Goal: Task Accomplishment & Management: Use online tool/utility

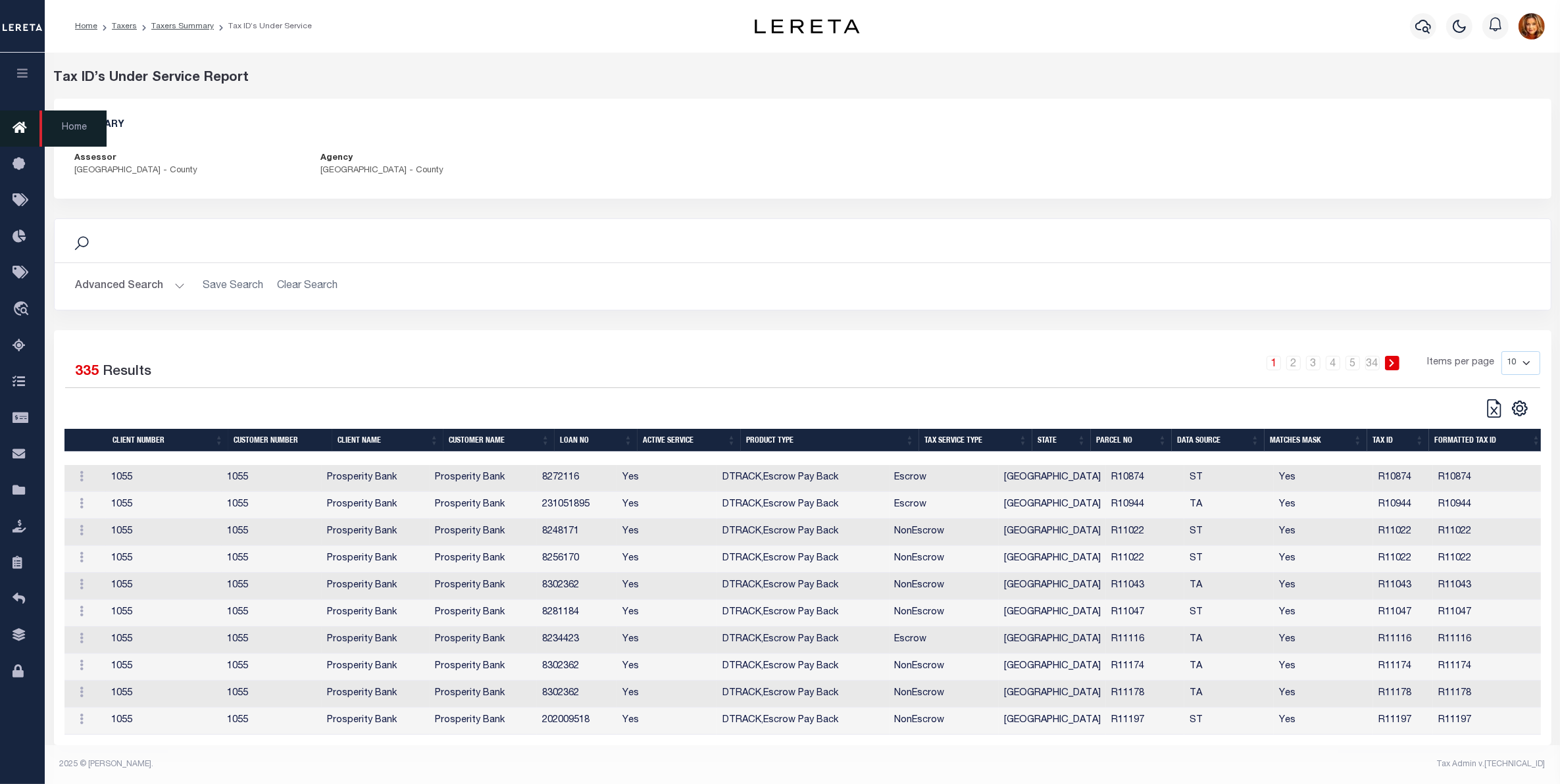
click at [17, 126] on icon at bounding box center [23, 129] width 21 height 17
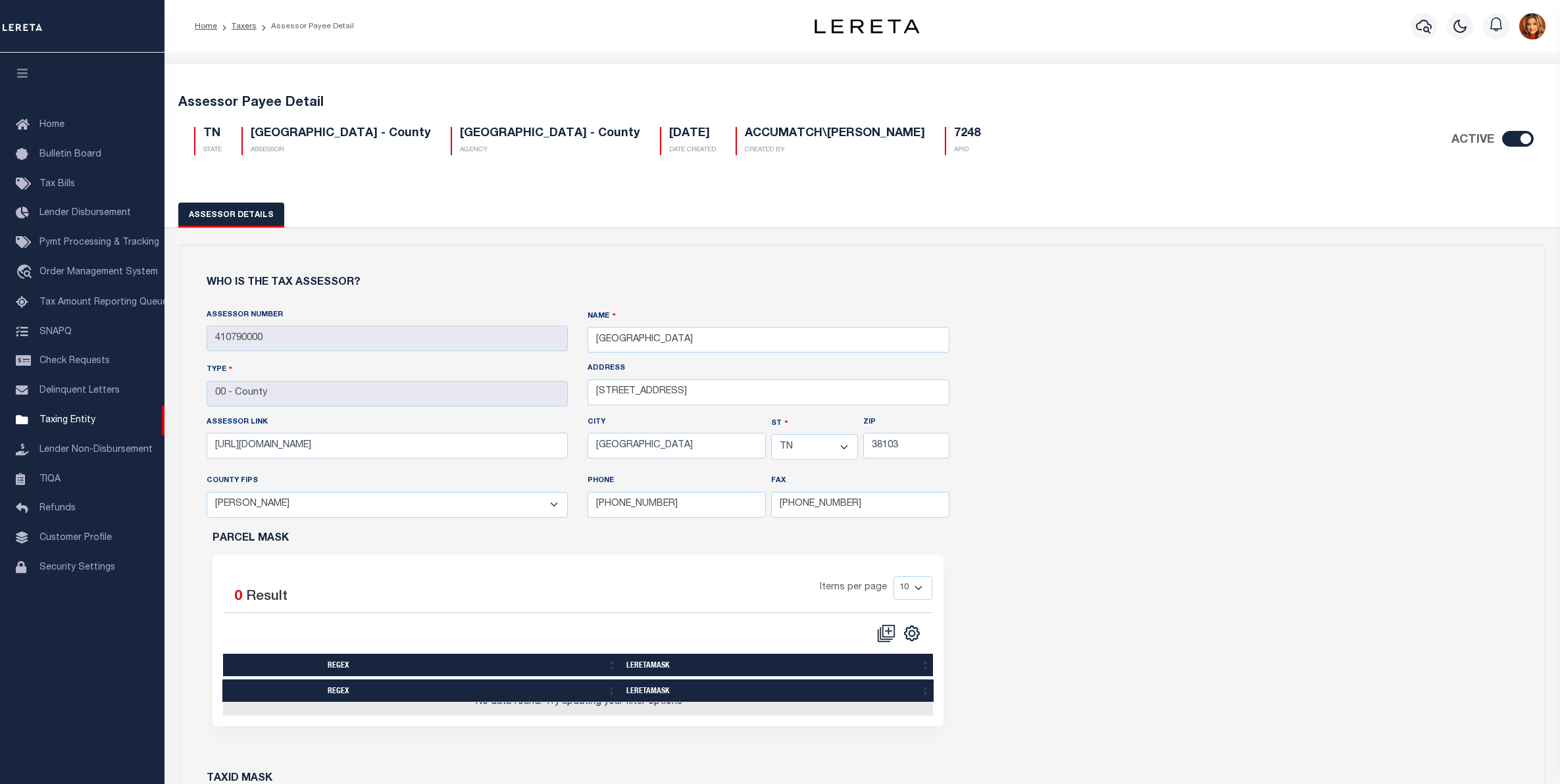
select select "TN"
select select "47157"
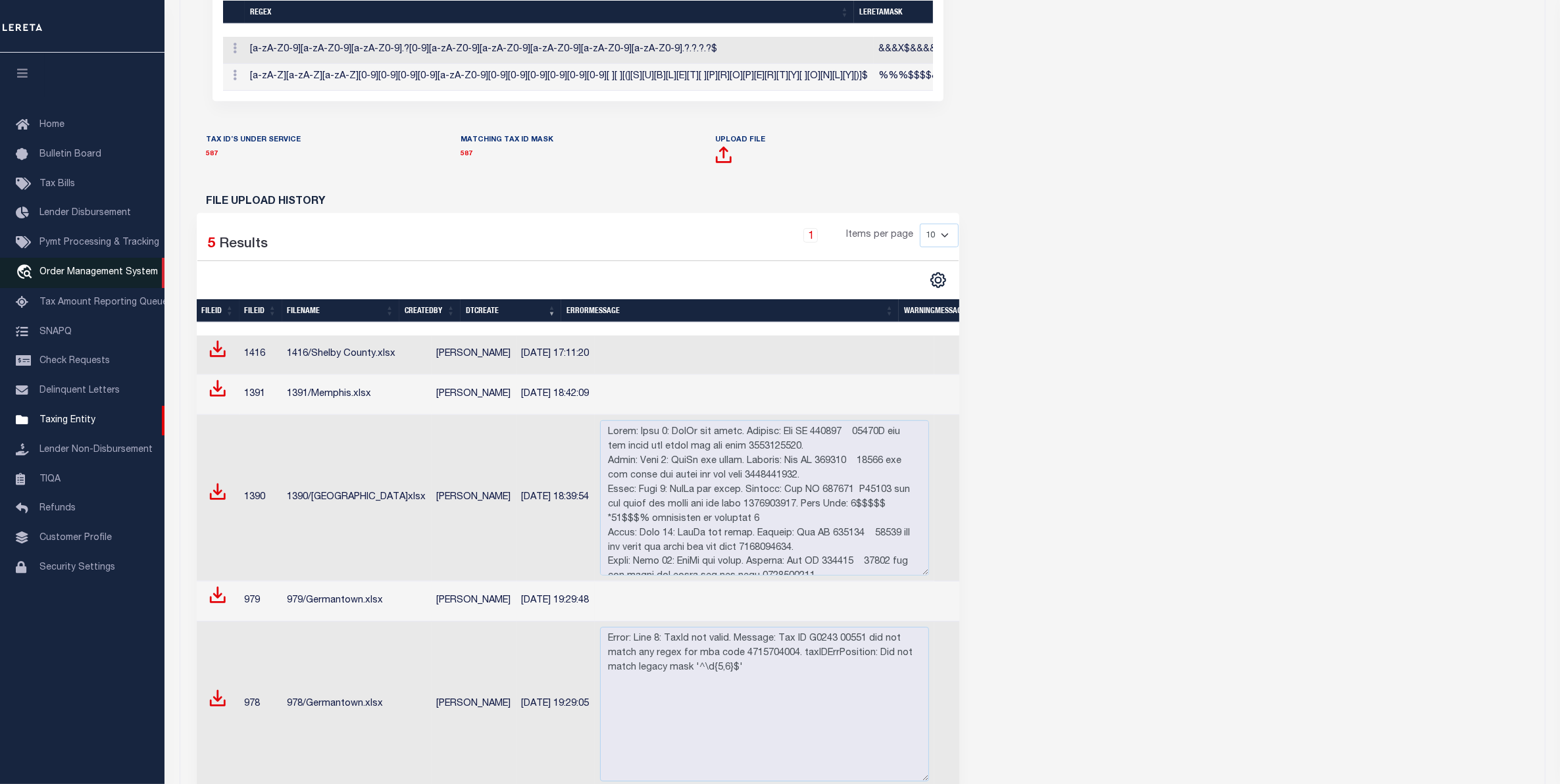
scroll to position [0, 80]
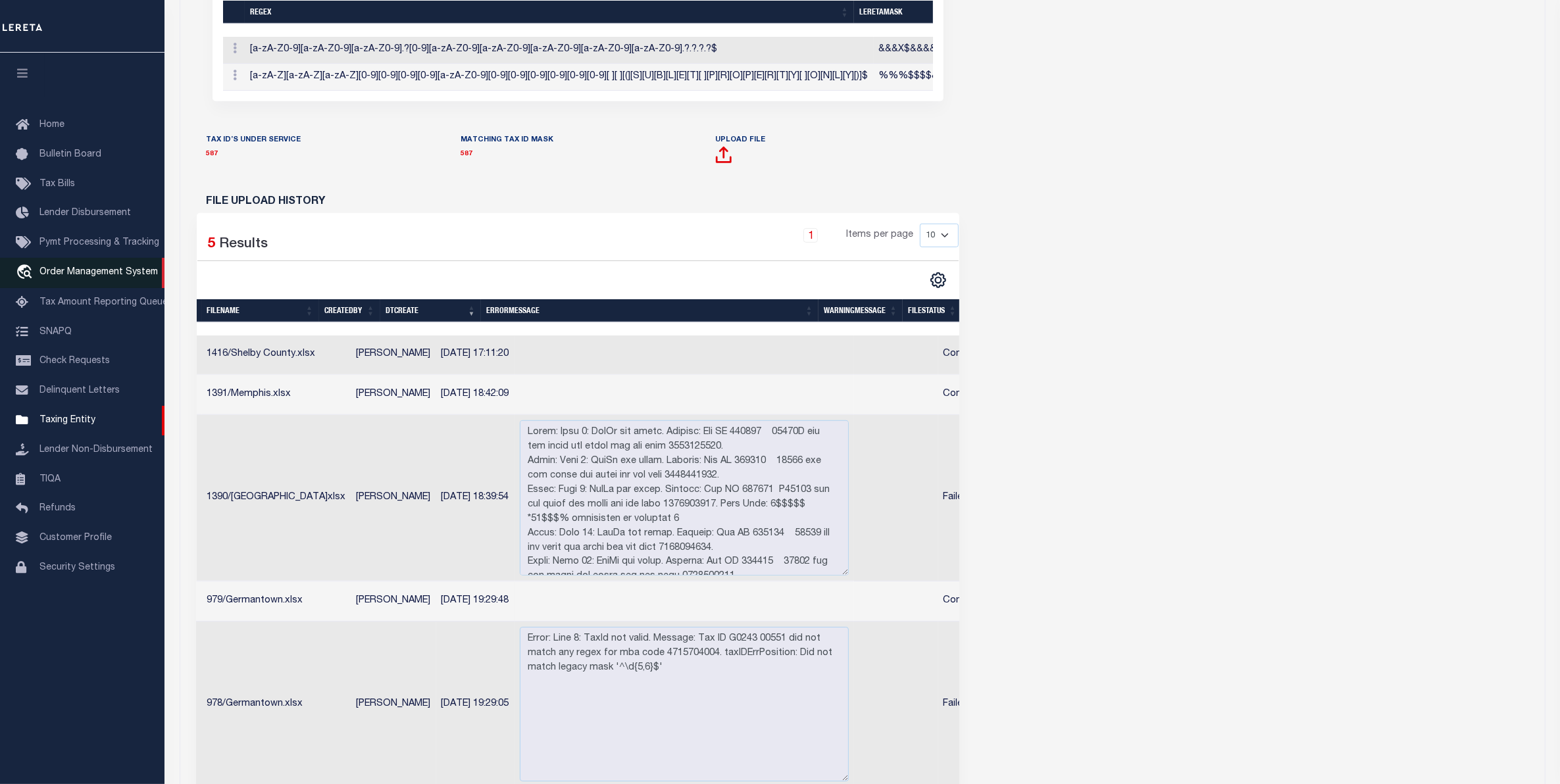
click at [61, 268] on link "travel_explore Order Management System" at bounding box center [82, 272] width 165 height 30
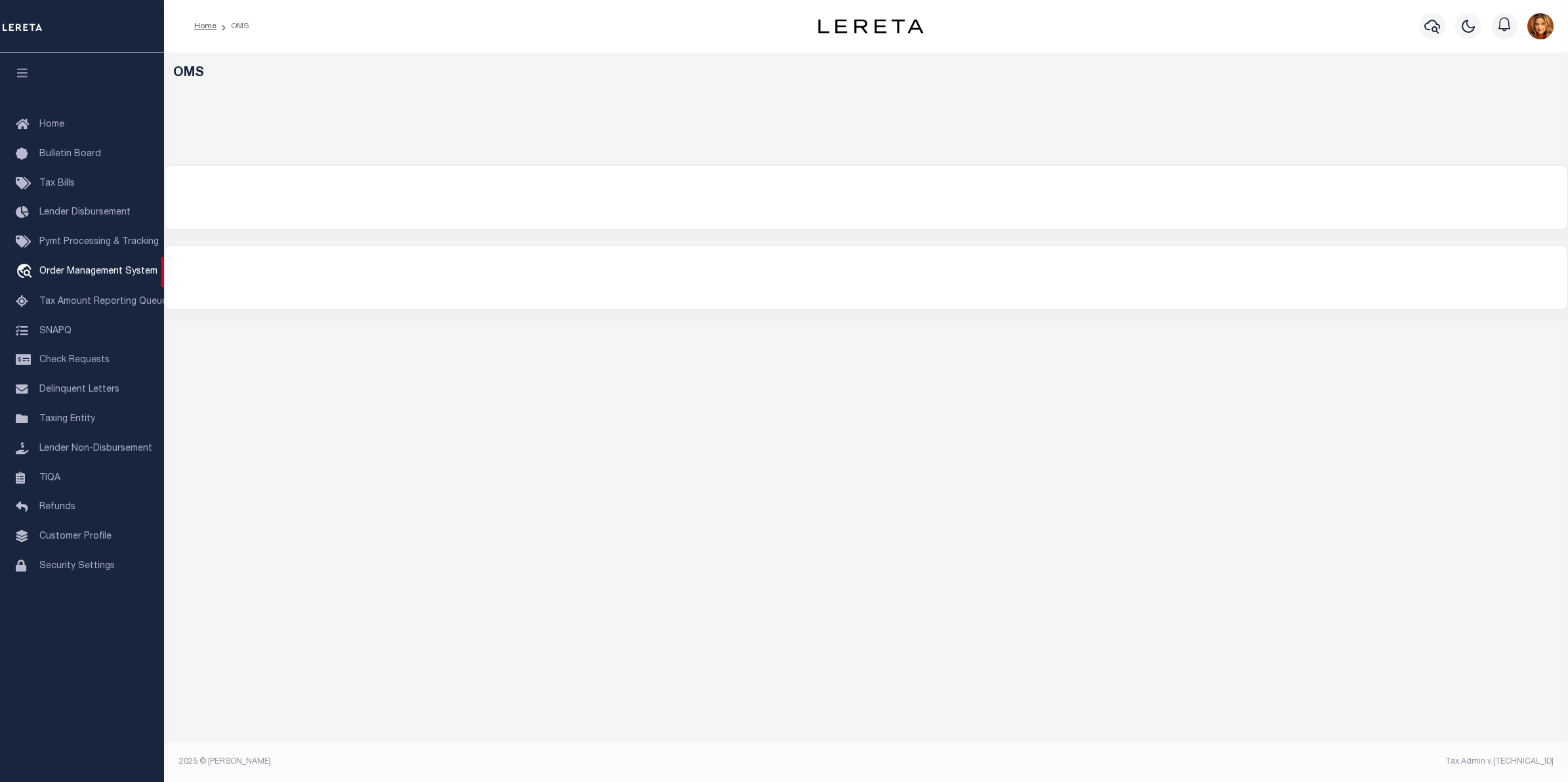
select select "200"
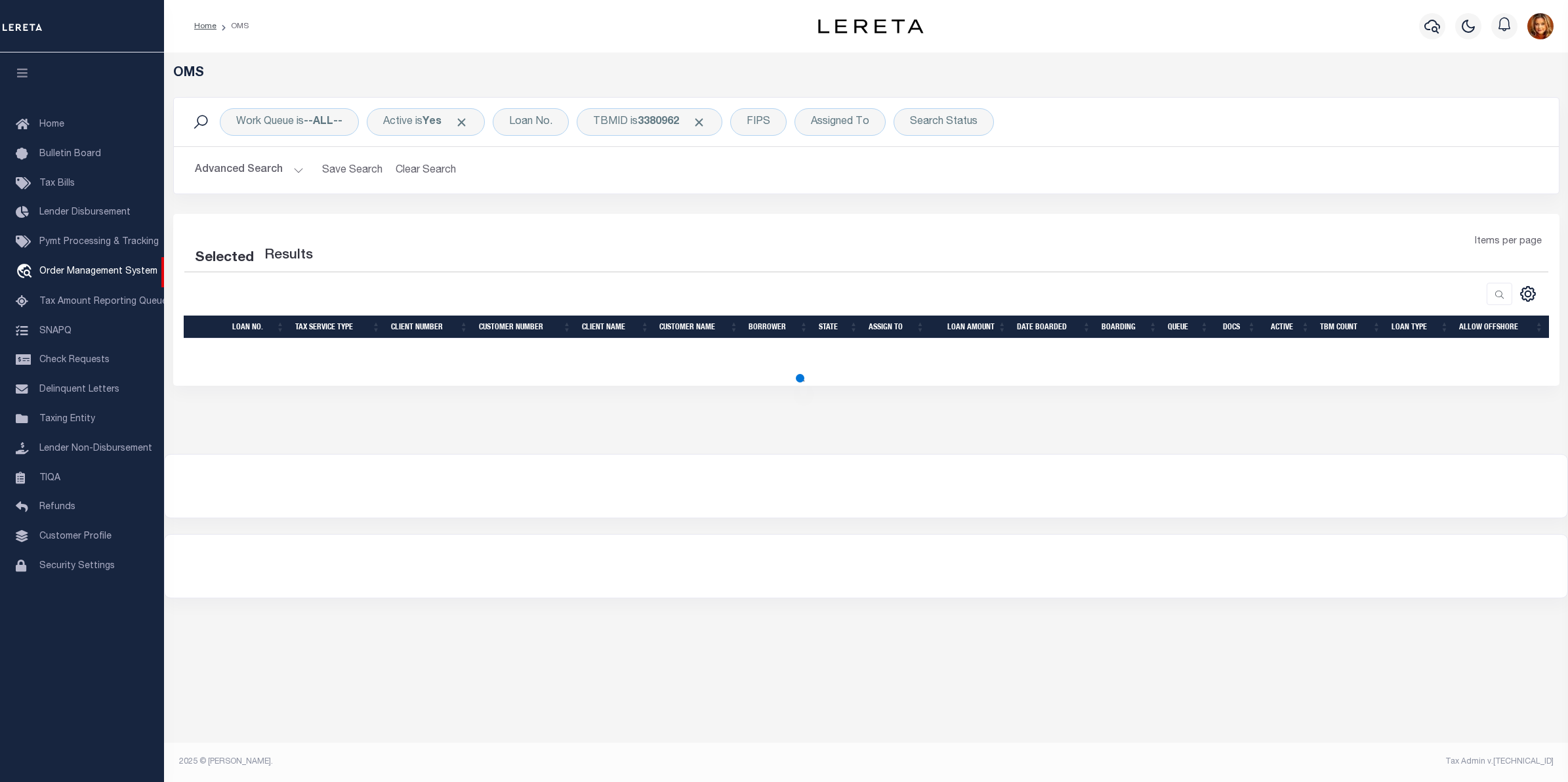
select select "200"
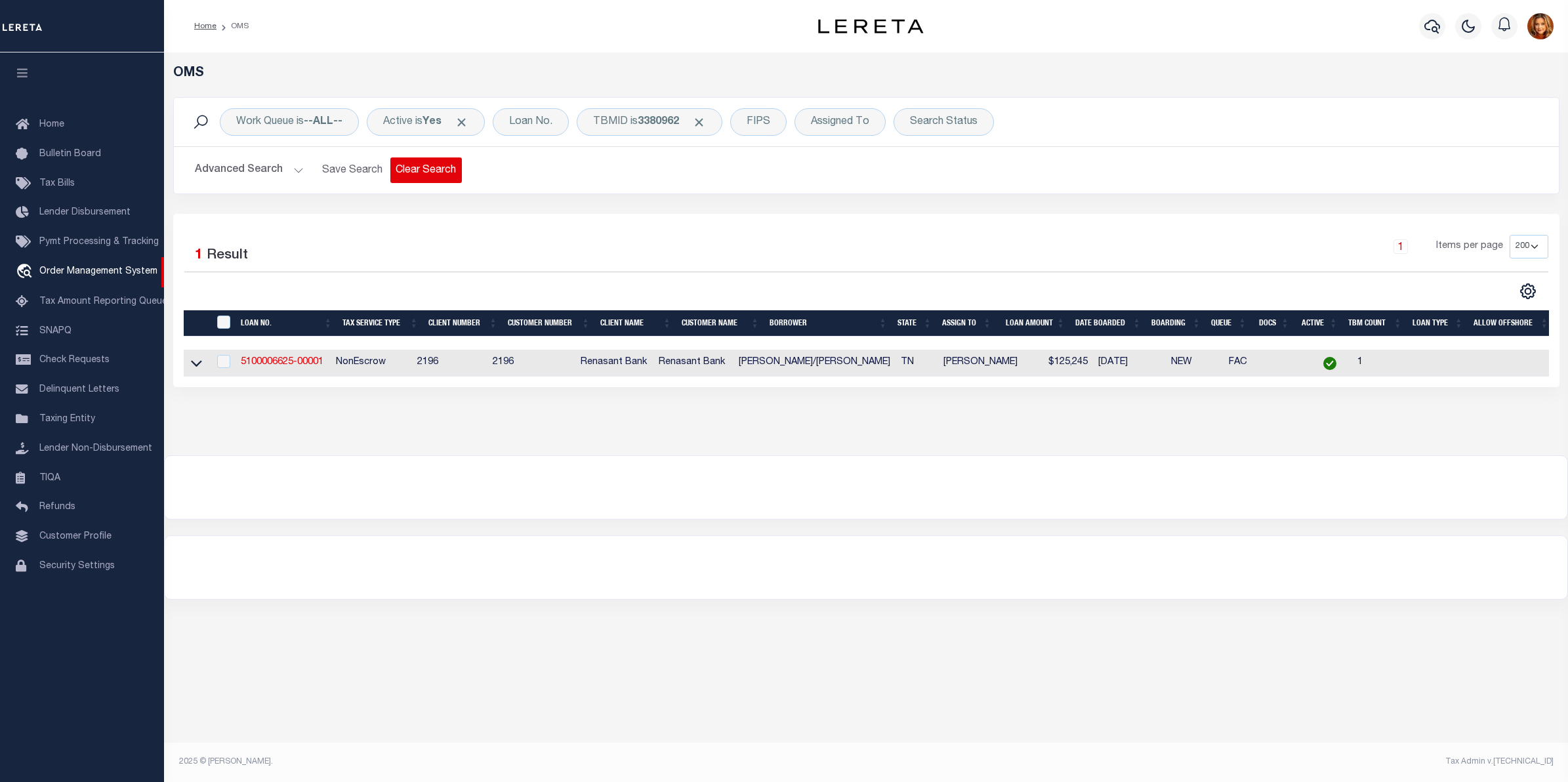
click at [431, 172] on button "Clear Search" at bounding box center [426, 170] width 72 height 26
click at [540, 120] on div "Loan No." at bounding box center [530, 122] width 76 height 27
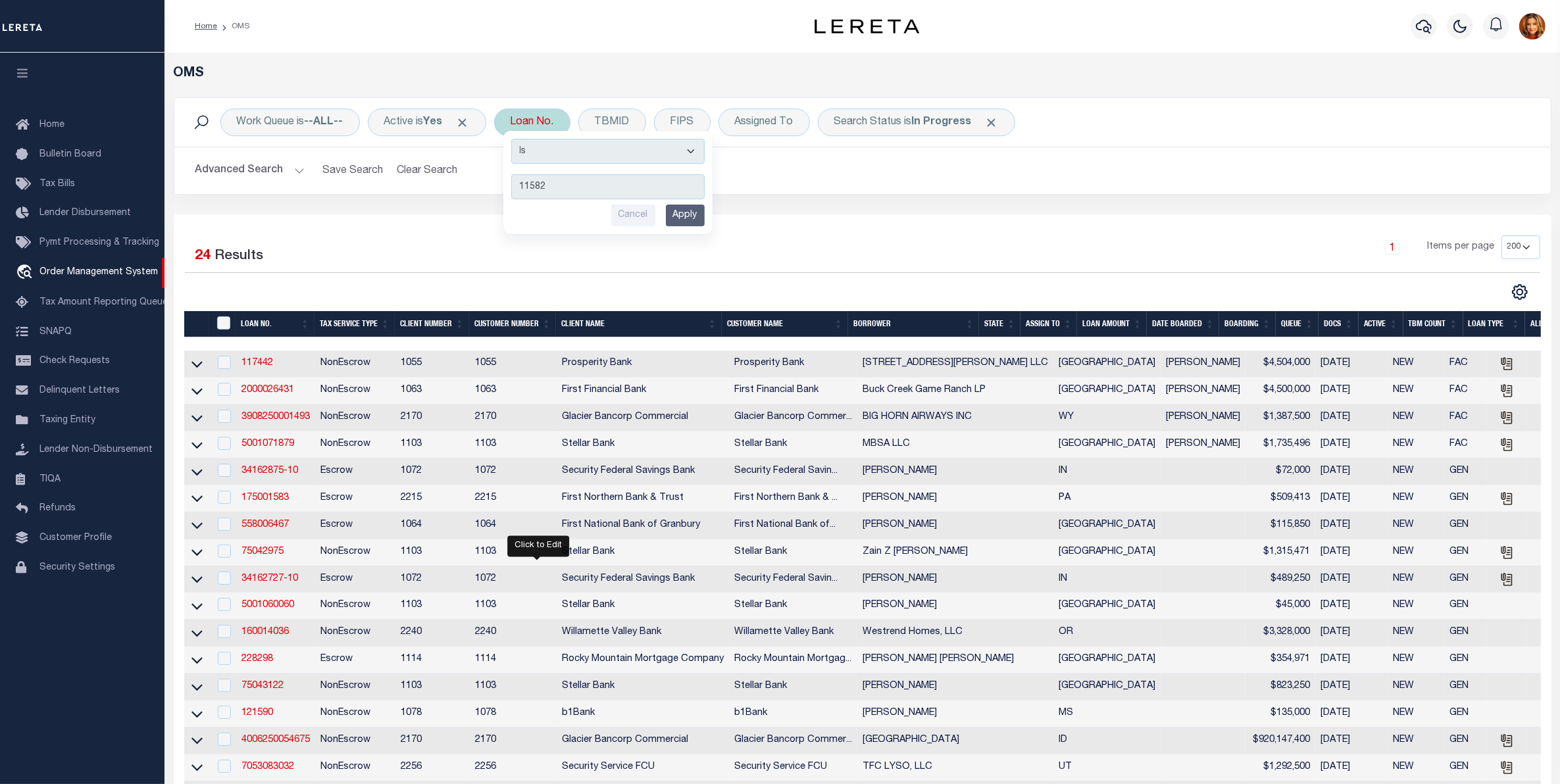
type input "115820"
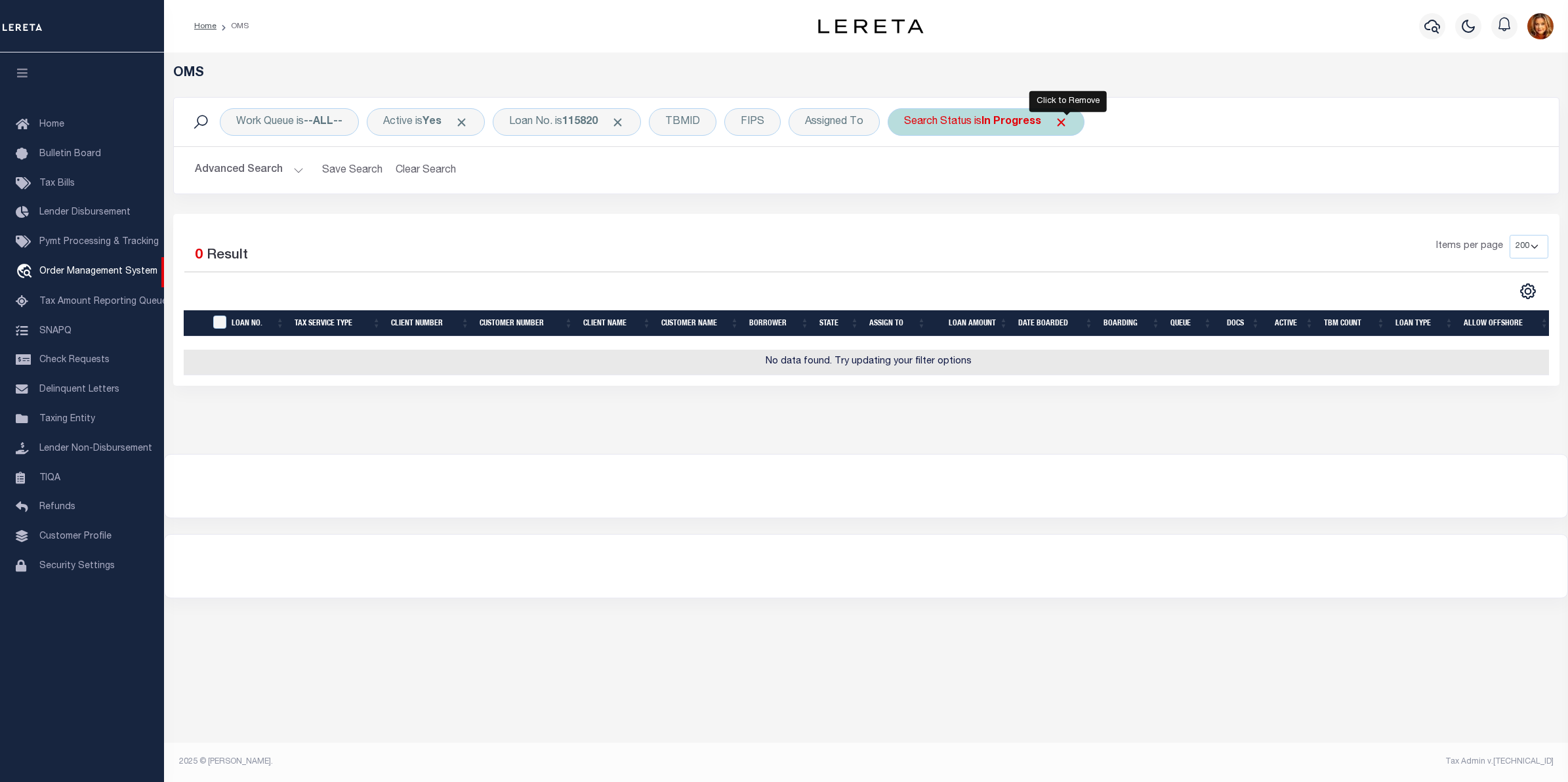
click at [1064, 126] on span "Click to Remove" at bounding box center [1061, 122] width 14 height 14
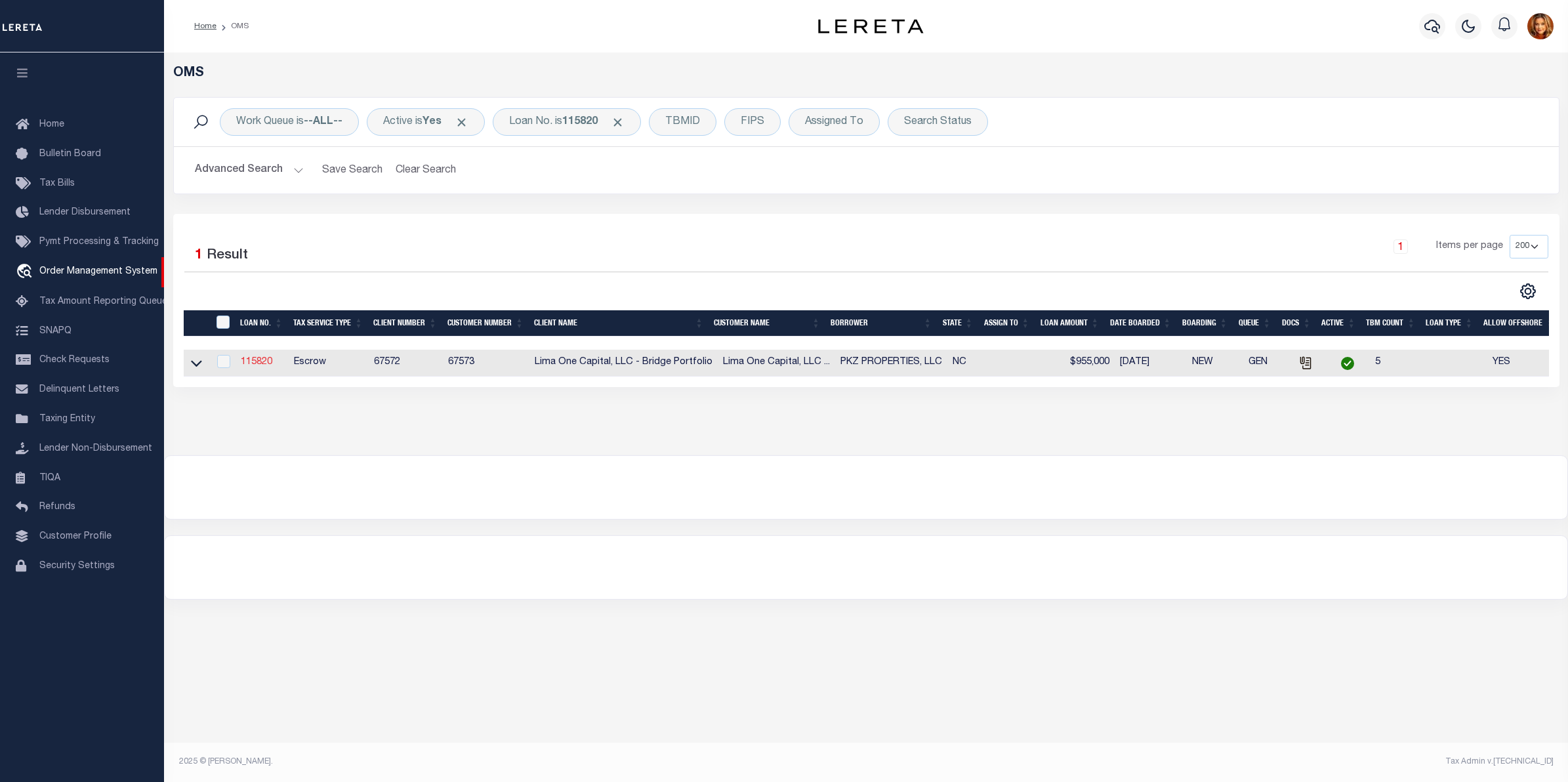
click at [272, 363] on link "115820" at bounding box center [256, 362] width 31 height 9
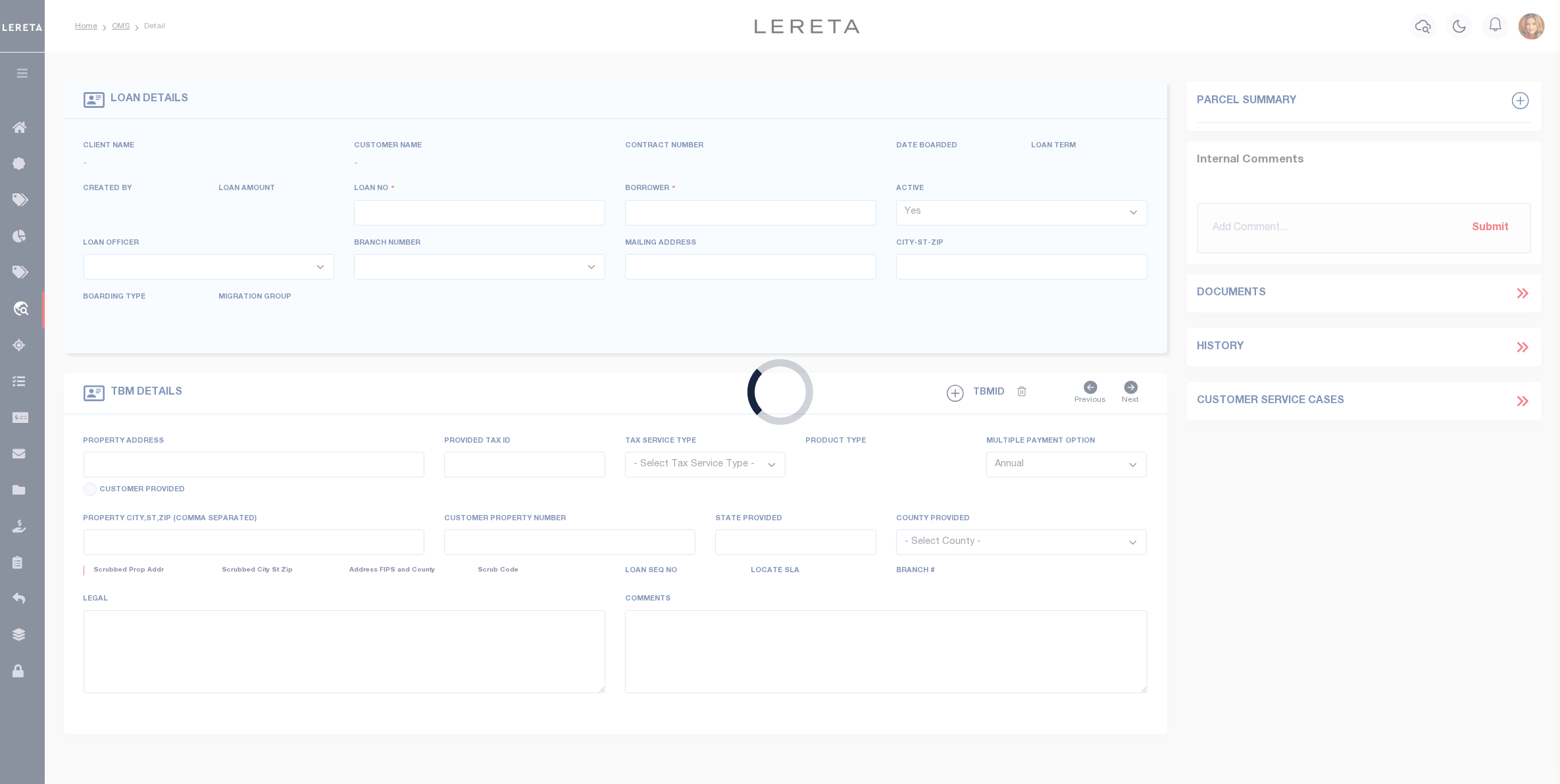
type input "115820"
type input "PKZ PROPERTIES, LLC"
select select
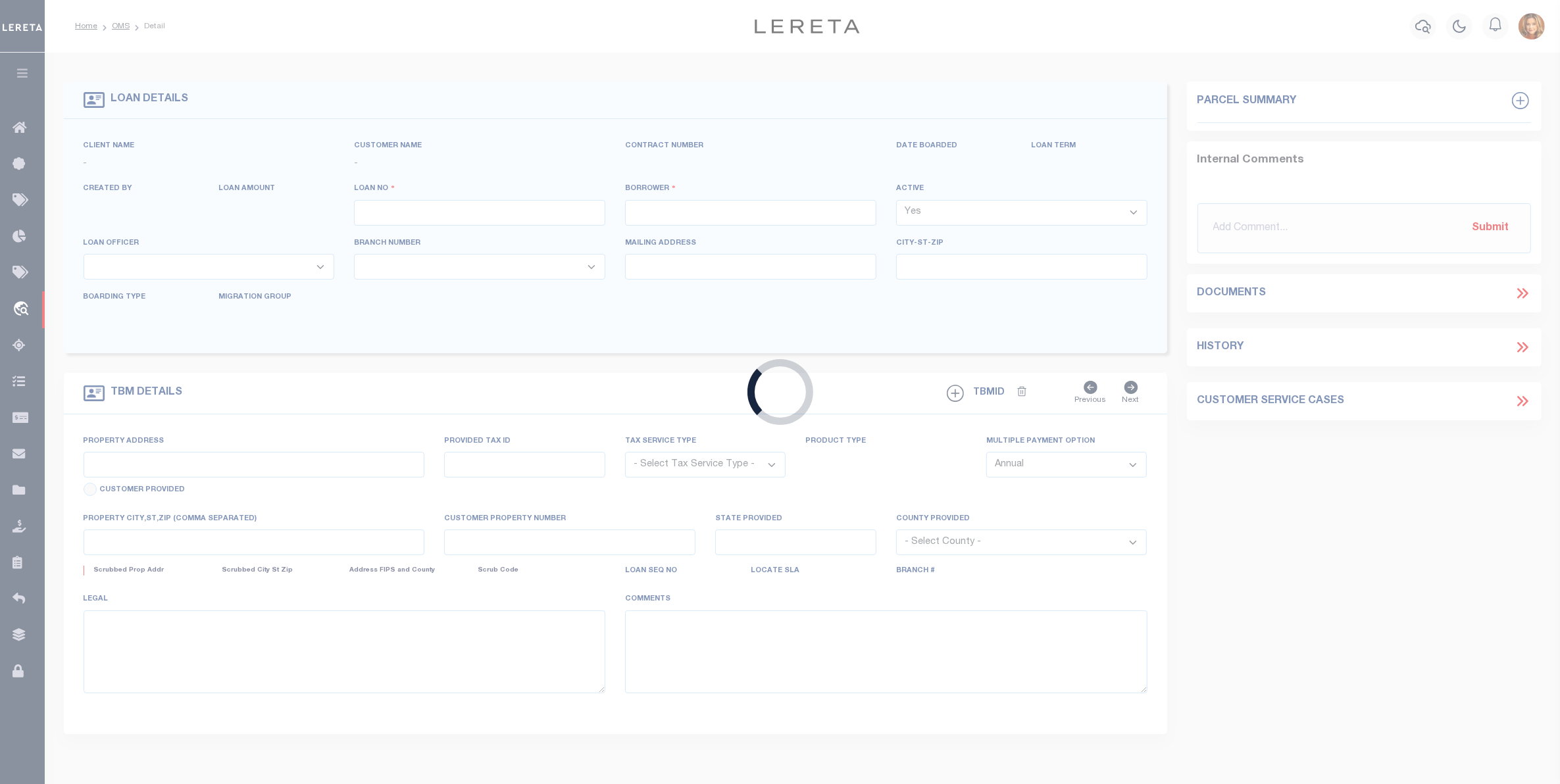
select select
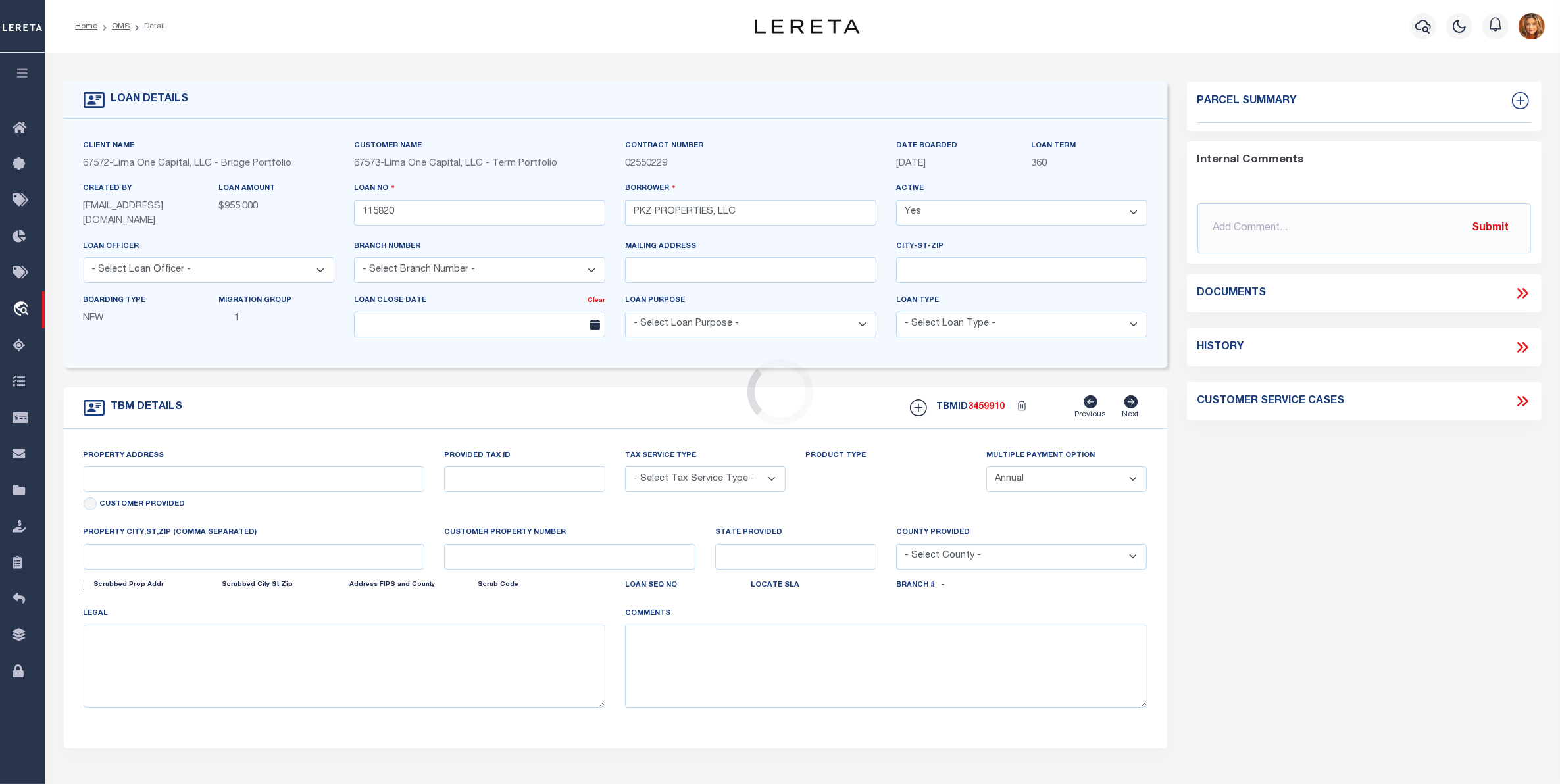
type input "1418 RATCHFORD DR"
radio input "true"
select select "Escrow"
select select
type input "DALLAS NC 28034"
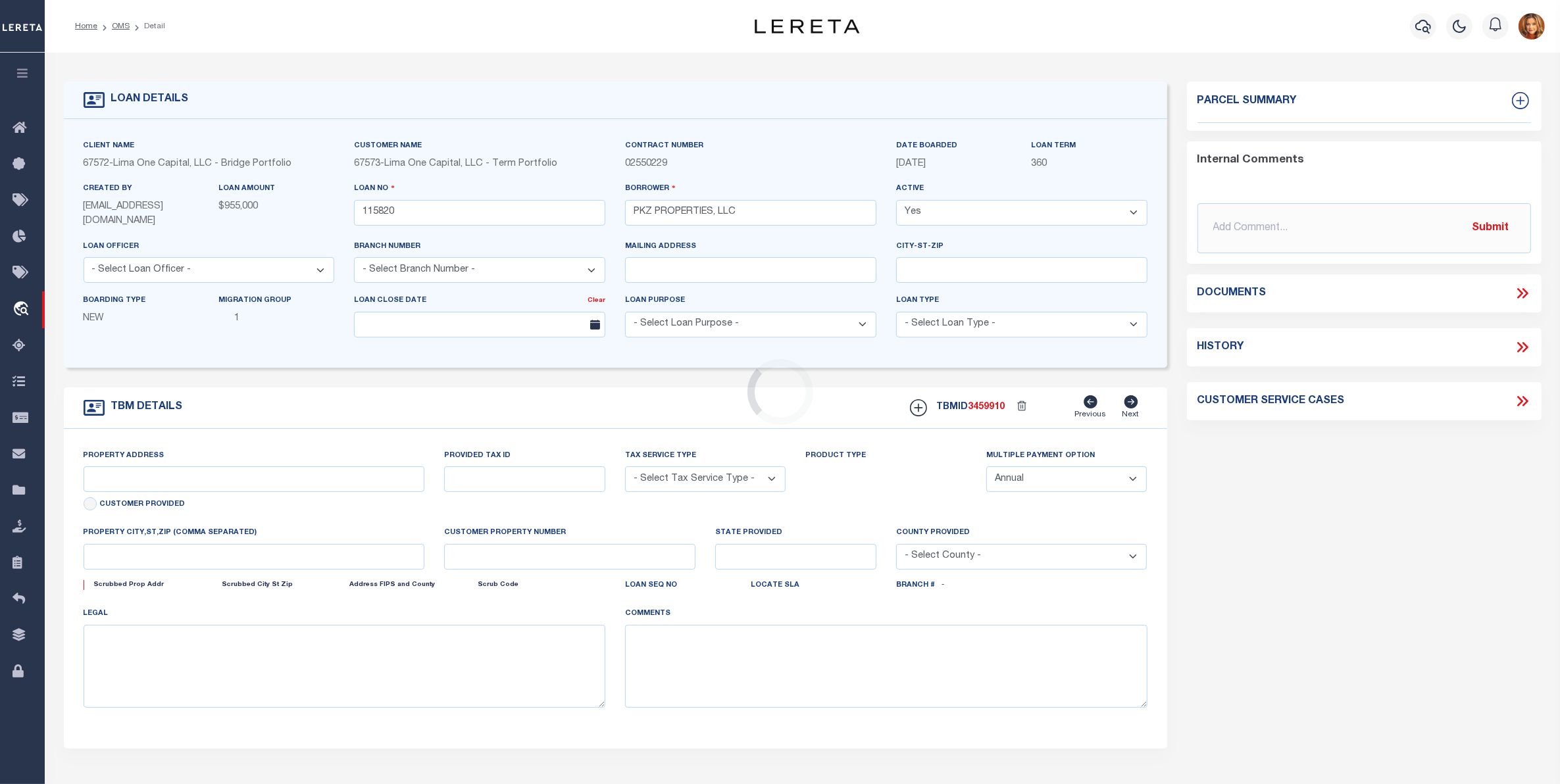
type input "115820-1"
type input "NC"
type textarea "COLLECTOR: ENTITY: PARCEL: 169156"
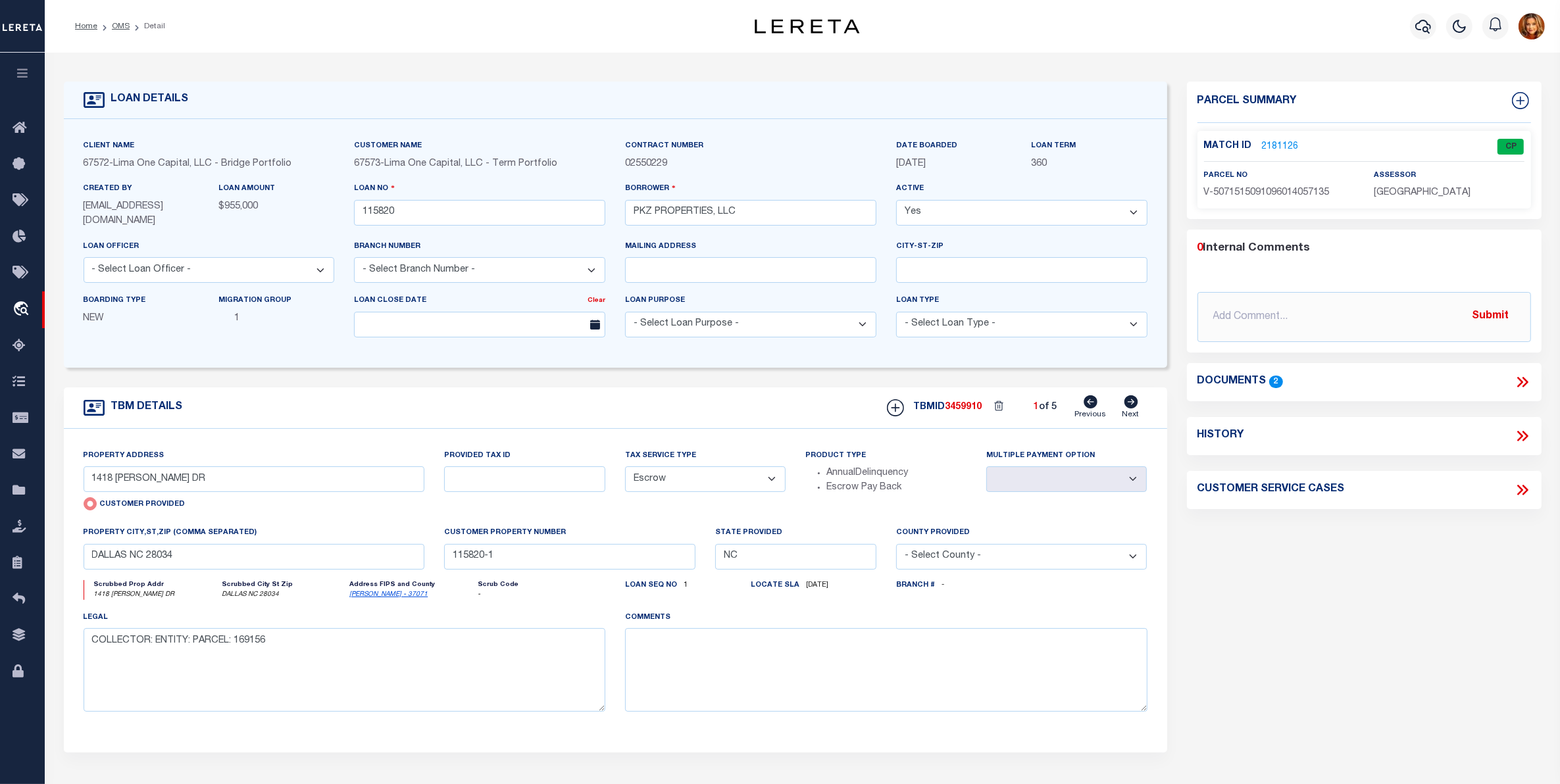
click at [1529, 376] on icon at bounding box center [1523, 382] width 17 height 17
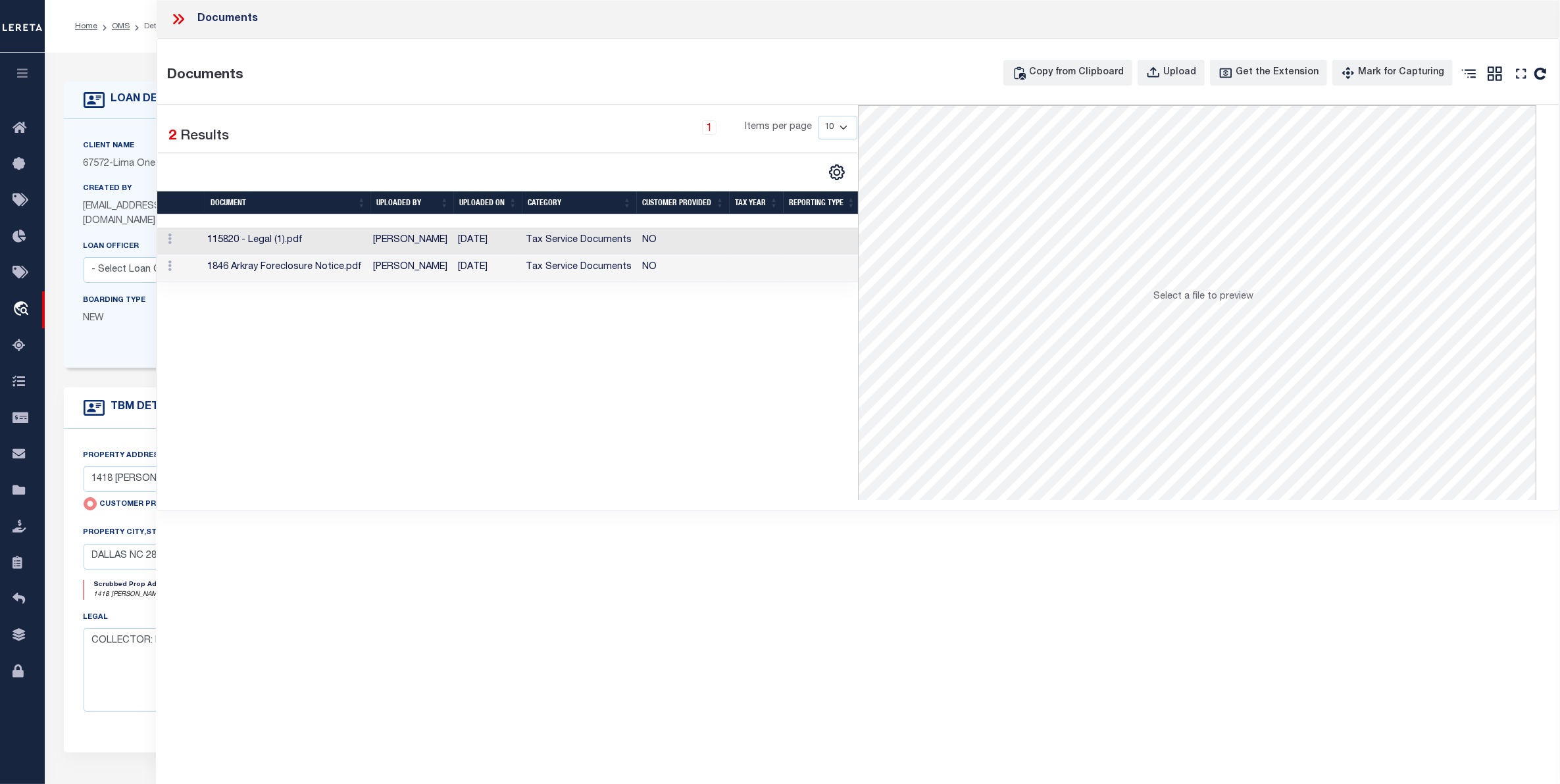
click at [353, 243] on td "115820 - Legal (1).pdf" at bounding box center [285, 241] width 166 height 27
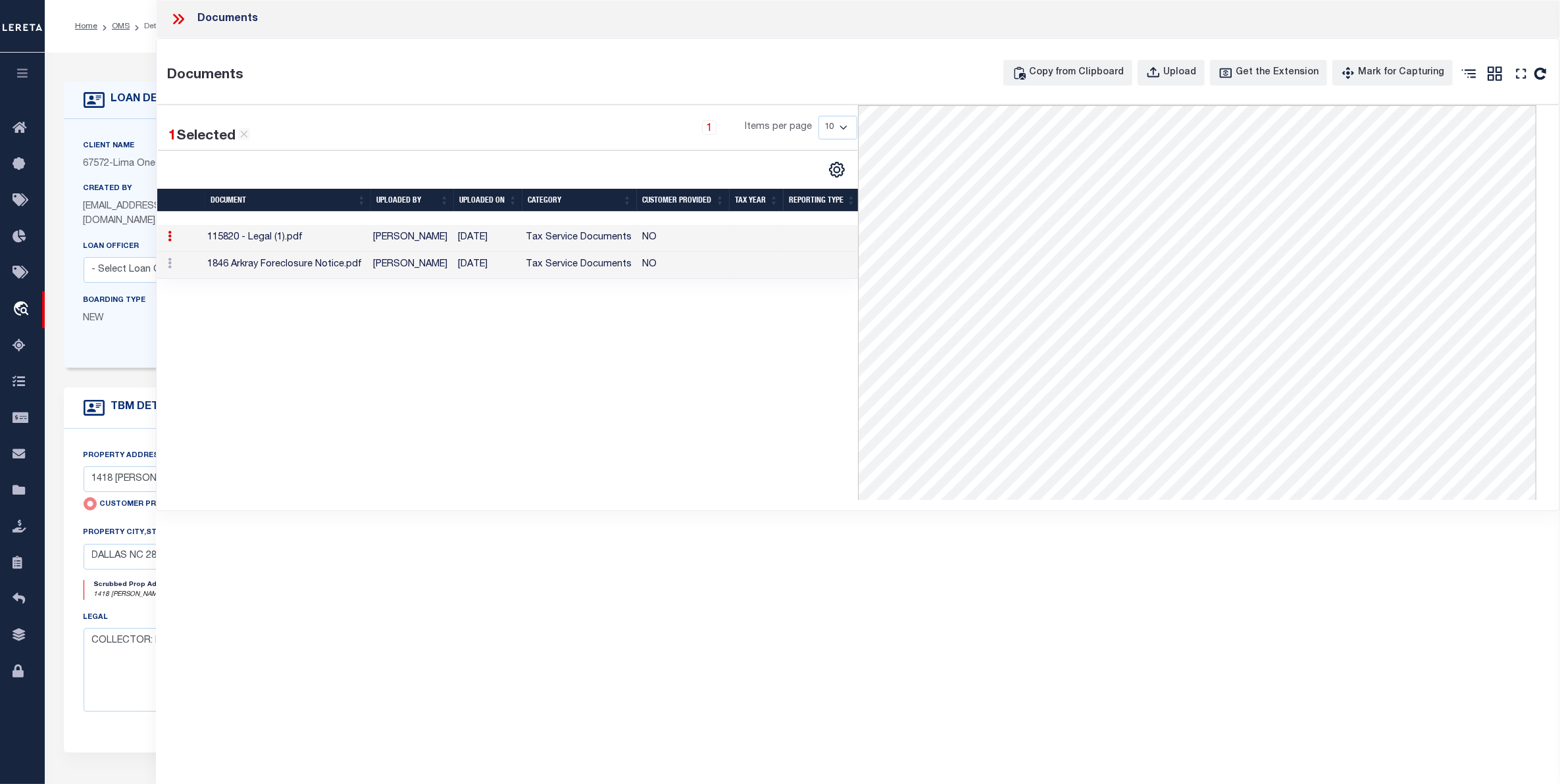
click at [171, 13] on icon at bounding box center [179, 19] width 17 height 17
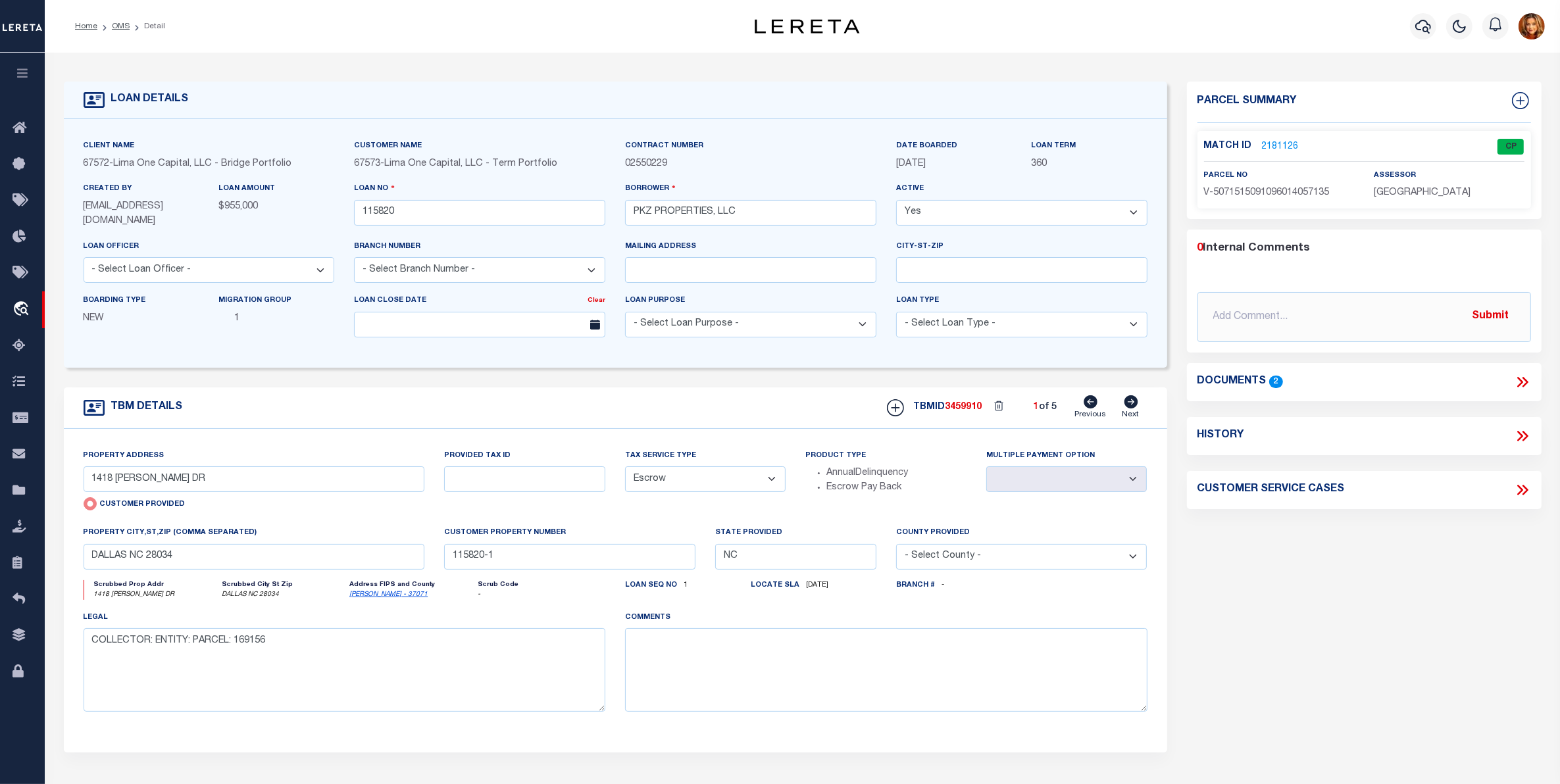
click at [1128, 399] on icon at bounding box center [1130, 402] width 14 height 13
type input "228 TOURNAMENT DR SW"
radio input "false"
select select
type input "CONCORD NC 28025"
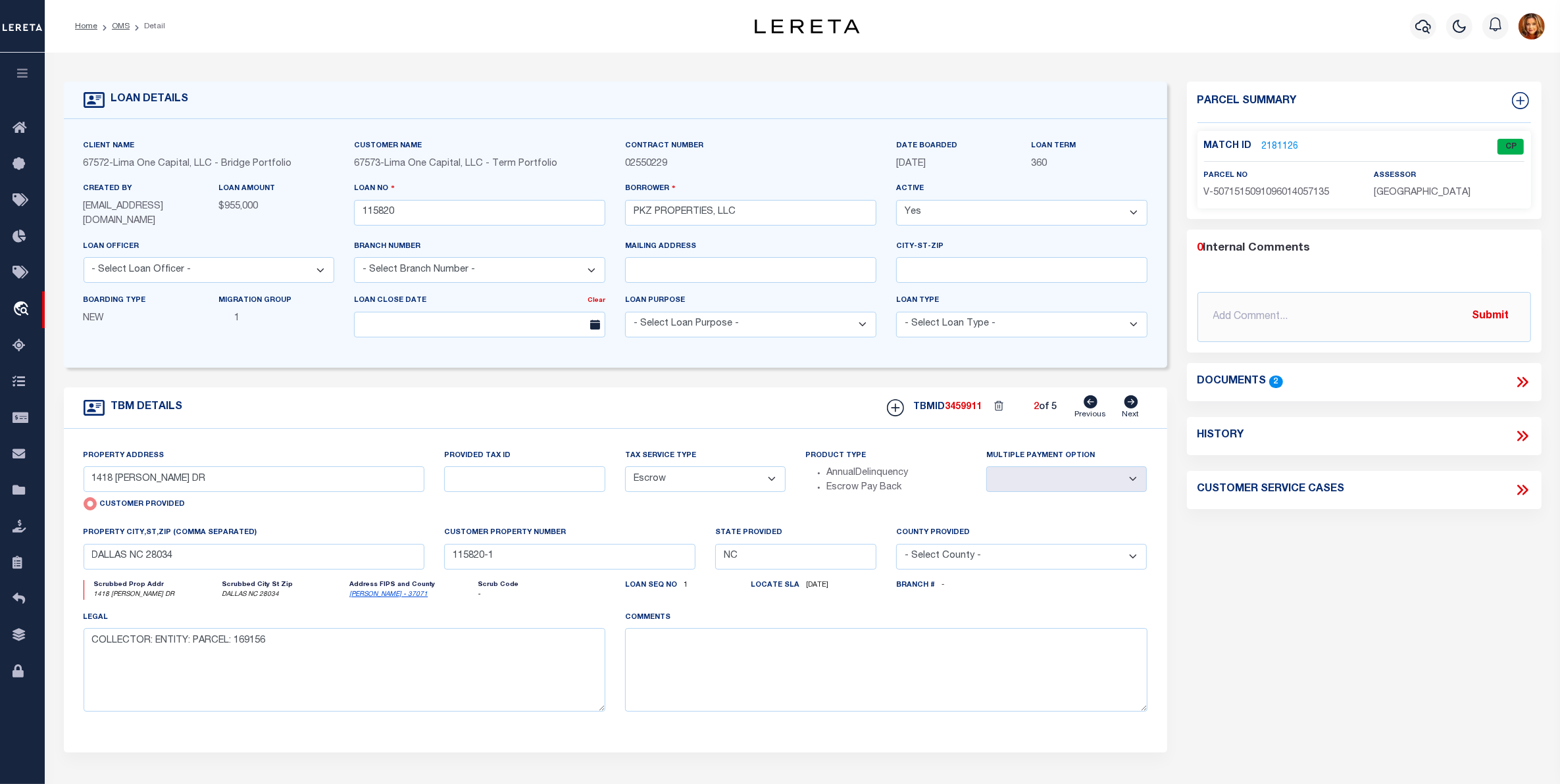
type input "115820-2"
click at [1128, 399] on icon at bounding box center [1130, 402] width 14 height 13
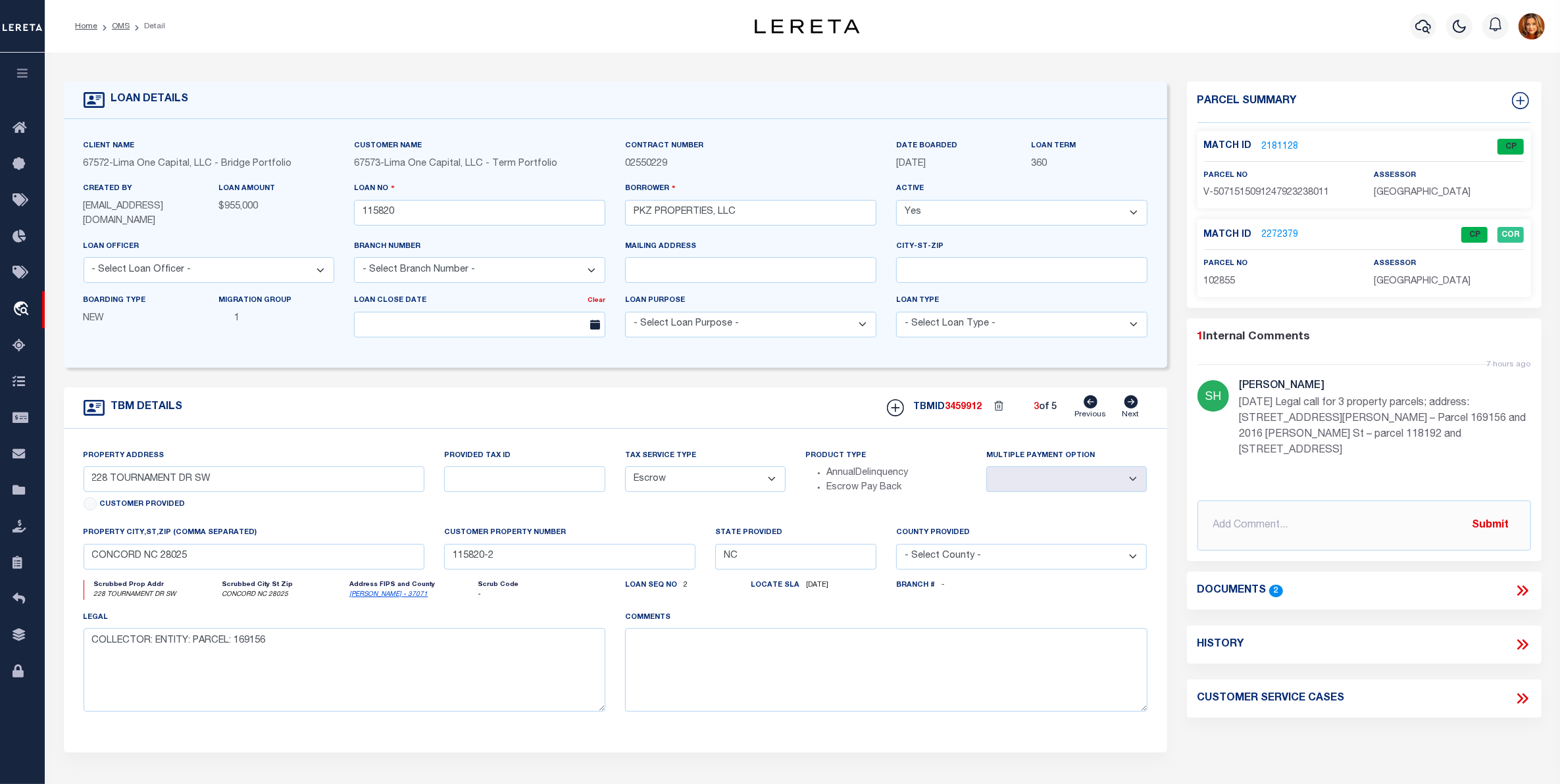
type input "2016 WITHERS ST"
select select
type input "GASTONIA NC 28054"
type input "115820-3"
click at [1277, 234] on link "2272379" at bounding box center [1280, 235] width 37 height 14
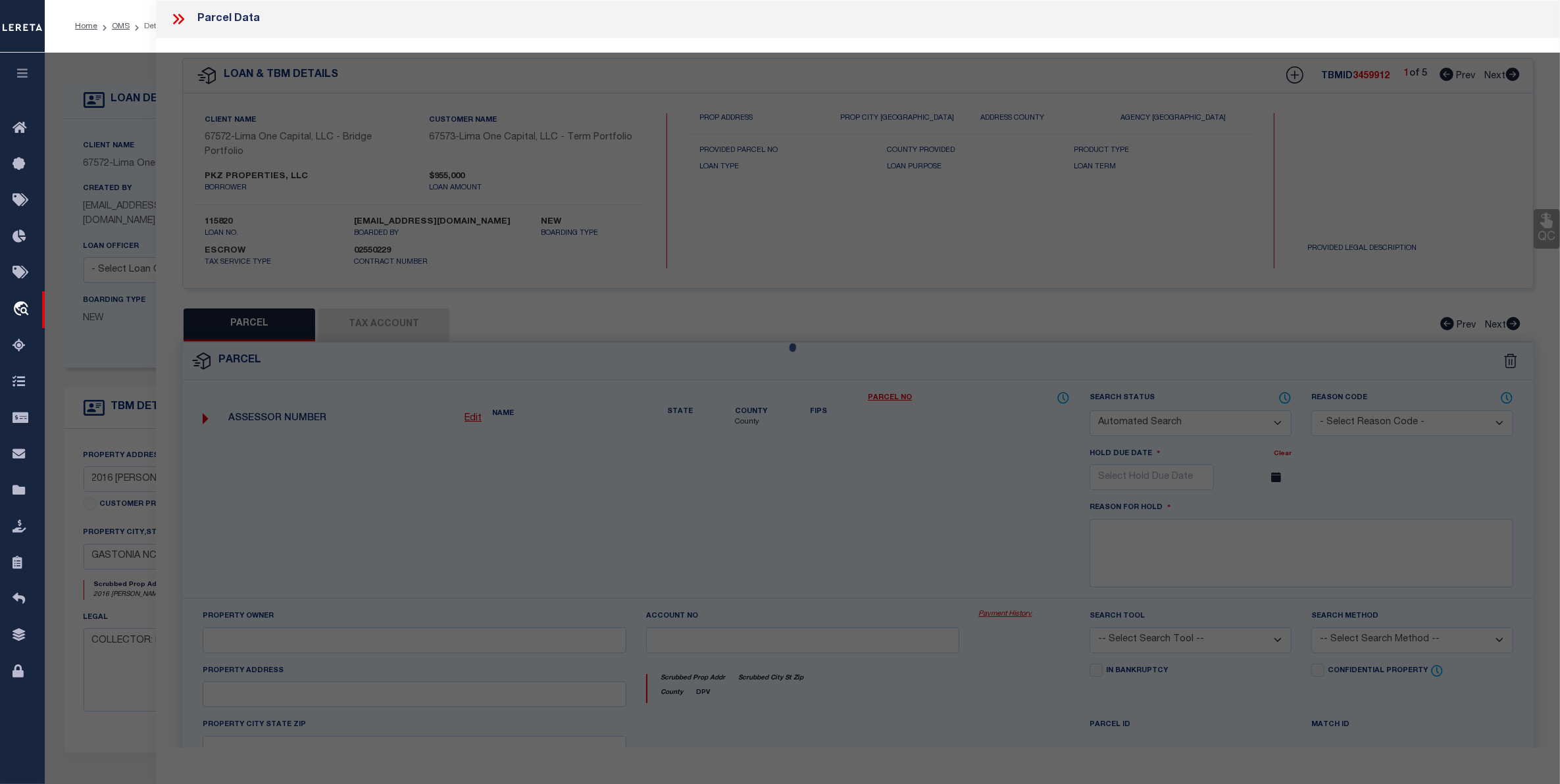
checkbox input "false"
select select "CP"
select select "ADD"
type input "PKZ PROPERTIES LLC,"
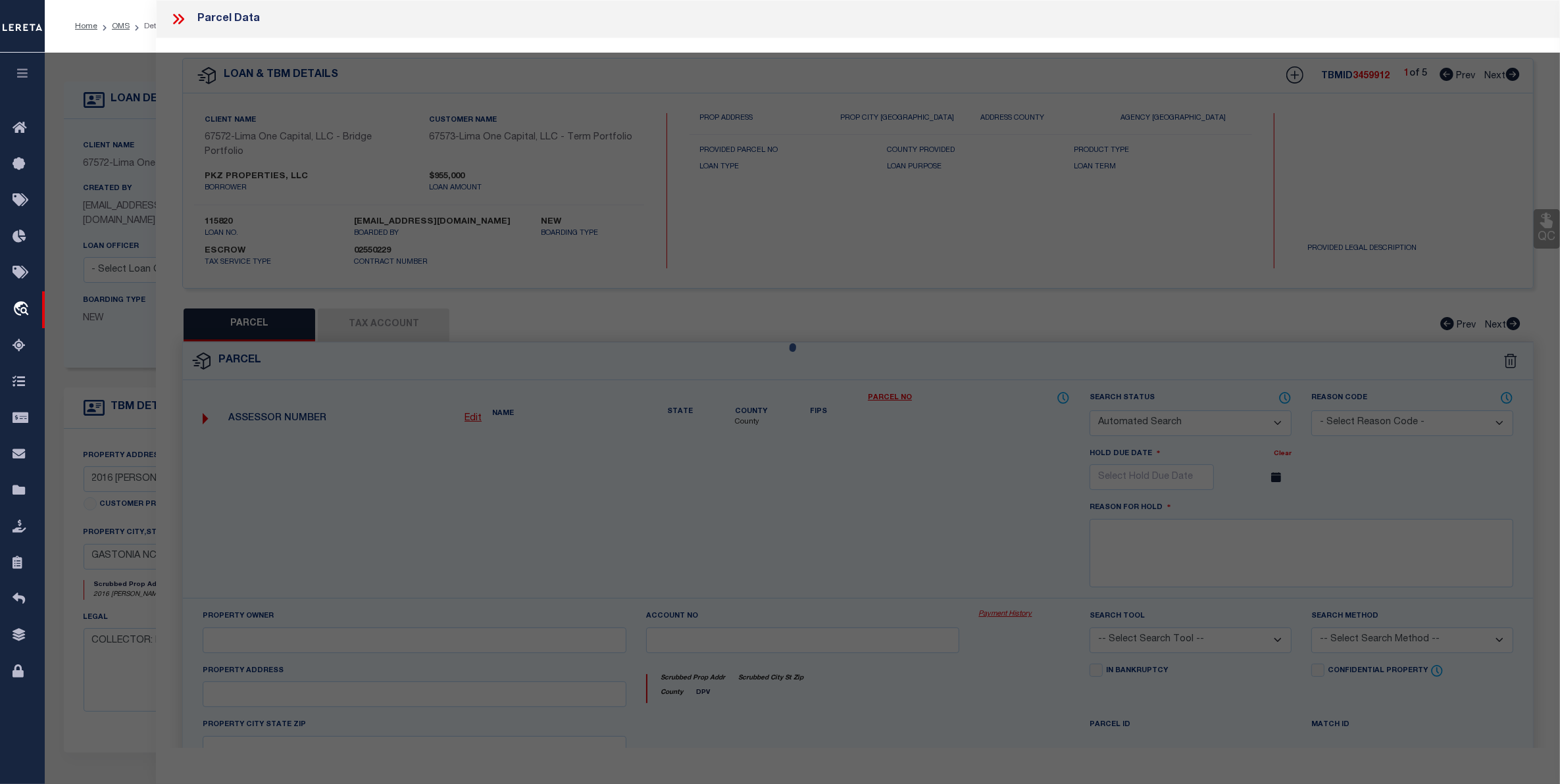
select select "AGW"
select select "LEG"
type input "1846 ARKRAY ST"
type input "GASTONIA NC 28052"
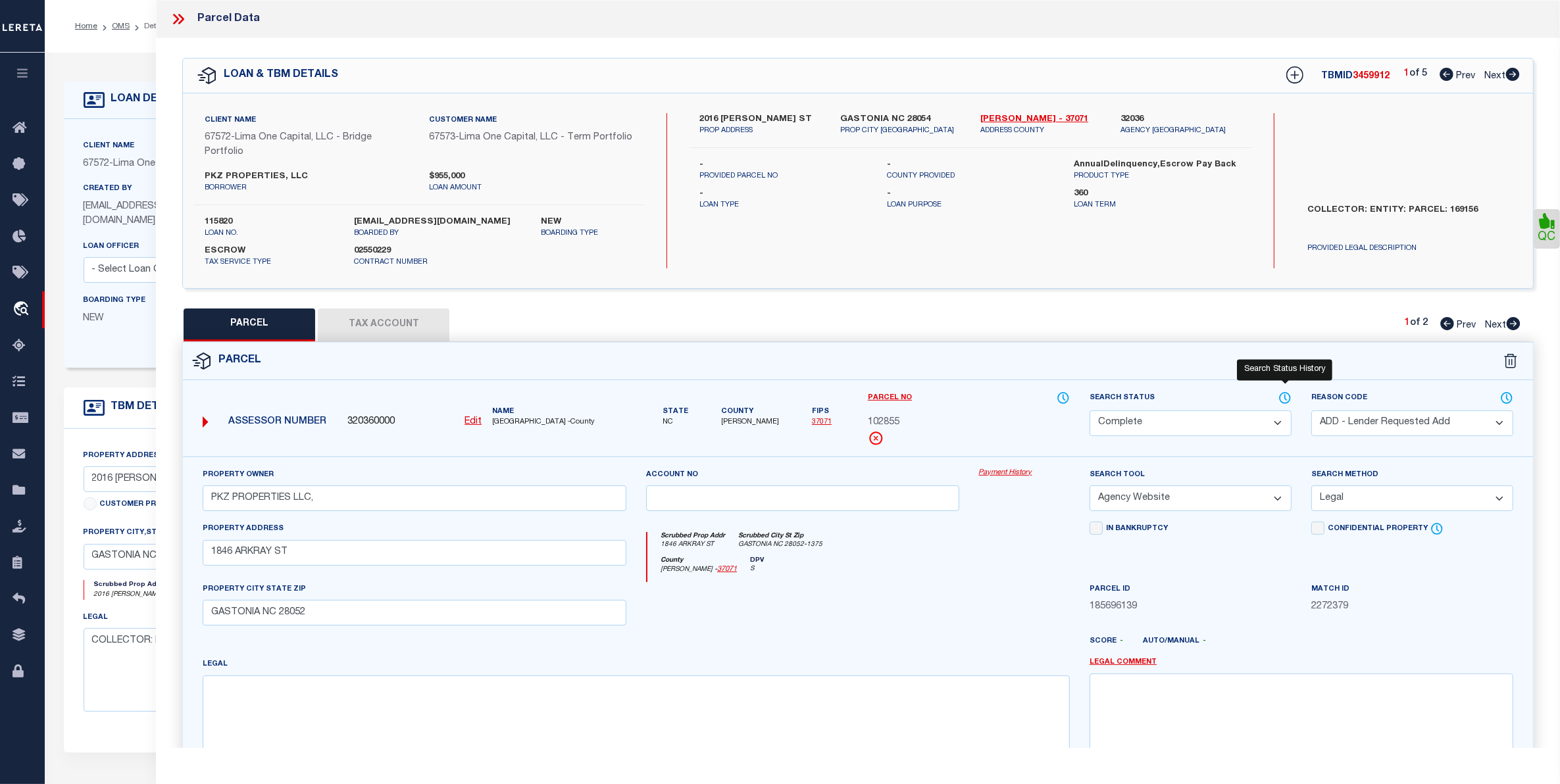
click at [1283, 401] on icon at bounding box center [1285, 398] width 13 height 15
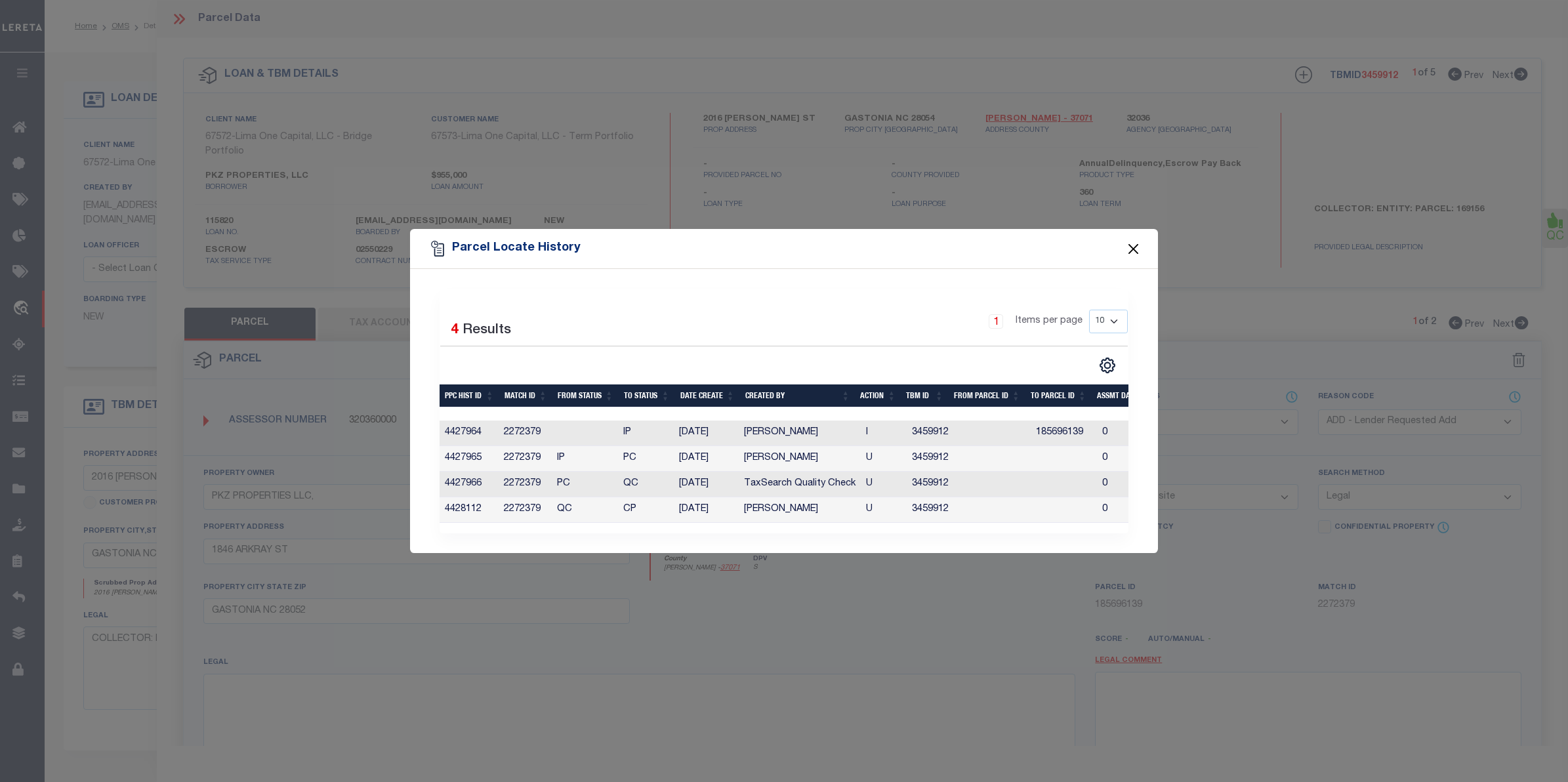
click at [1135, 244] on button "Close" at bounding box center [1133, 248] width 17 height 17
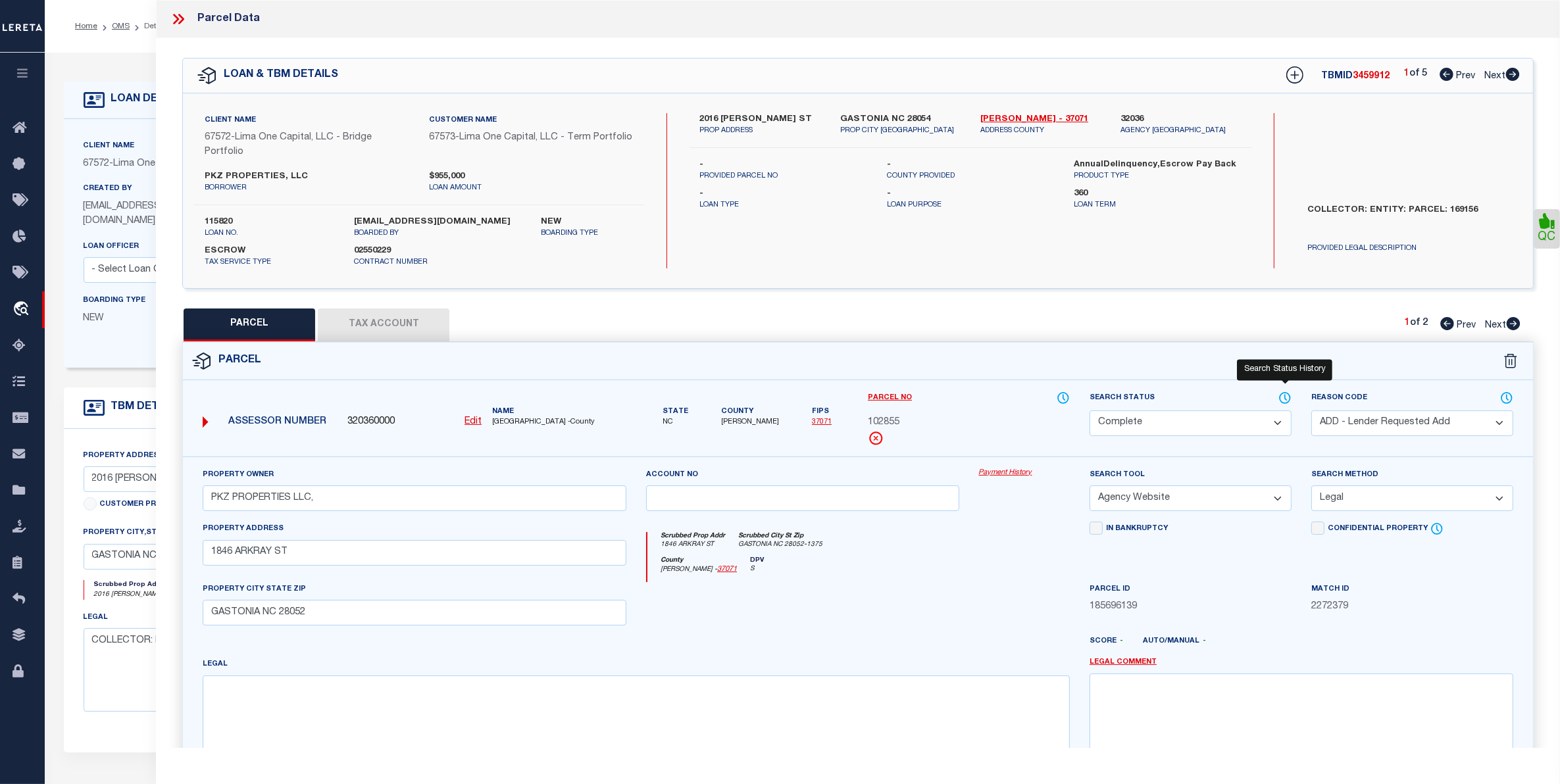
click at [1289, 394] on icon at bounding box center [1285, 398] width 11 height 11
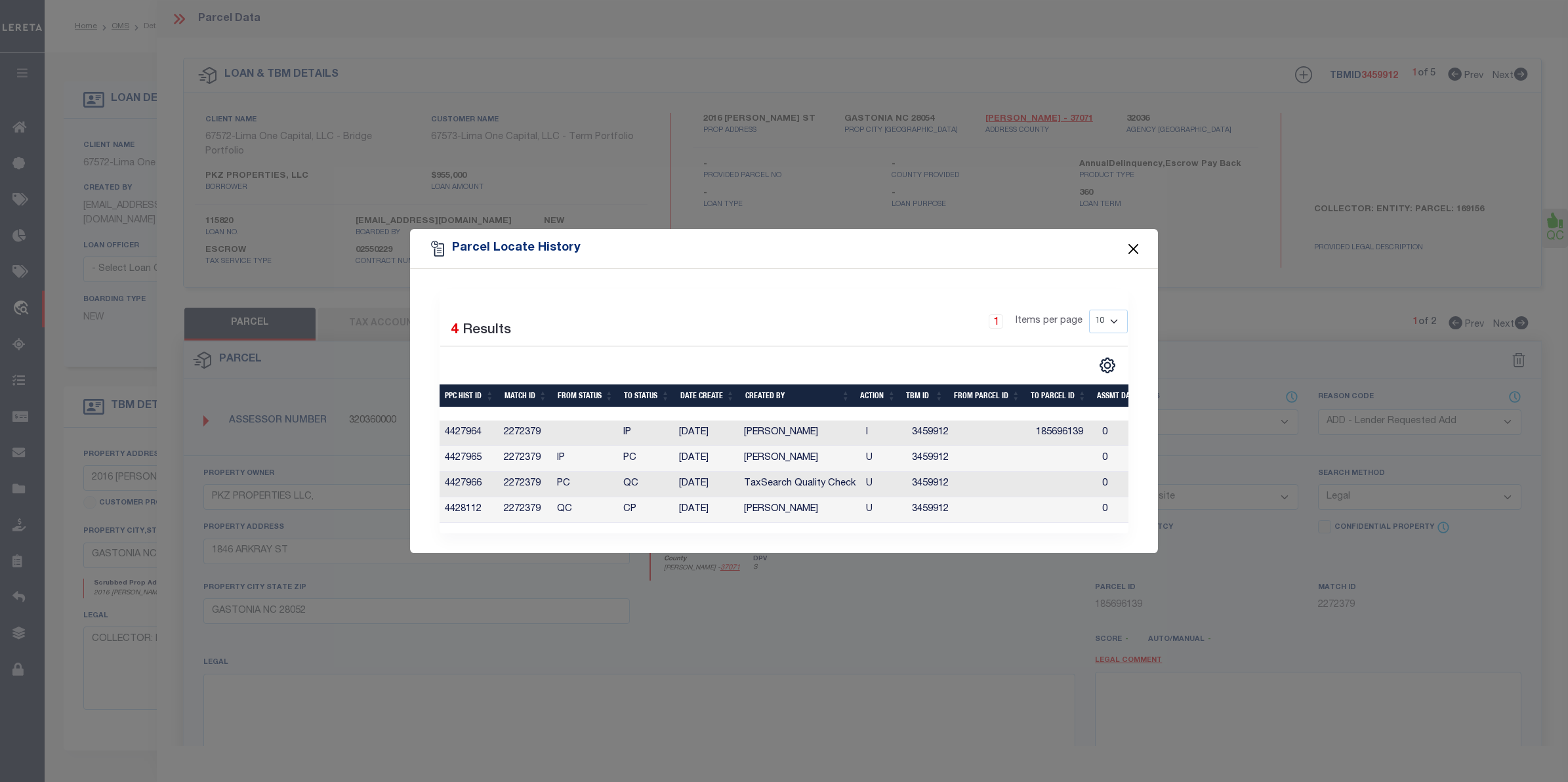
click at [1129, 251] on button "Close" at bounding box center [1133, 248] width 17 height 17
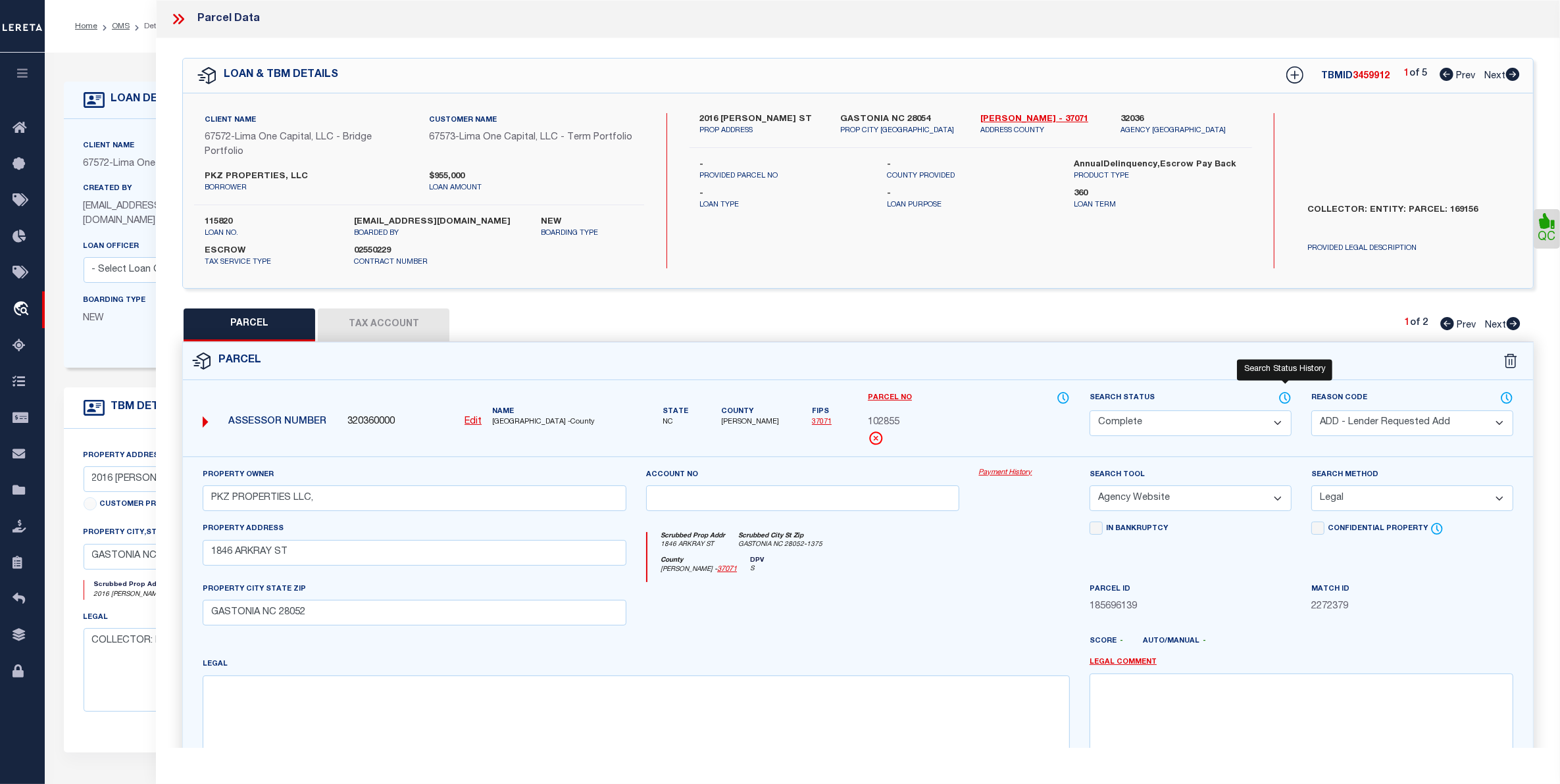
click at [1278, 398] on icon at bounding box center [1285, 398] width 13 height 15
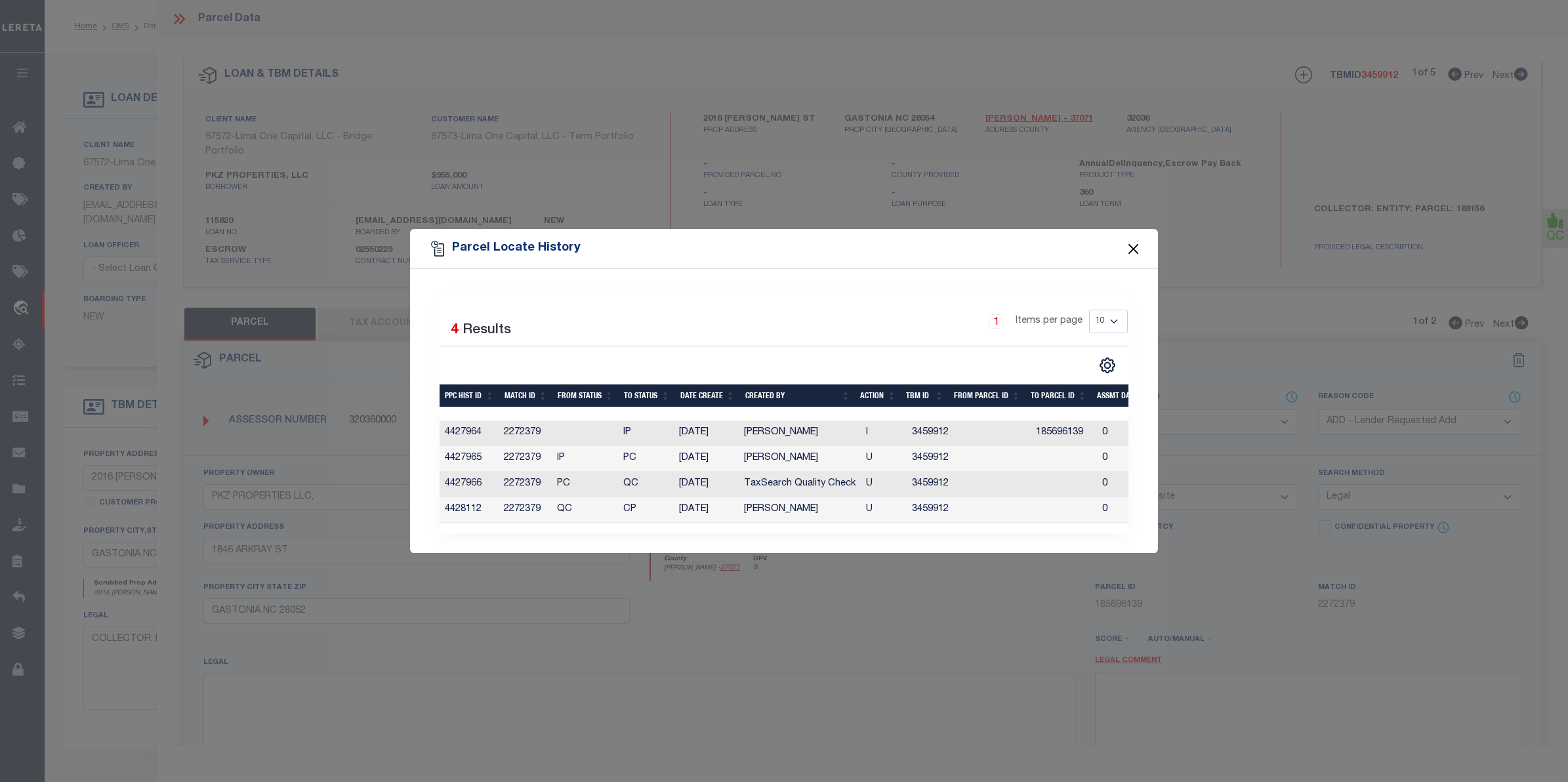
click at [1137, 246] on button "Close" at bounding box center [1133, 248] width 17 height 17
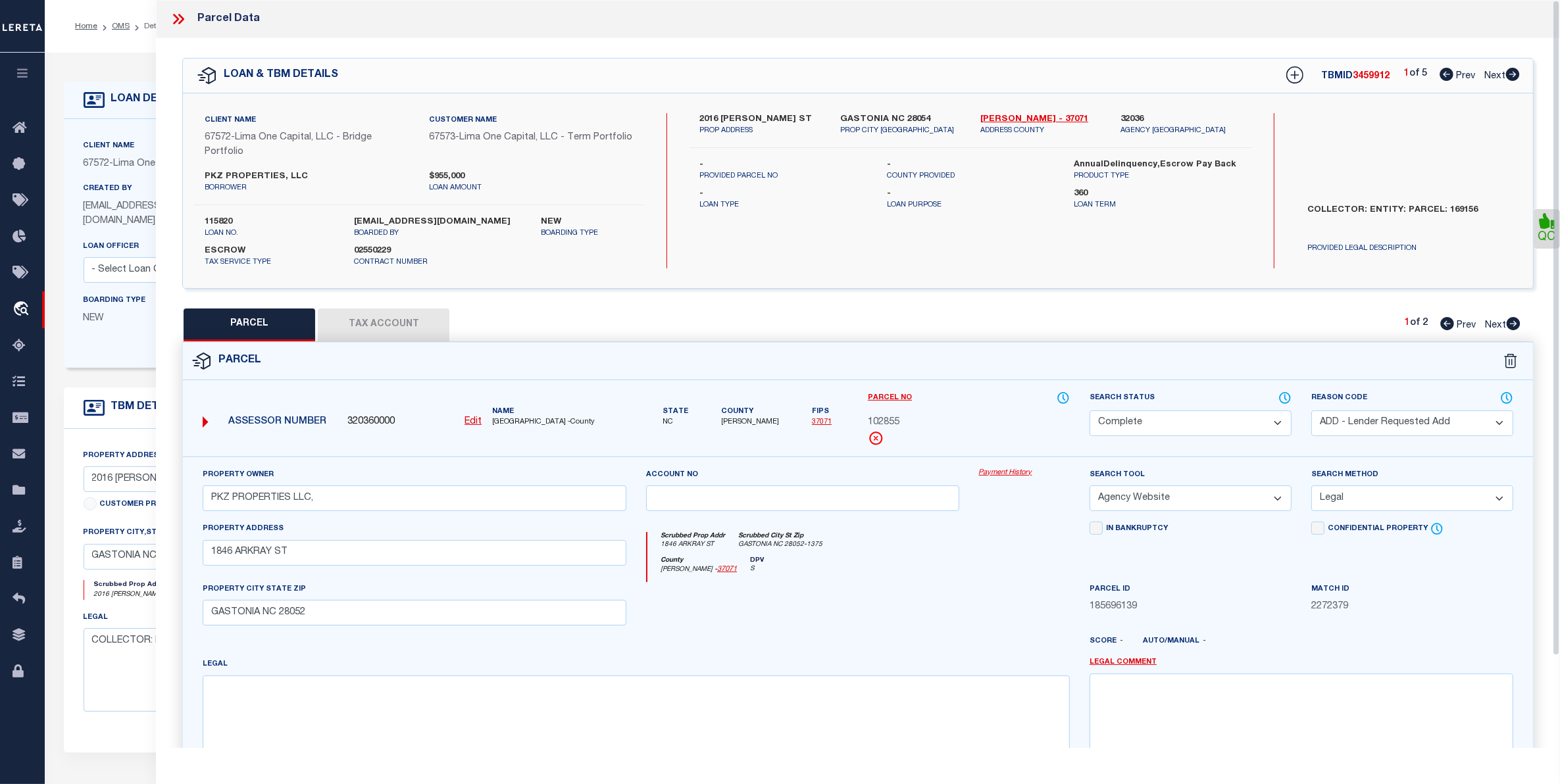
click at [1495, 323] on span "Next" at bounding box center [1495, 326] width 21 height 9
select select "AS"
select select
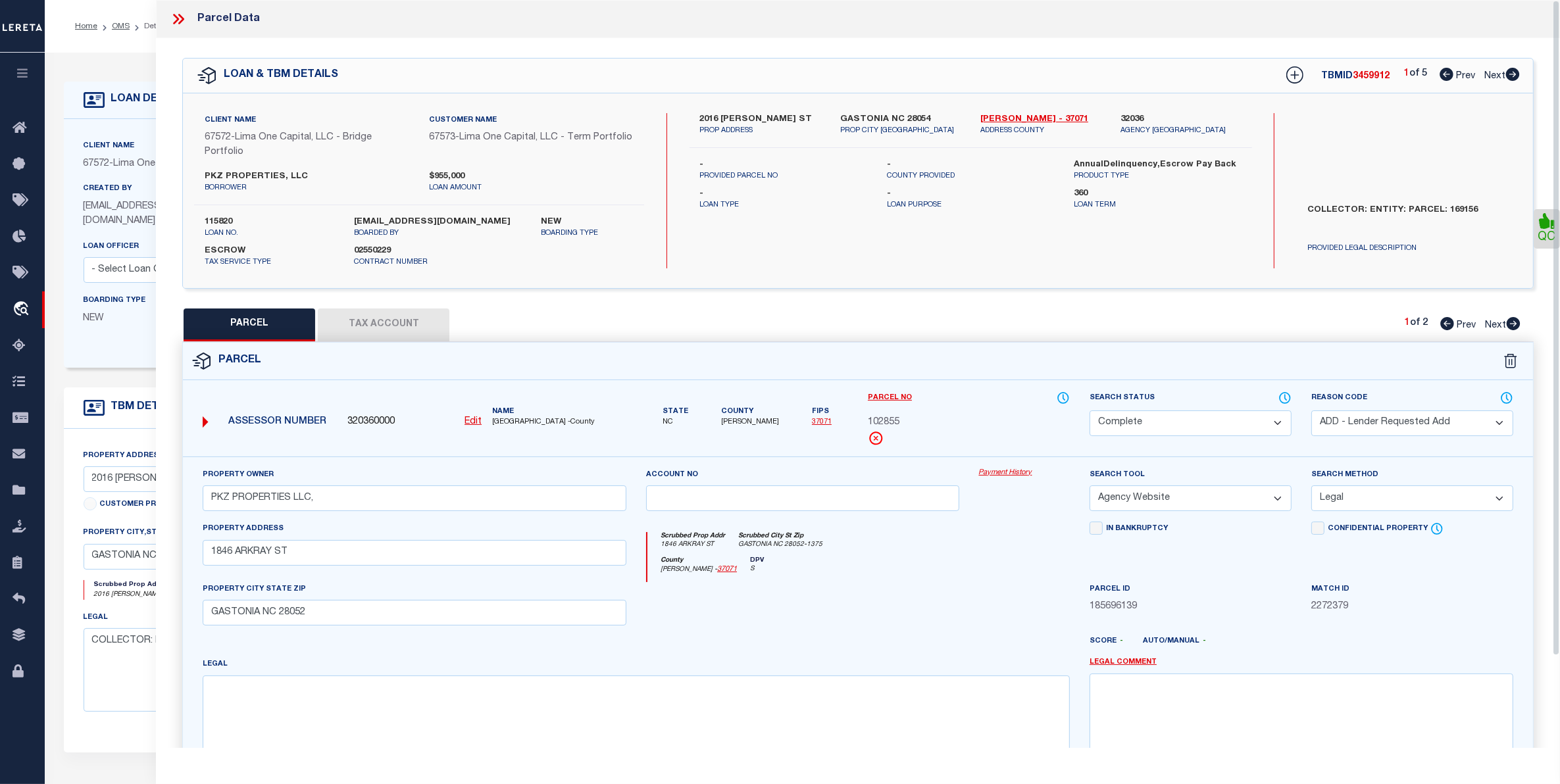
checkbox input "false"
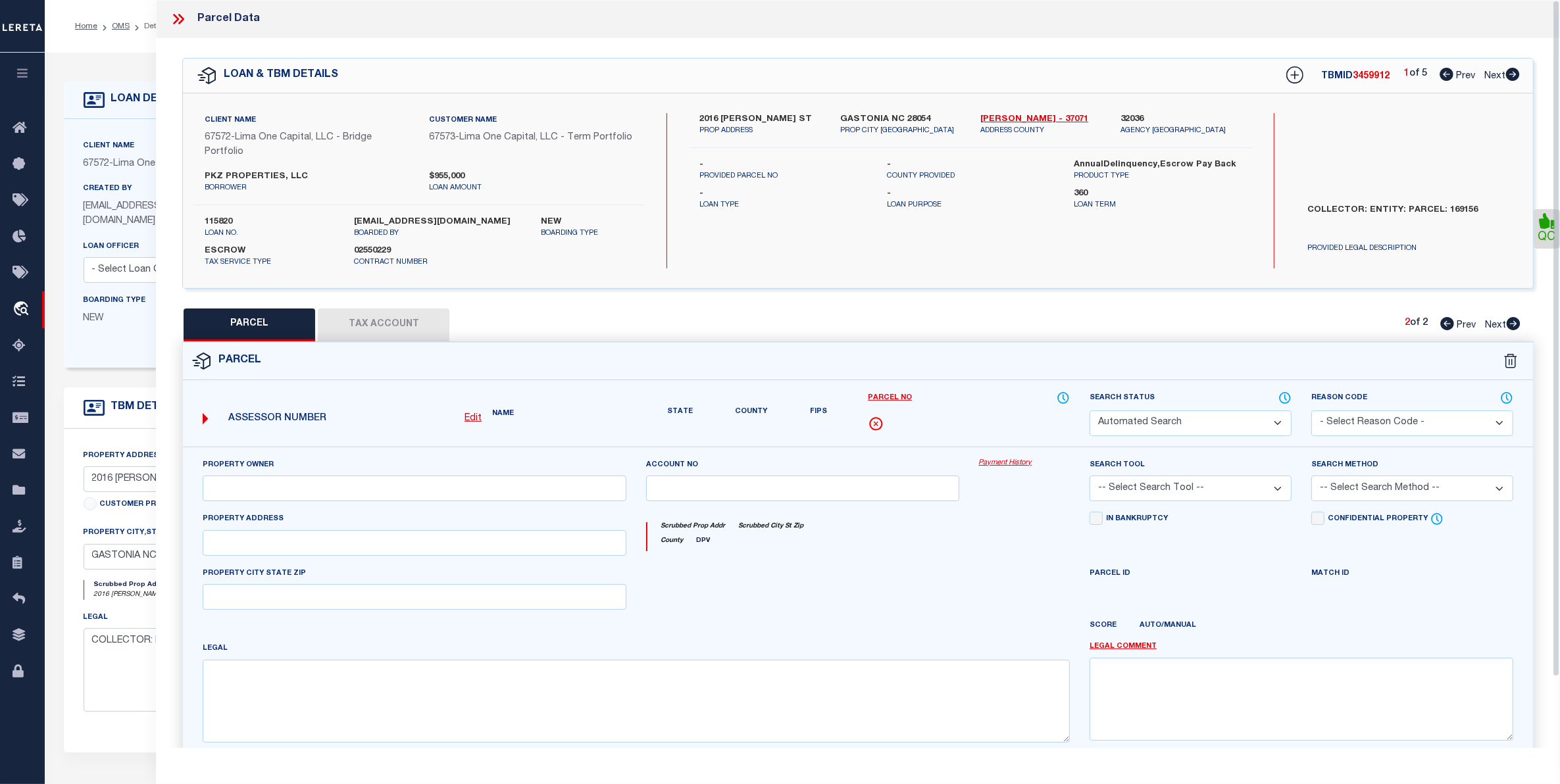
select select "CP"
select select "AGW"
select select
type input "2016 WITHERS ST"
type input "GASTONIA NC 28054"
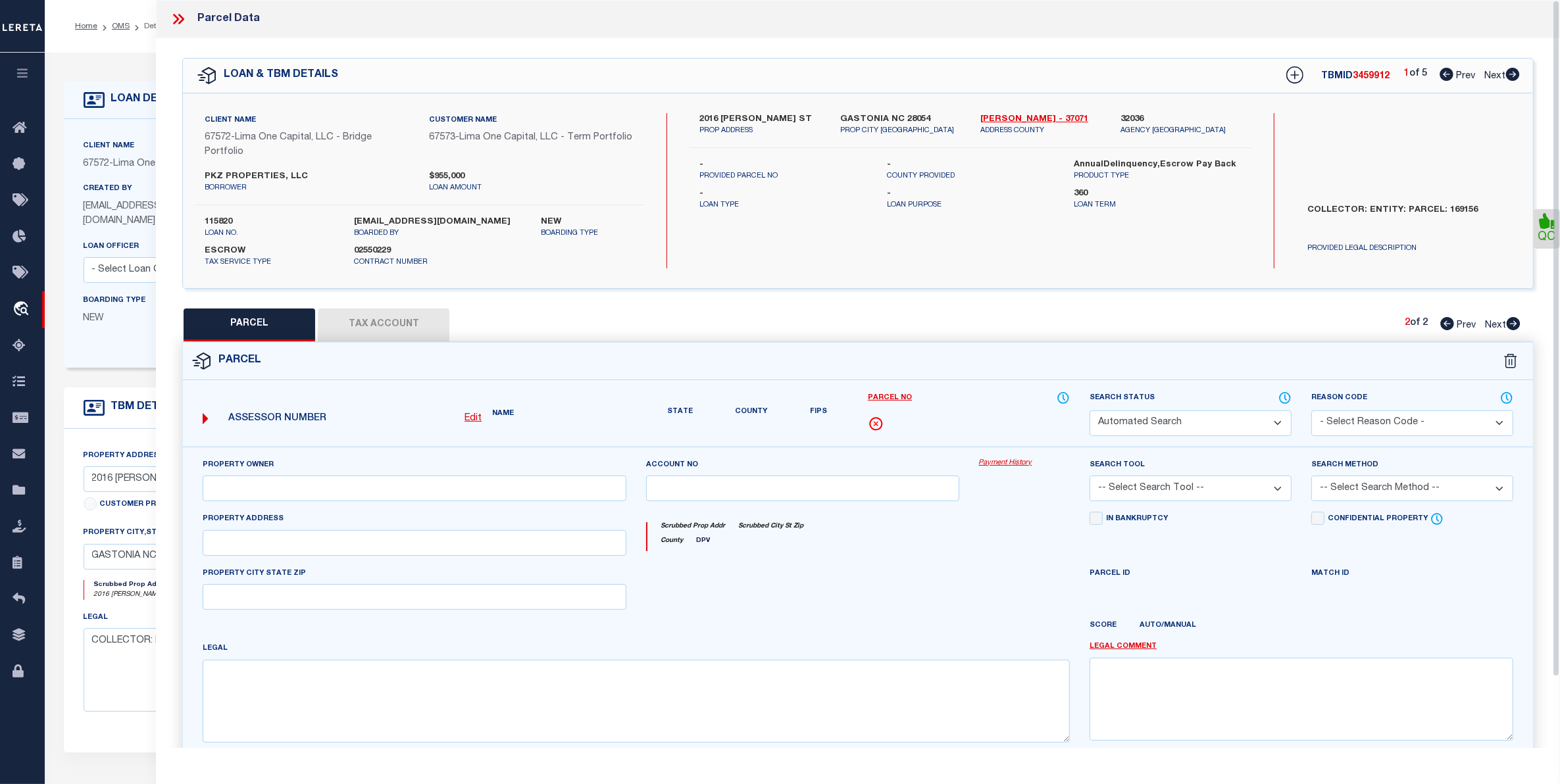
type textarea "9/30/25 parcel verified"
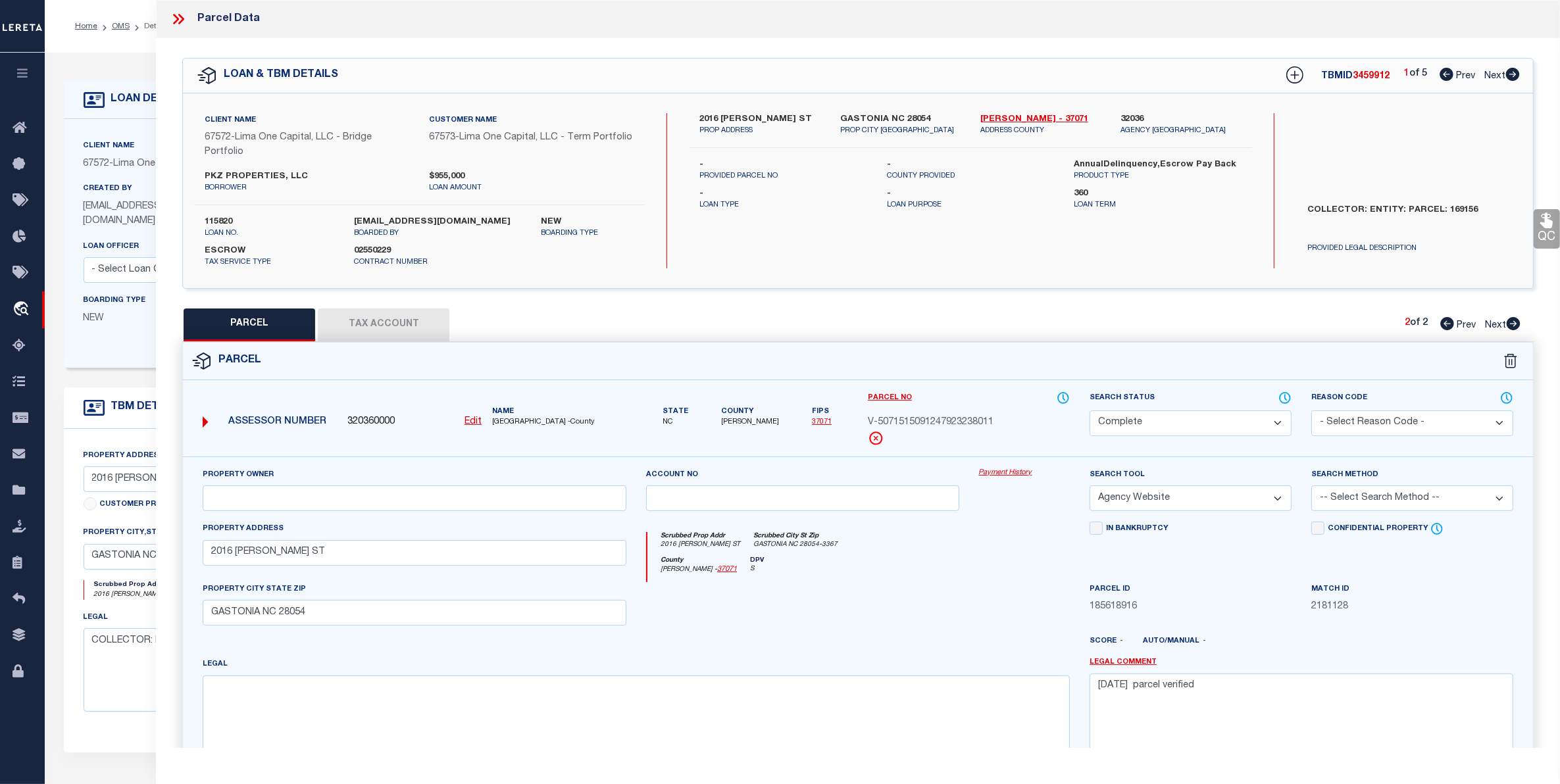
click at [1467, 326] on span "Prev" at bounding box center [1466, 326] width 19 height 9
select select "AS"
select select
checkbox input "false"
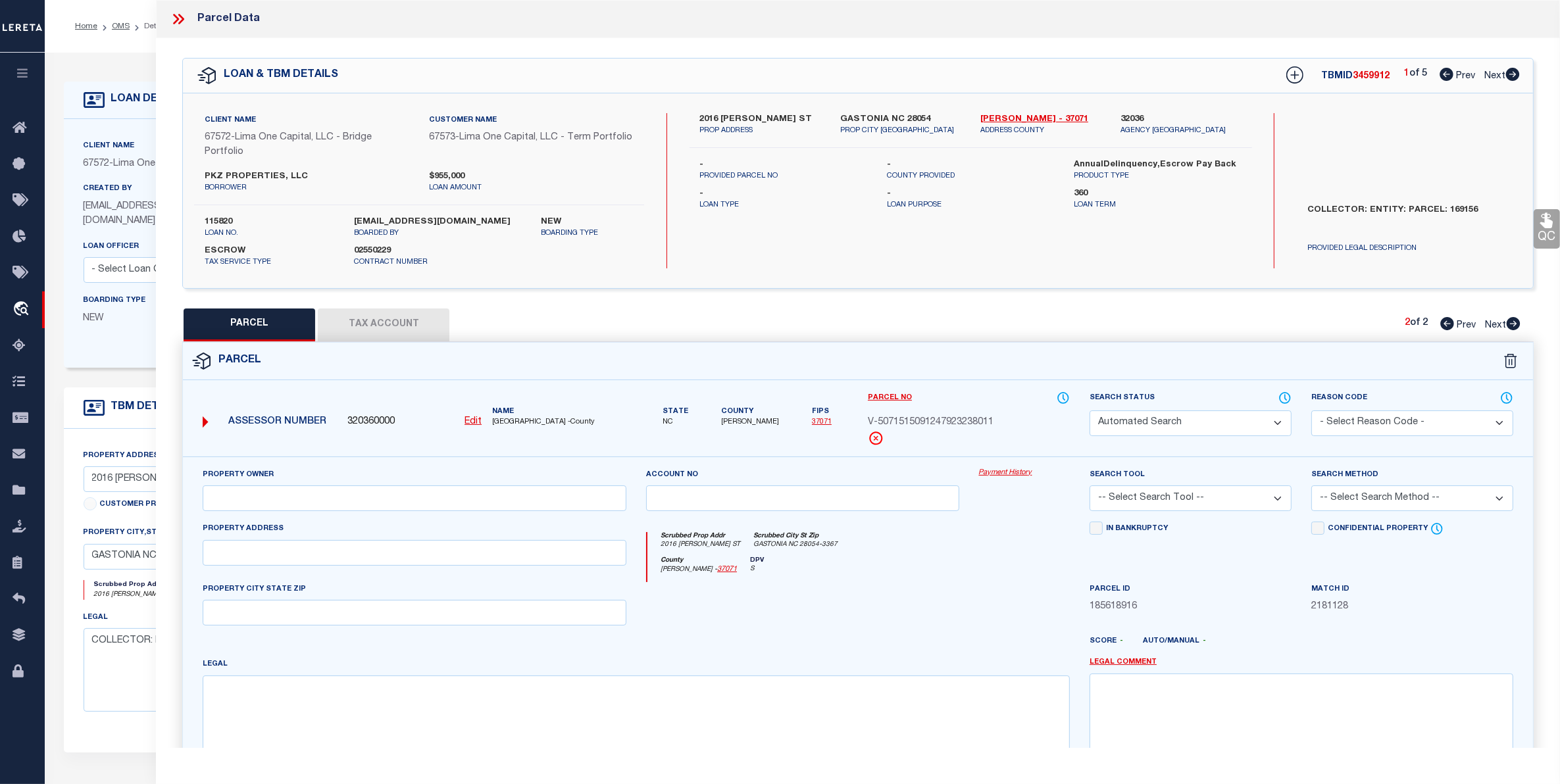
select select "CP"
select select "ADD"
type input "PKZ PROPERTIES LLC,"
select select "AGW"
select select "LEG"
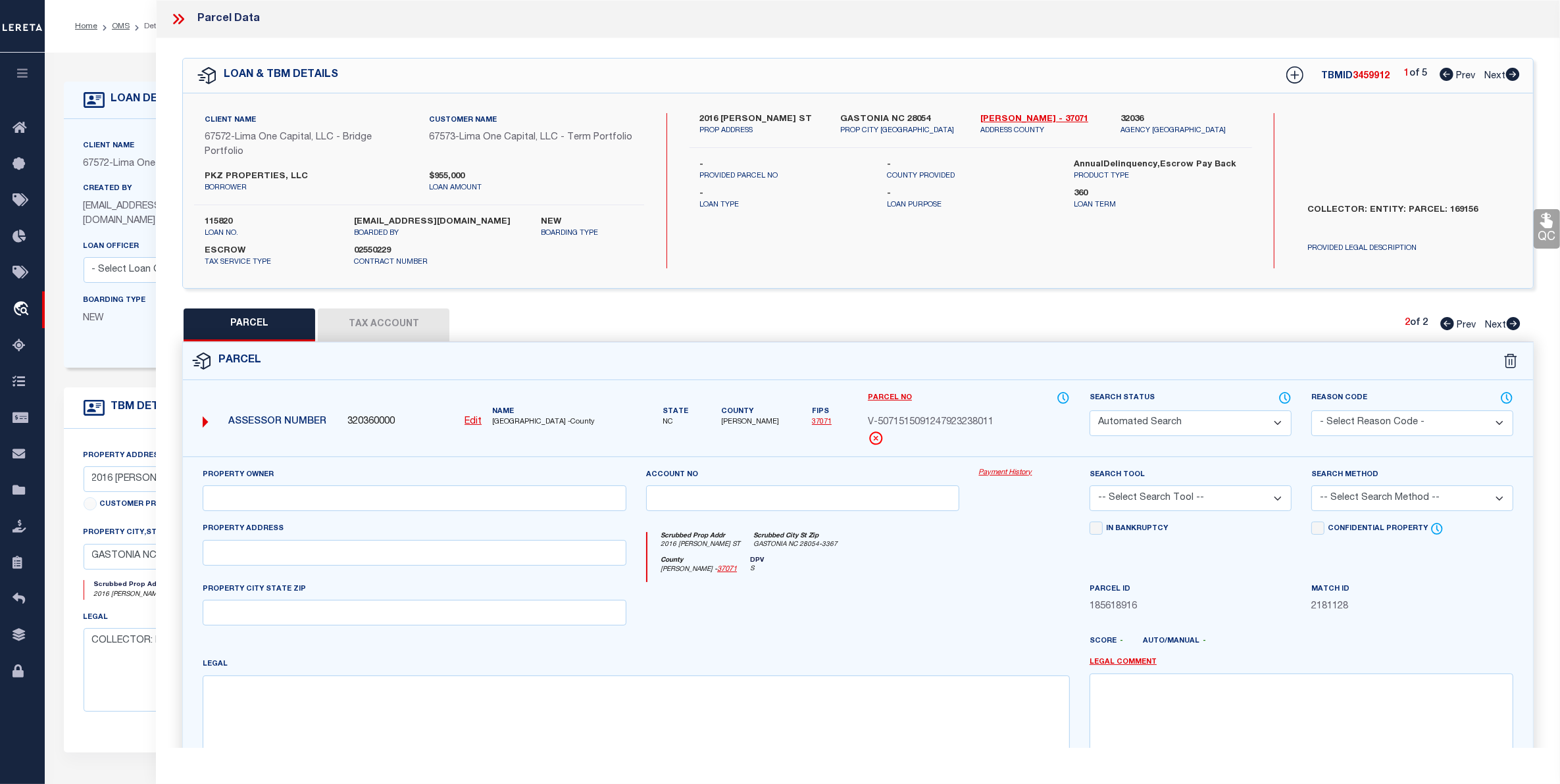
type input "1846 ARKRAY ST"
type input "GASTONIA NC 28052"
click at [1489, 73] on span "Next" at bounding box center [1495, 77] width 21 height 9
select select "AS"
select select
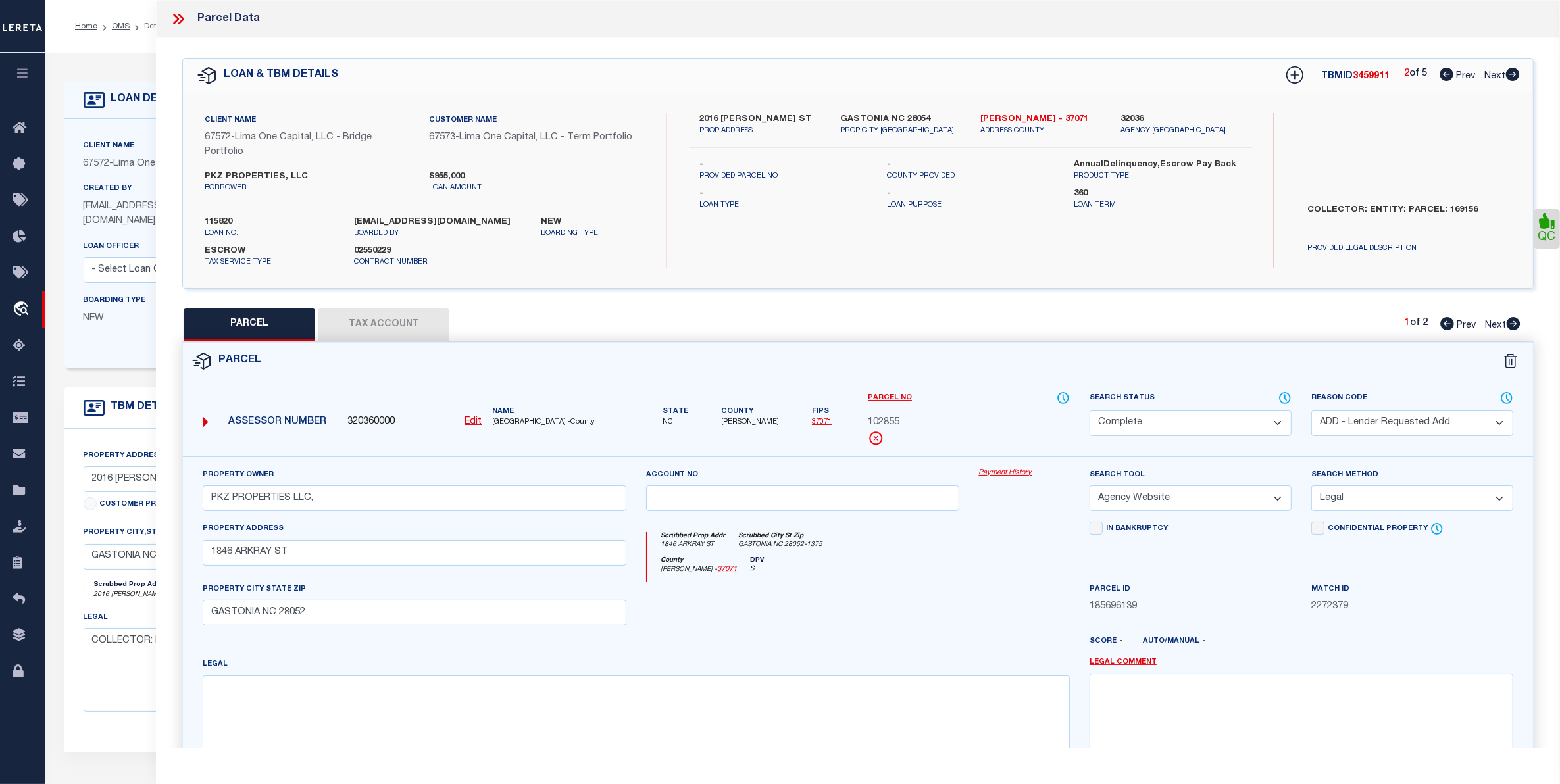
select select
checkbox input "false"
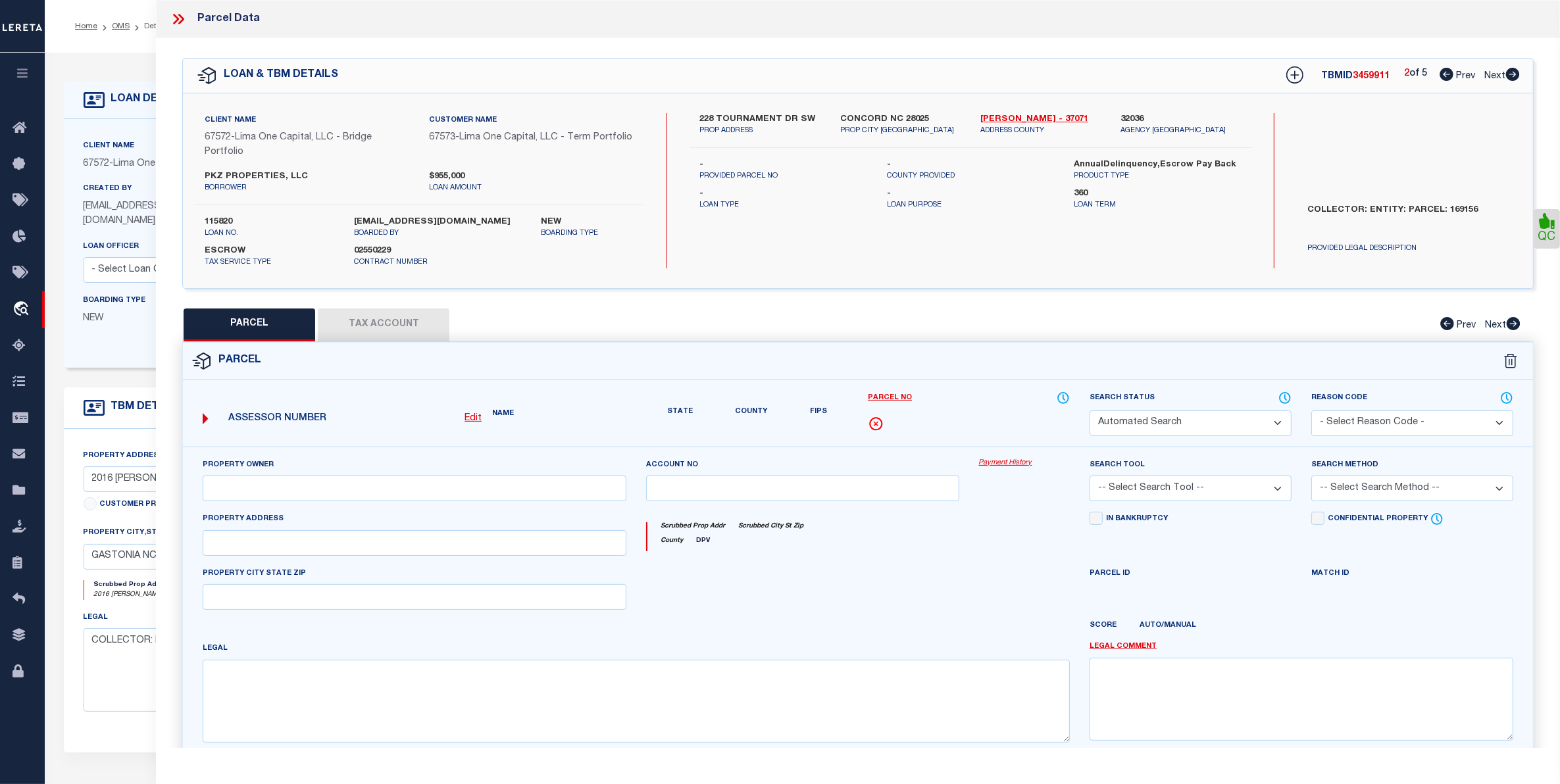
select select "CP"
type input "PKZ PROPERTIES LLC"
select select "AGW"
select select "ADD"
type input "228 TOURNAMENT DR SW"
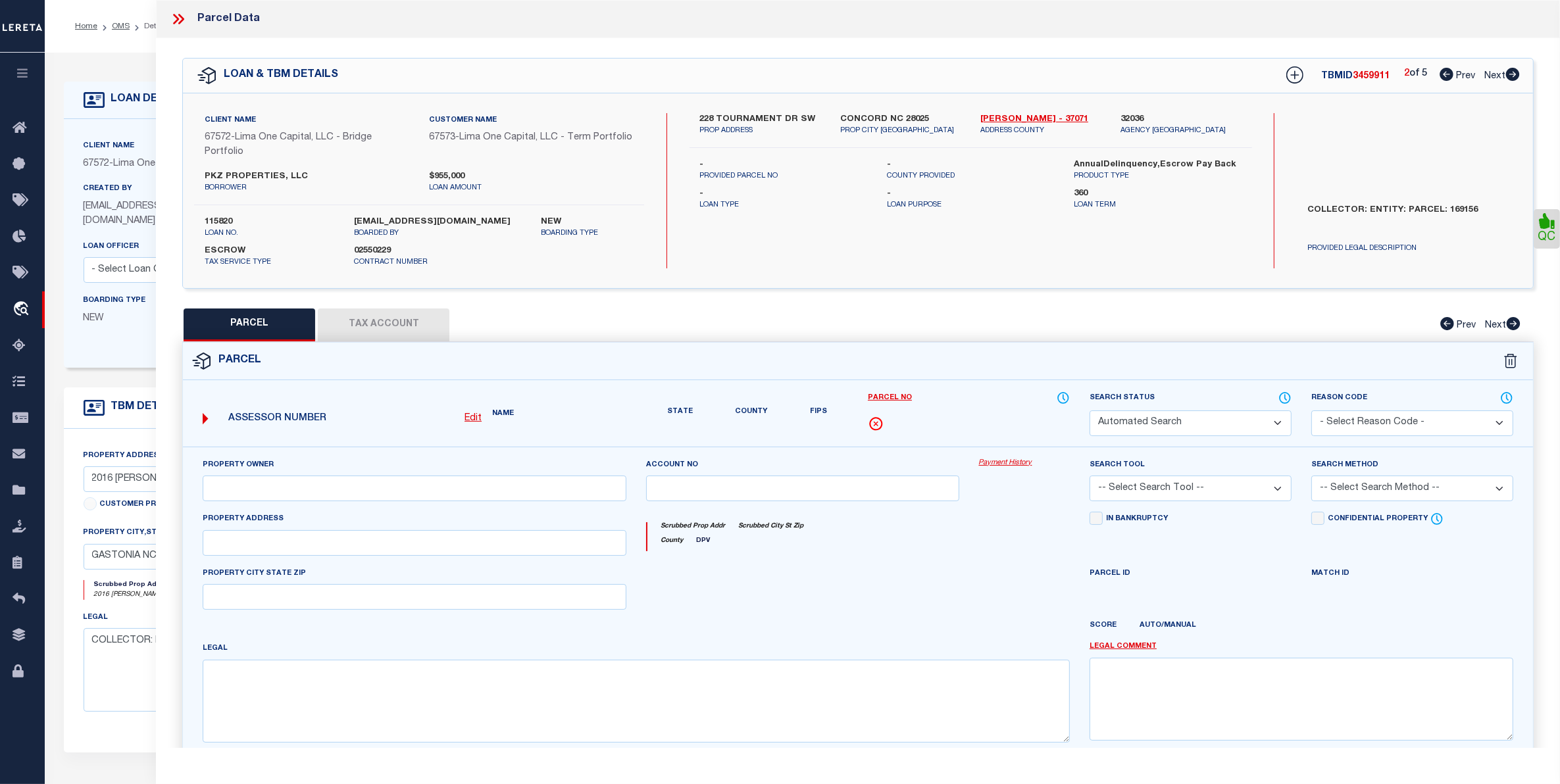
type input "CONCORD NC 28025"
type textarea "LT 41 COLEBURG"
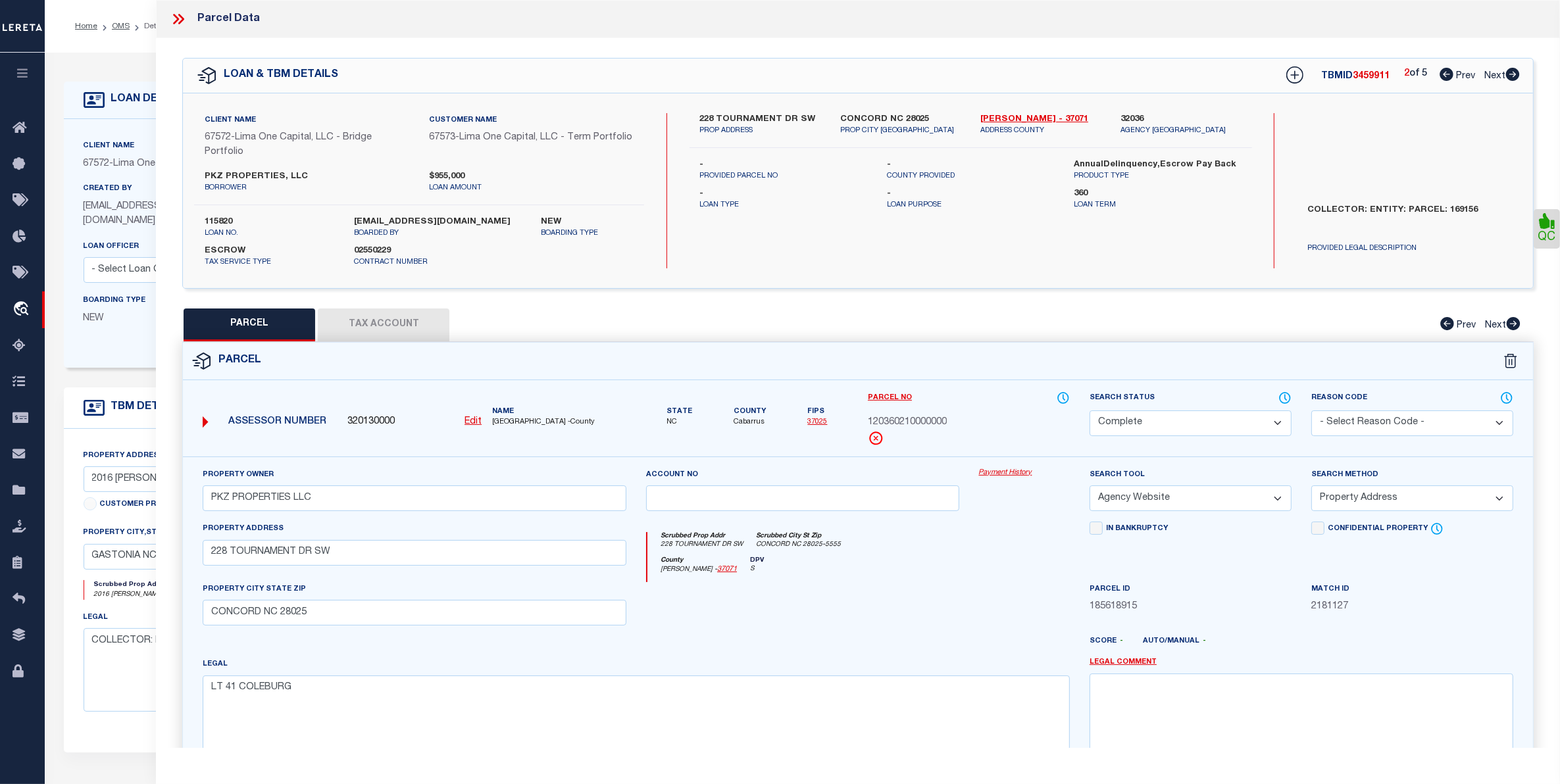
click at [1489, 73] on span "Next" at bounding box center [1495, 77] width 21 height 9
select select "AS"
select select
checkbox input "false"
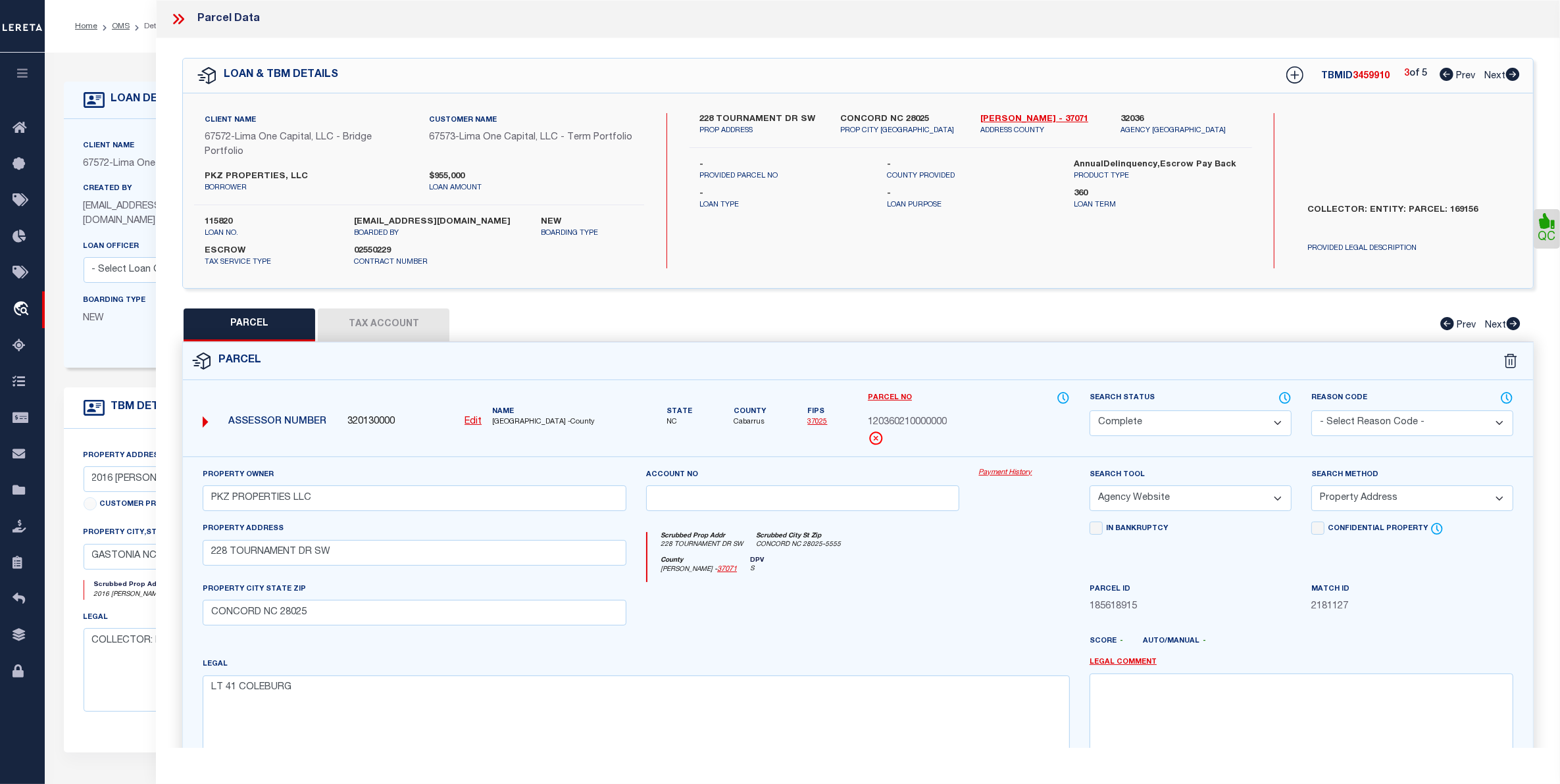
checkbox input "false"
select select "CP"
select select "AGW"
select select
type input "1418 RATCHFORD DR"
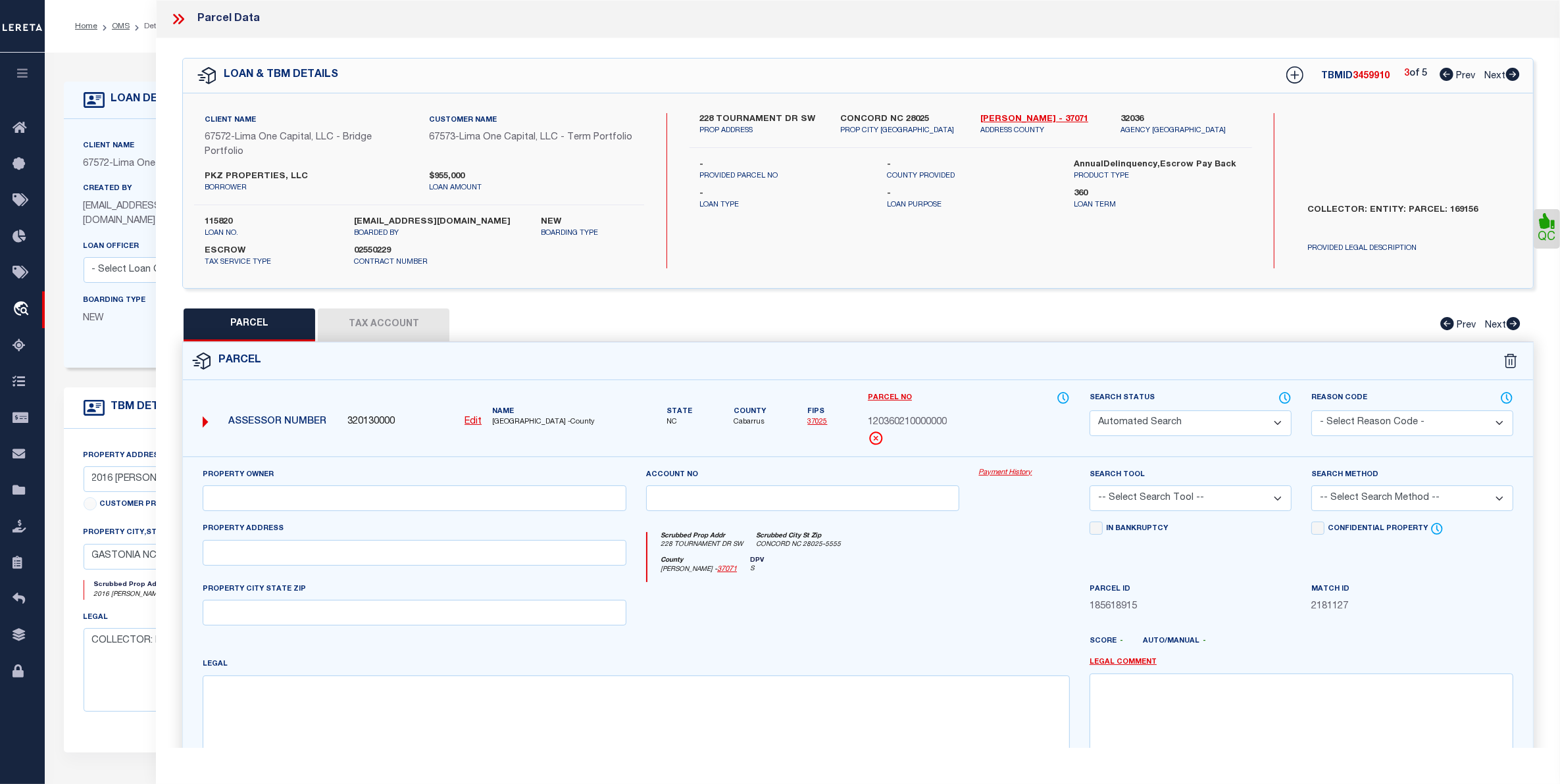
type input "DALLAS NC 28034"
type textarea "9/30/25 parcel verified"
click at [1489, 73] on span "Next" at bounding box center [1495, 77] width 21 height 9
select select "AS"
select select
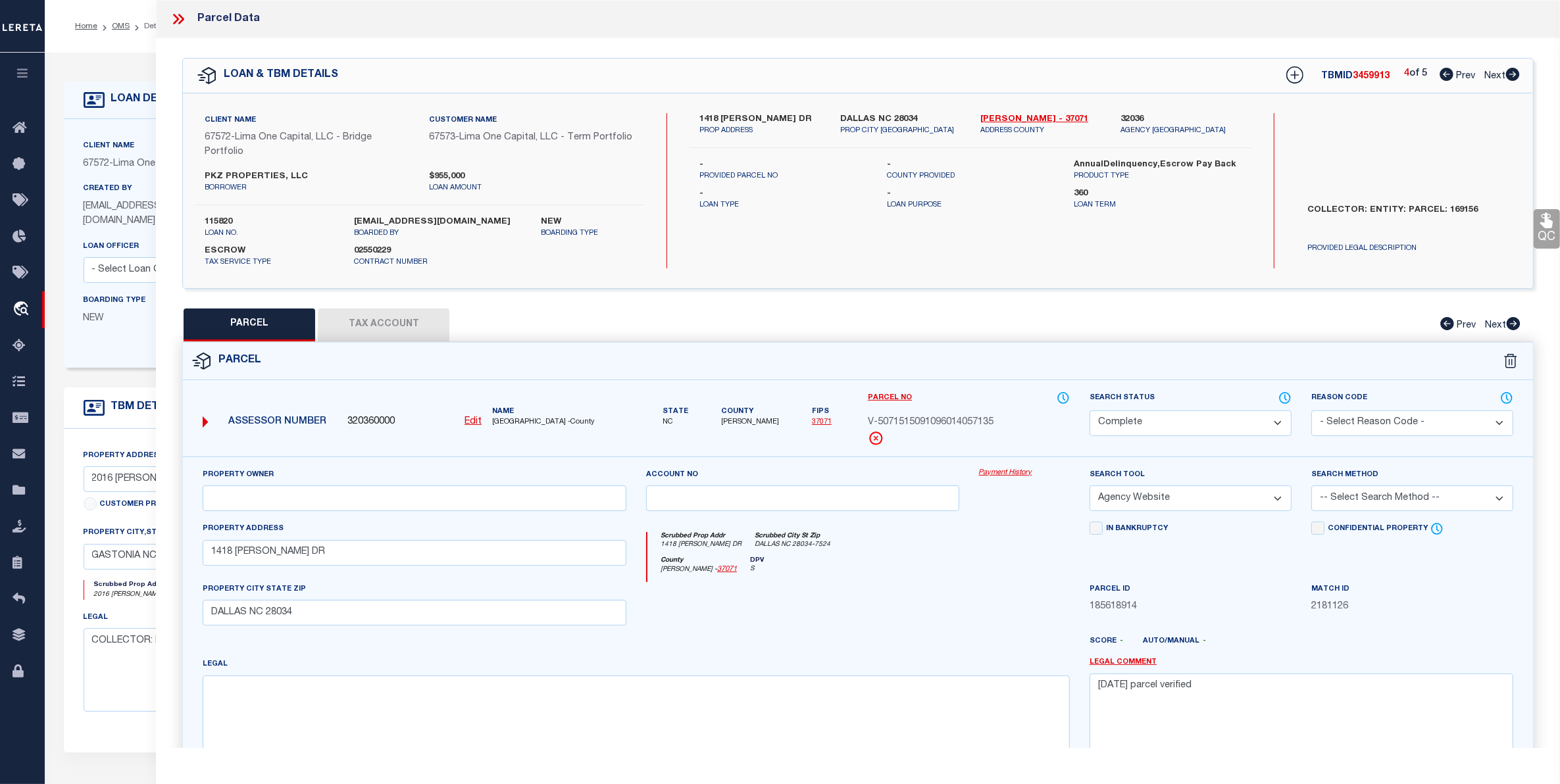
checkbox input "false"
select select "CP"
select select "AGW"
select select
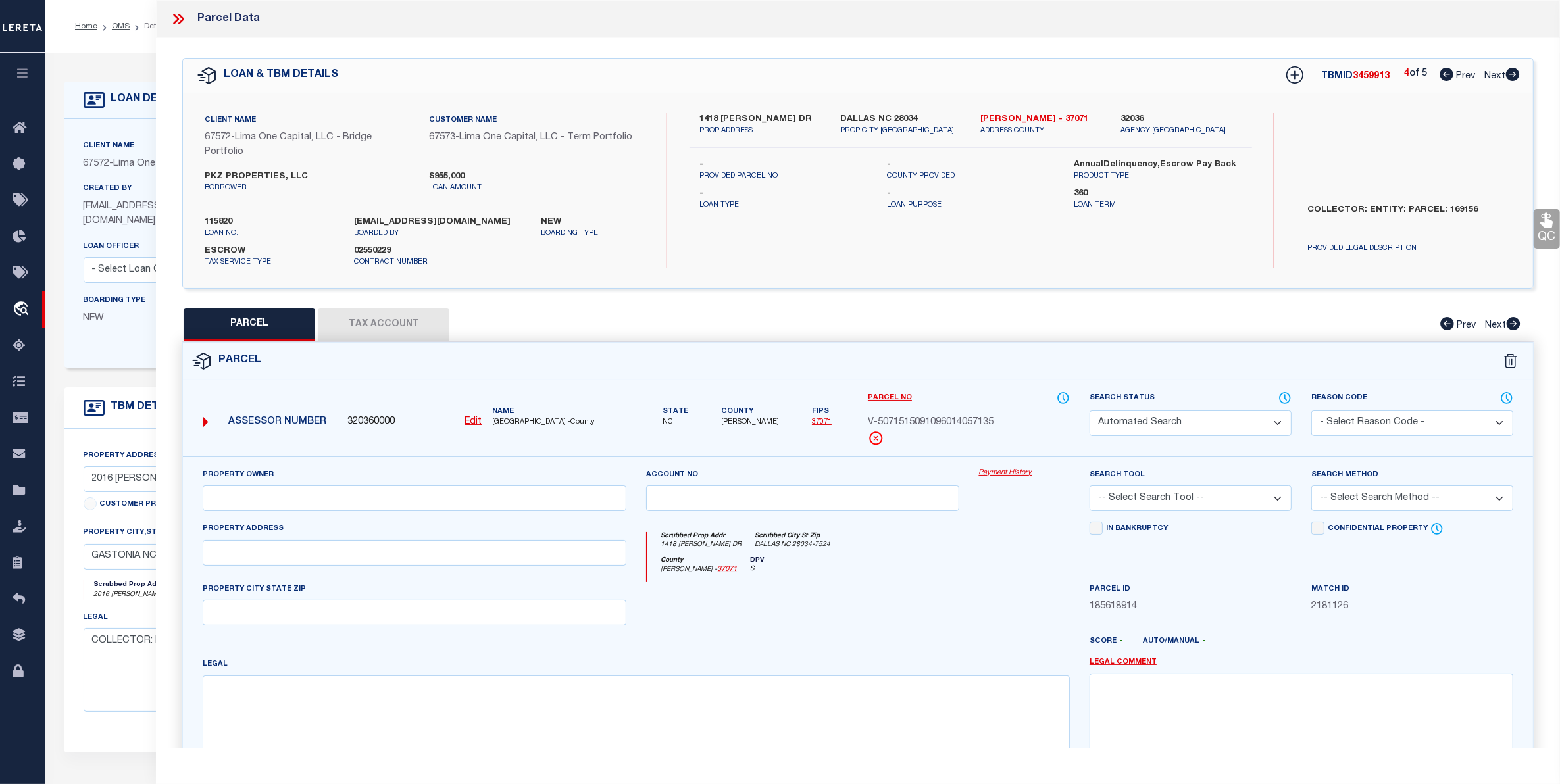
type input "48 JULIAN ST"
checkbox input "false"
type input "KINGS MOUNTAIN NC 28086"
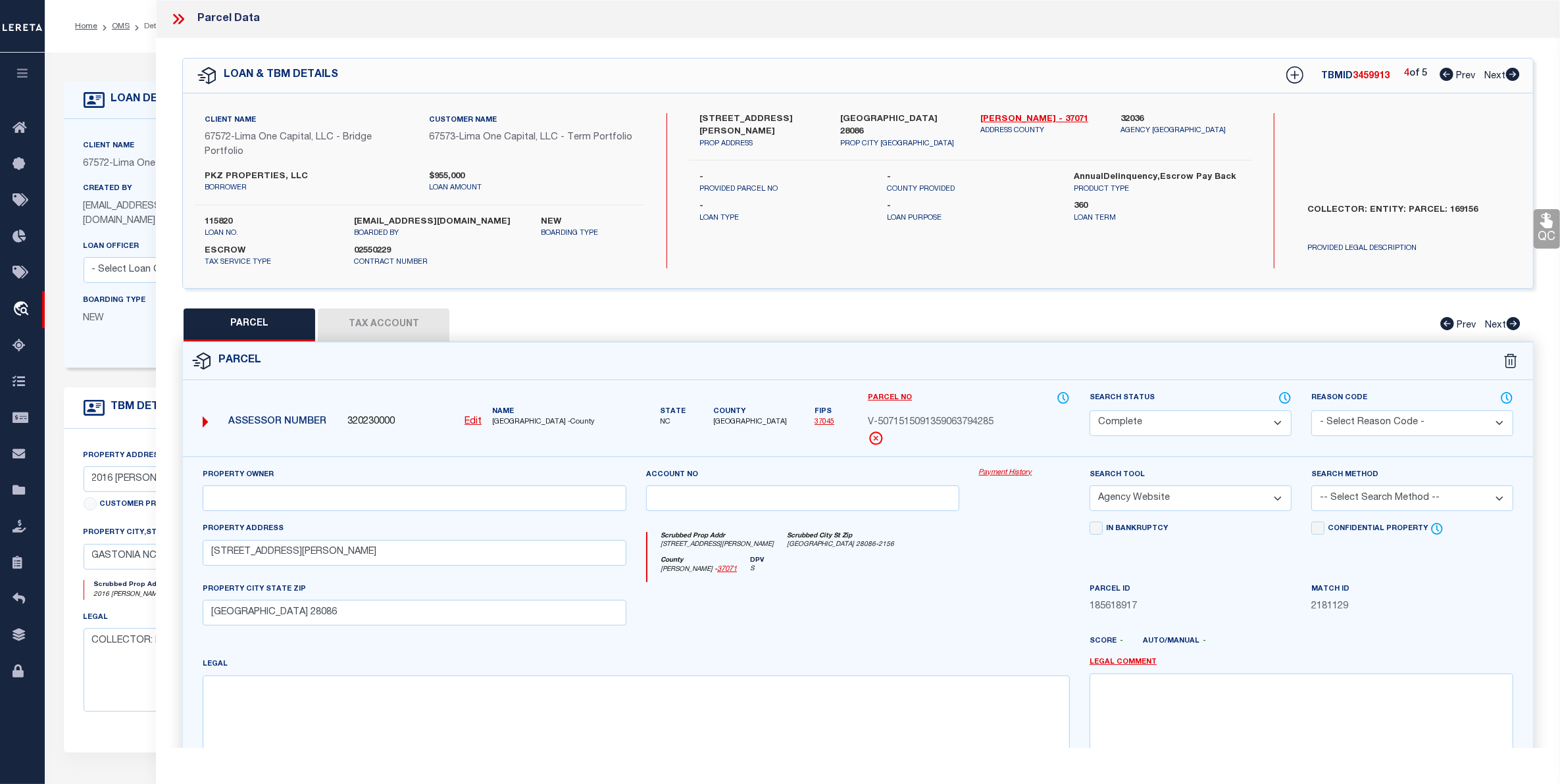
click at [1489, 73] on span "Next" at bounding box center [1495, 77] width 21 height 9
select select "AS"
select select
checkbox input "false"
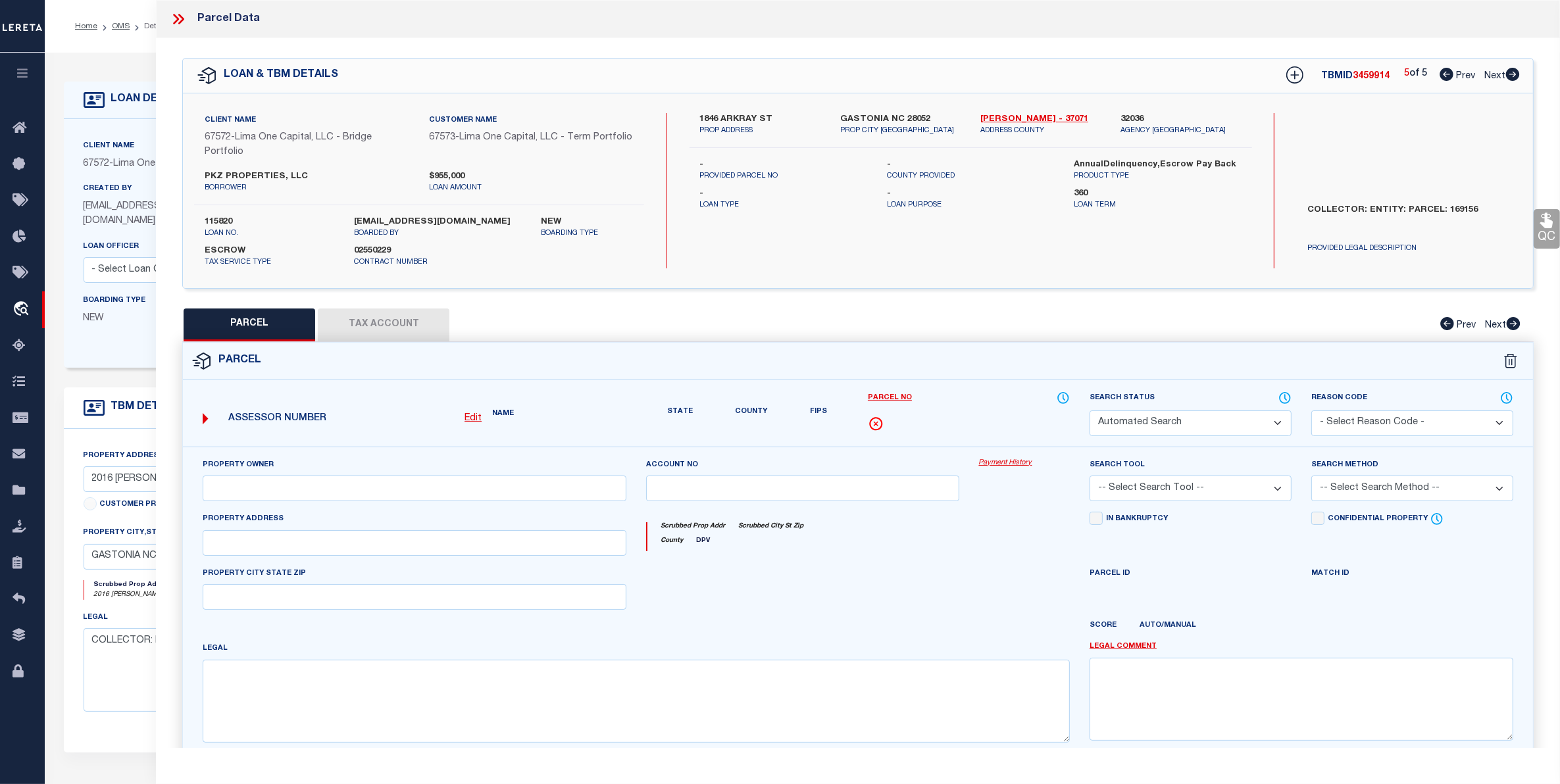
select select "PR"
type input "1846 ARKRAY ST"
checkbox input "false"
type input "GASTONIA NC 28052"
type textarea "Legacy Inactive"
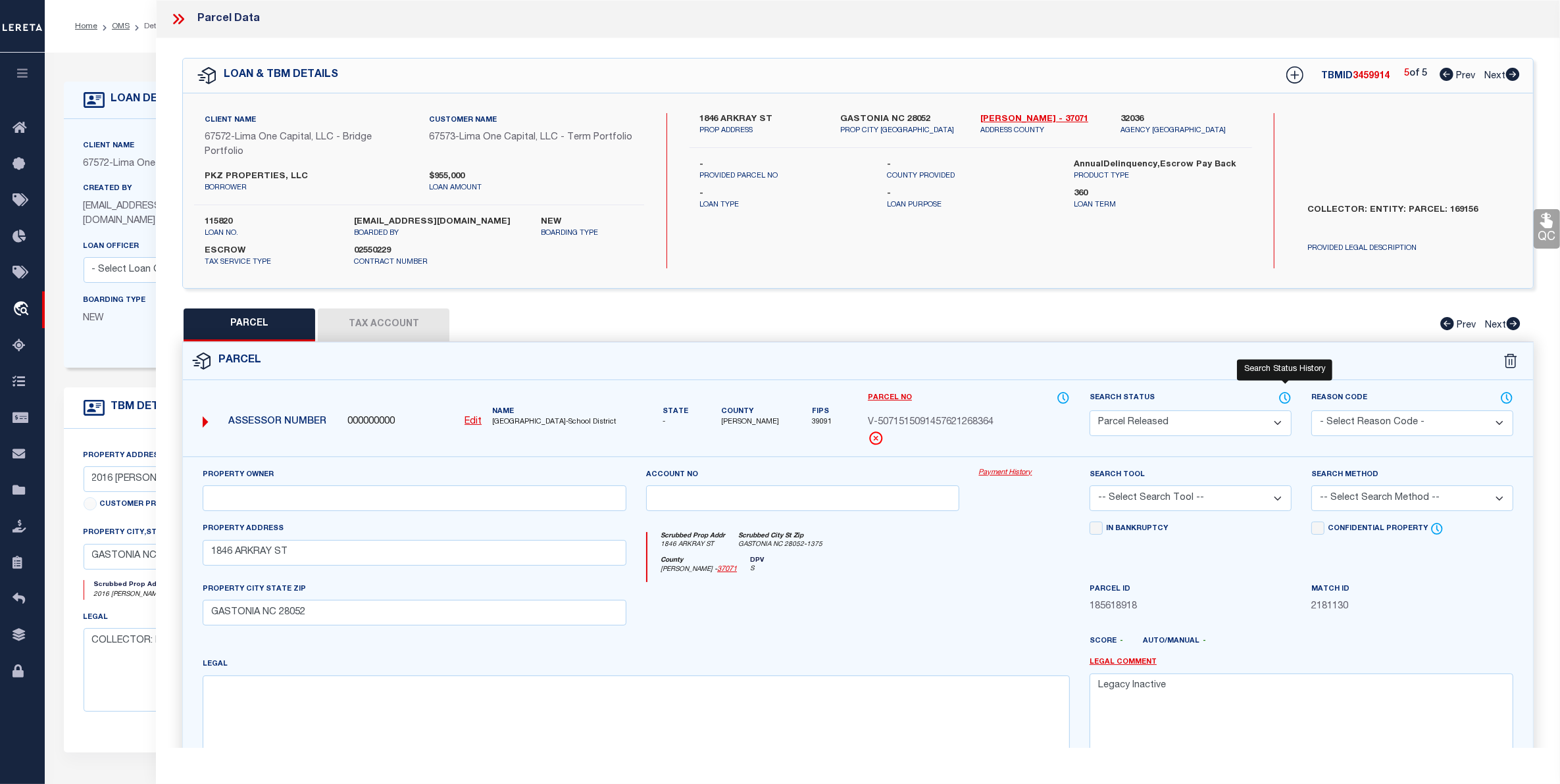
click at [1287, 396] on icon at bounding box center [1285, 398] width 13 height 15
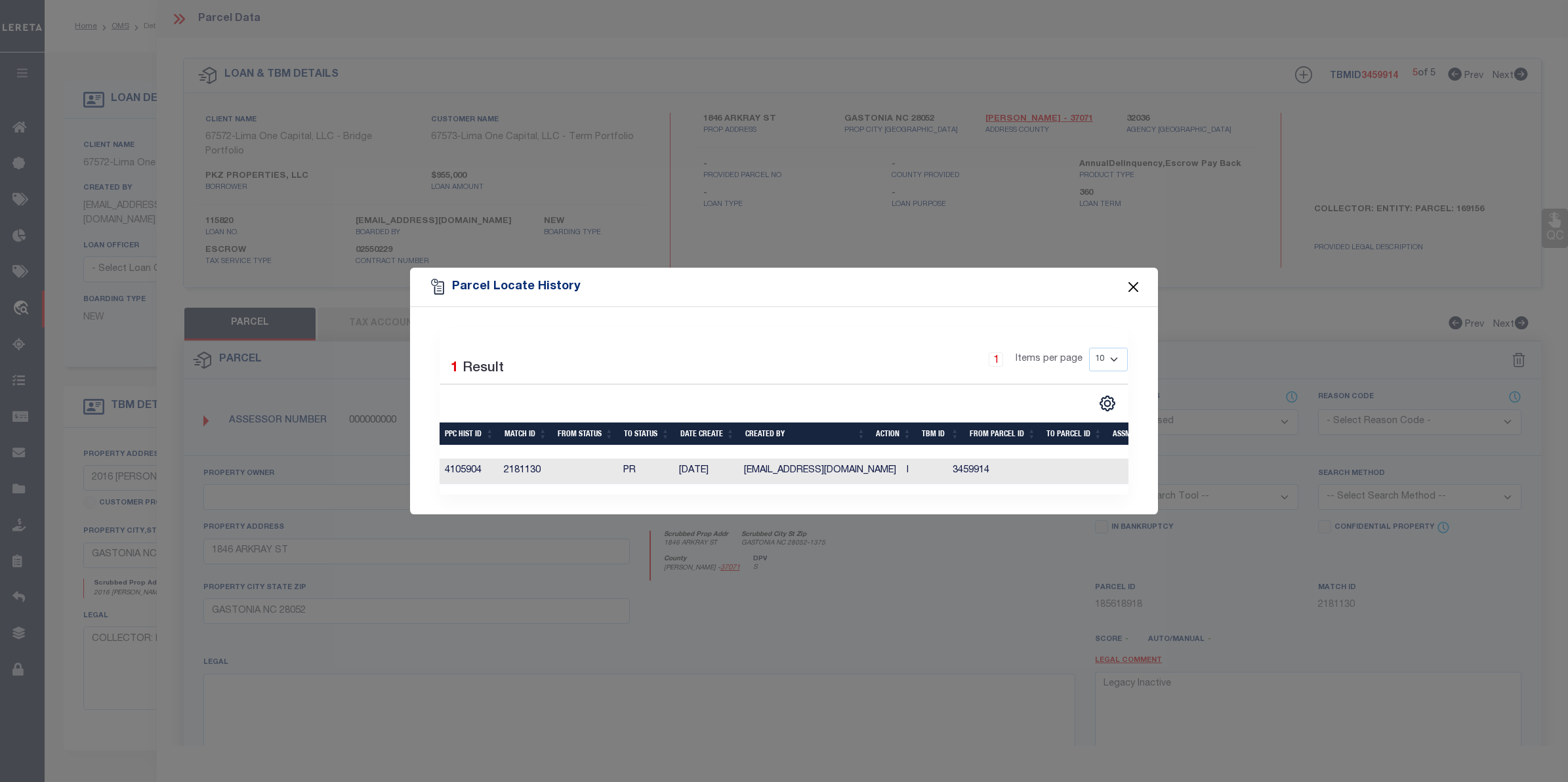
click at [1131, 280] on button "Close" at bounding box center [1133, 287] width 17 height 17
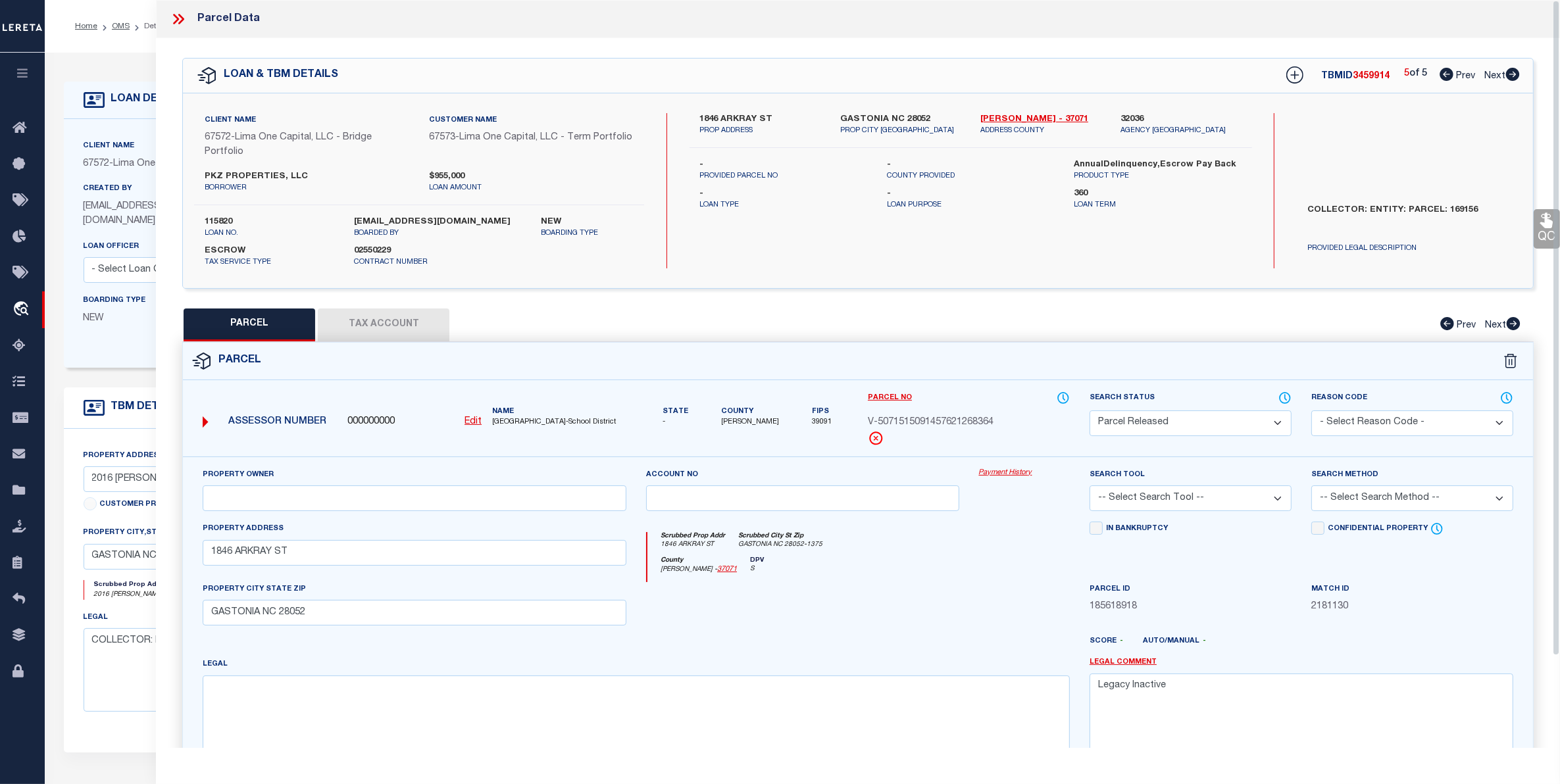
click at [371, 322] on button "Tax Account" at bounding box center [383, 324] width 131 height 33
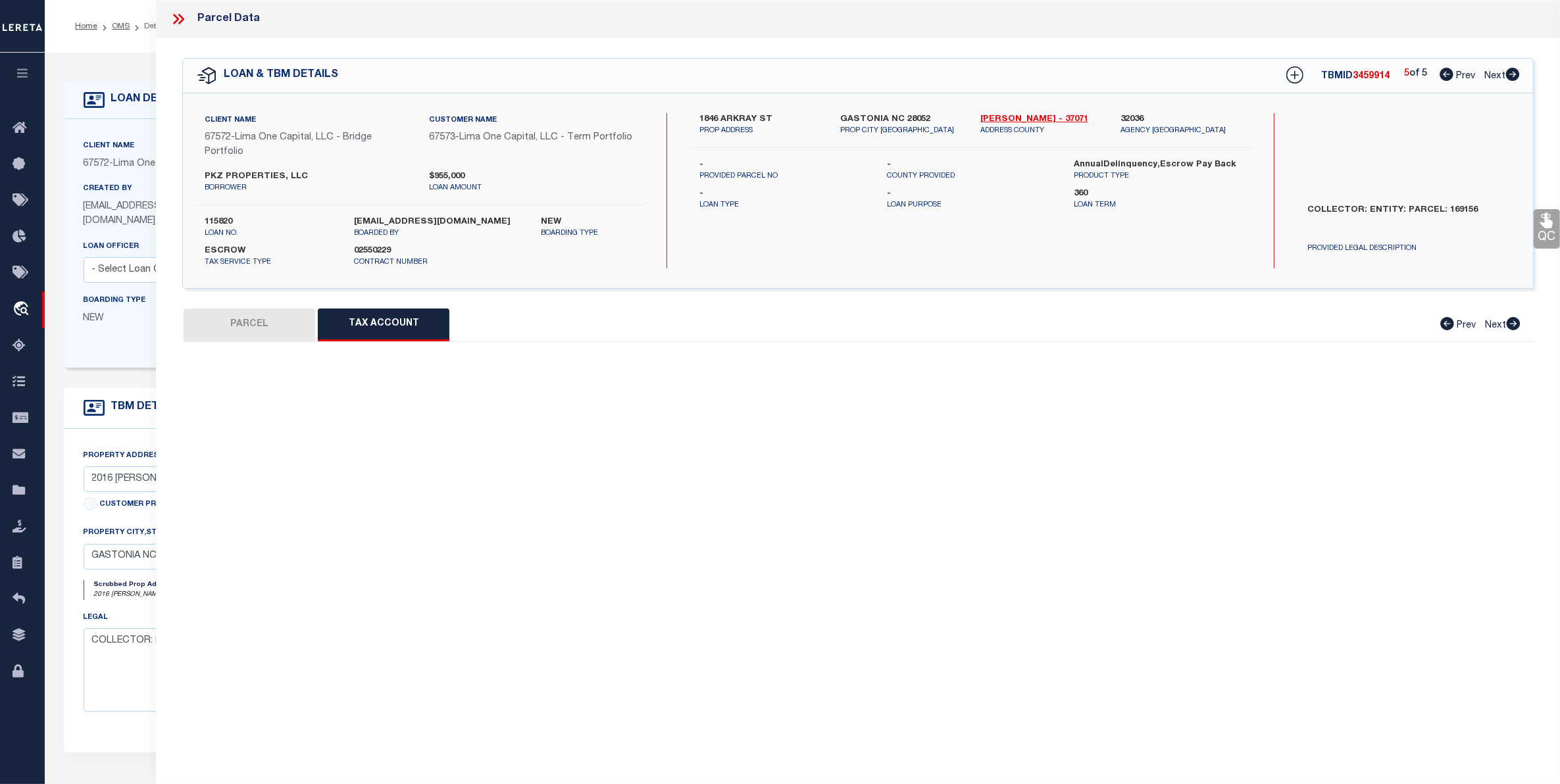
select select "100"
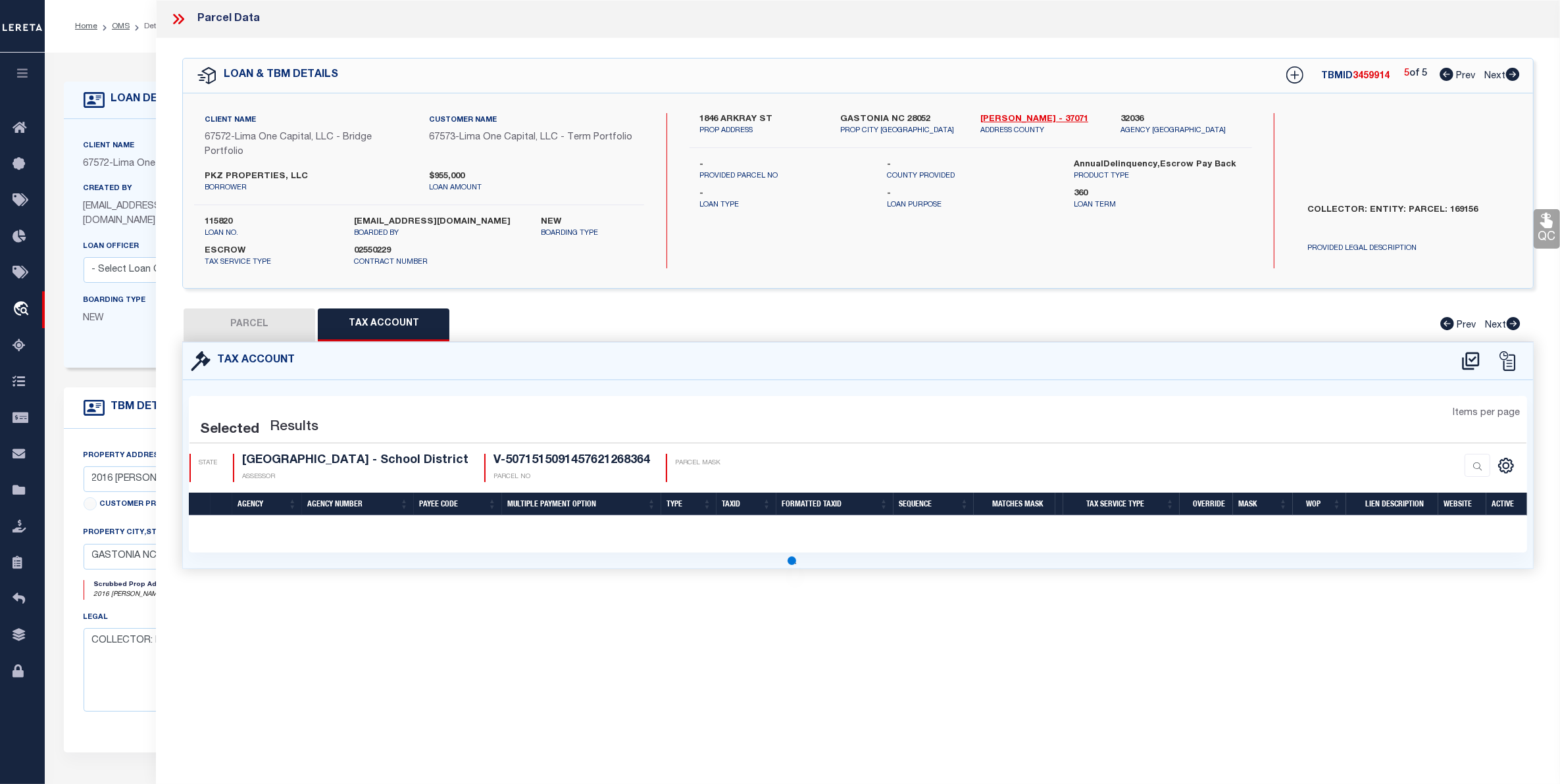
select select "100"
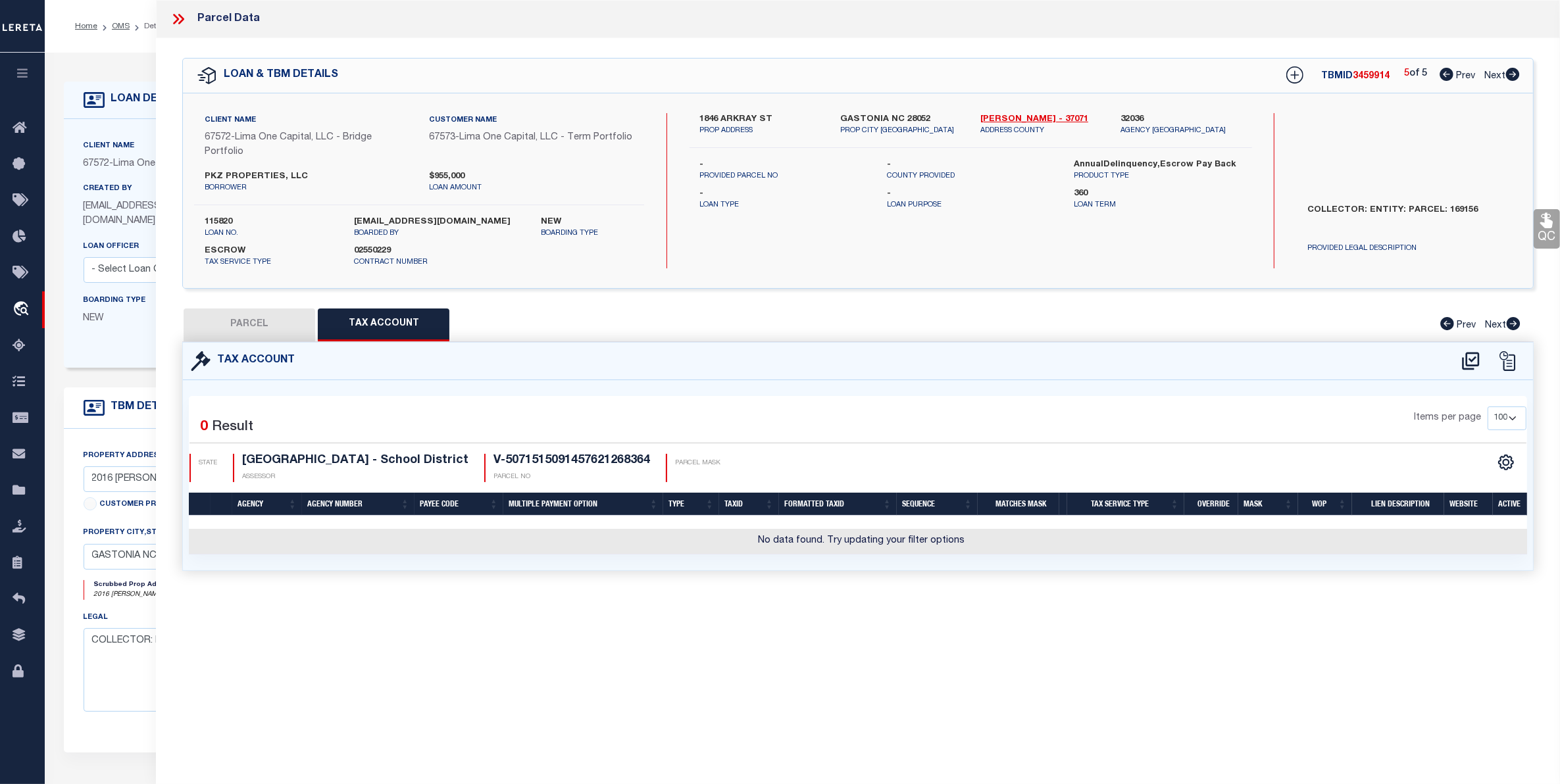
click at [273, 327] on button "PARCEL" at bounding box center [249, 324] width 131 height 33
select select "AS"
checkbox input "false"
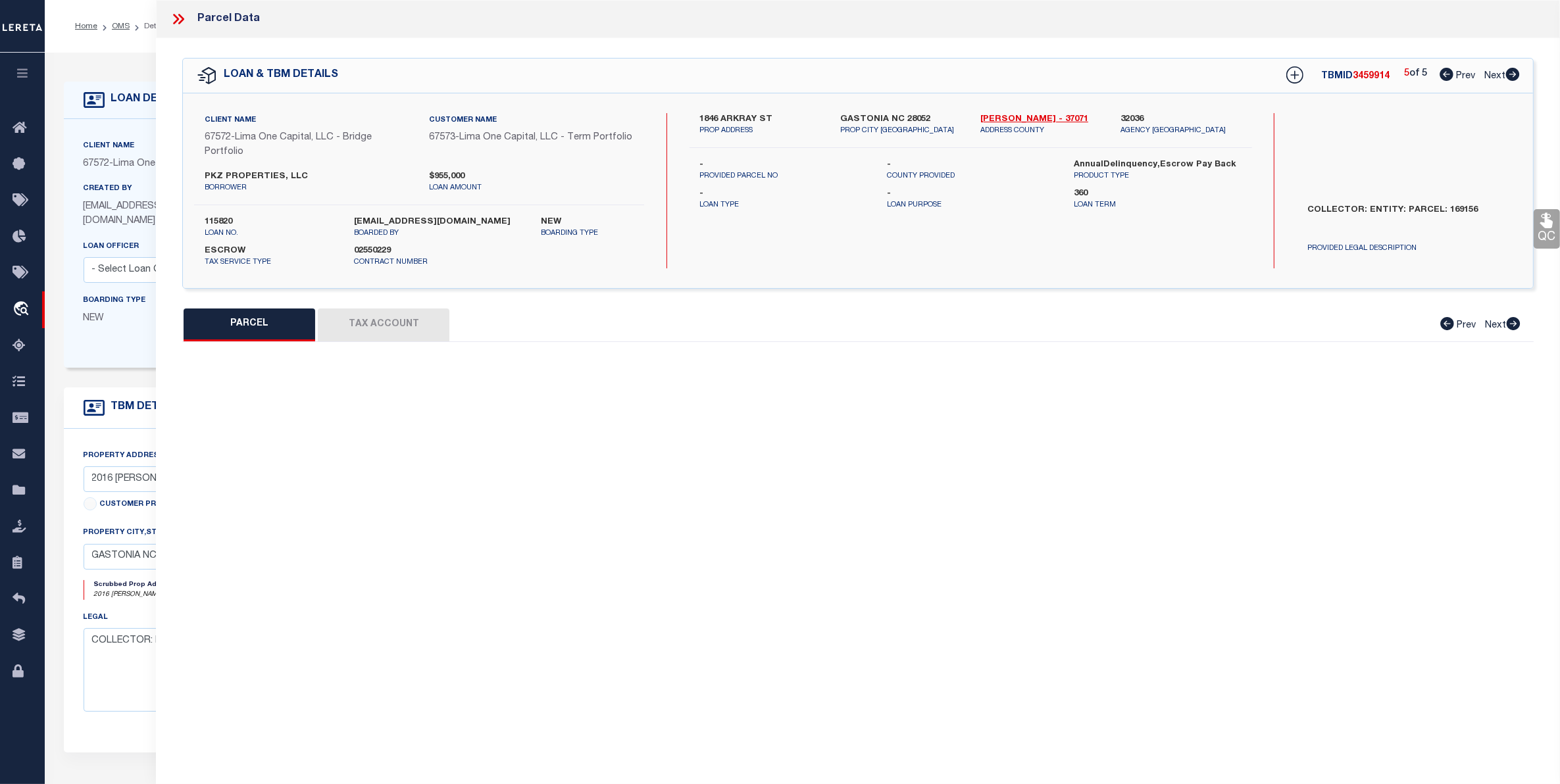
select select "PR"
type input "1846 ARKRAY ST"
checkbox input "false"
type input "GASTONIA NC 28052"
type textarea "Legacy Inactive"
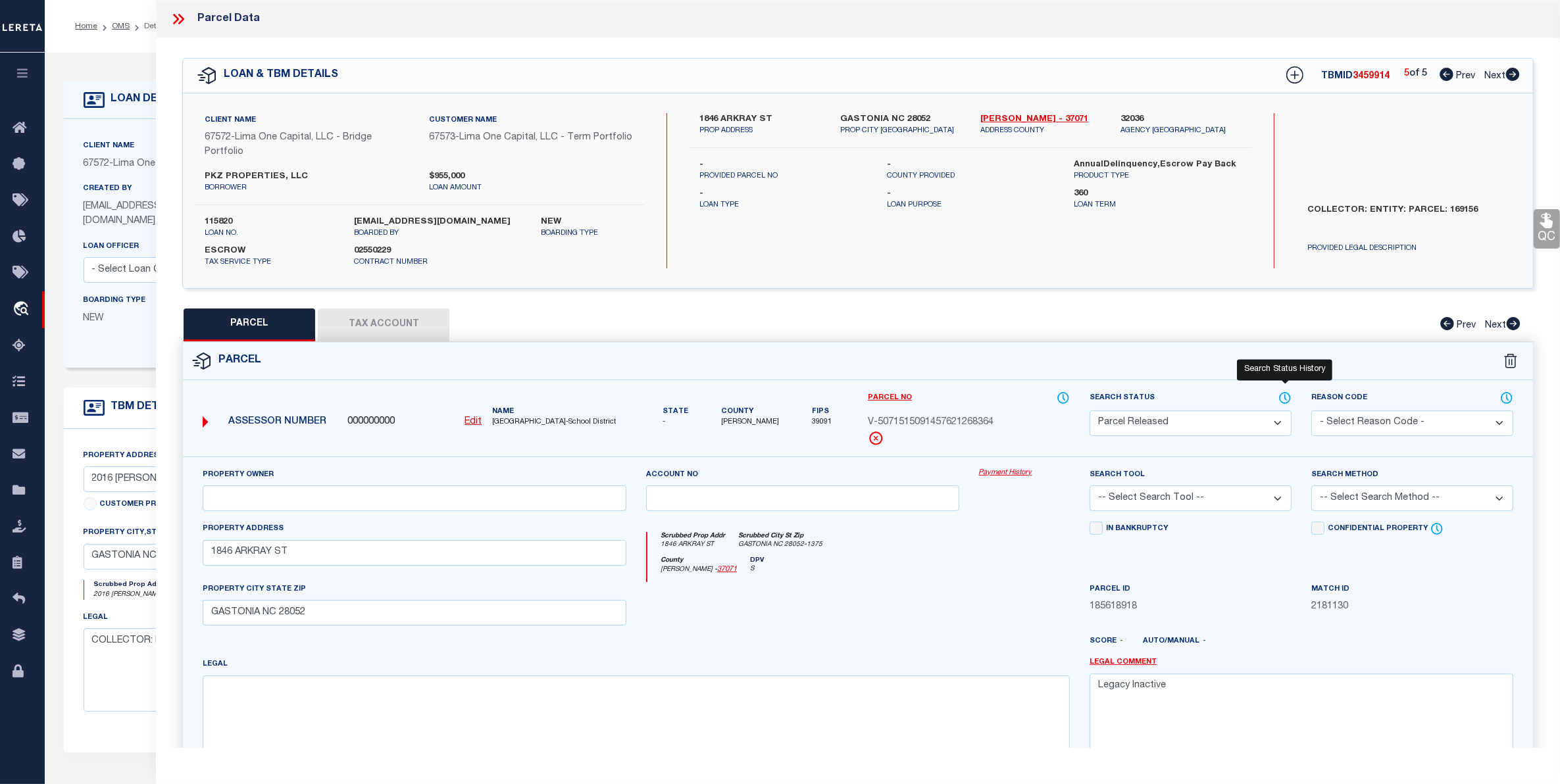
click at [1281, 394] on icon at bounding box center [1285, 398] width 11 height 11
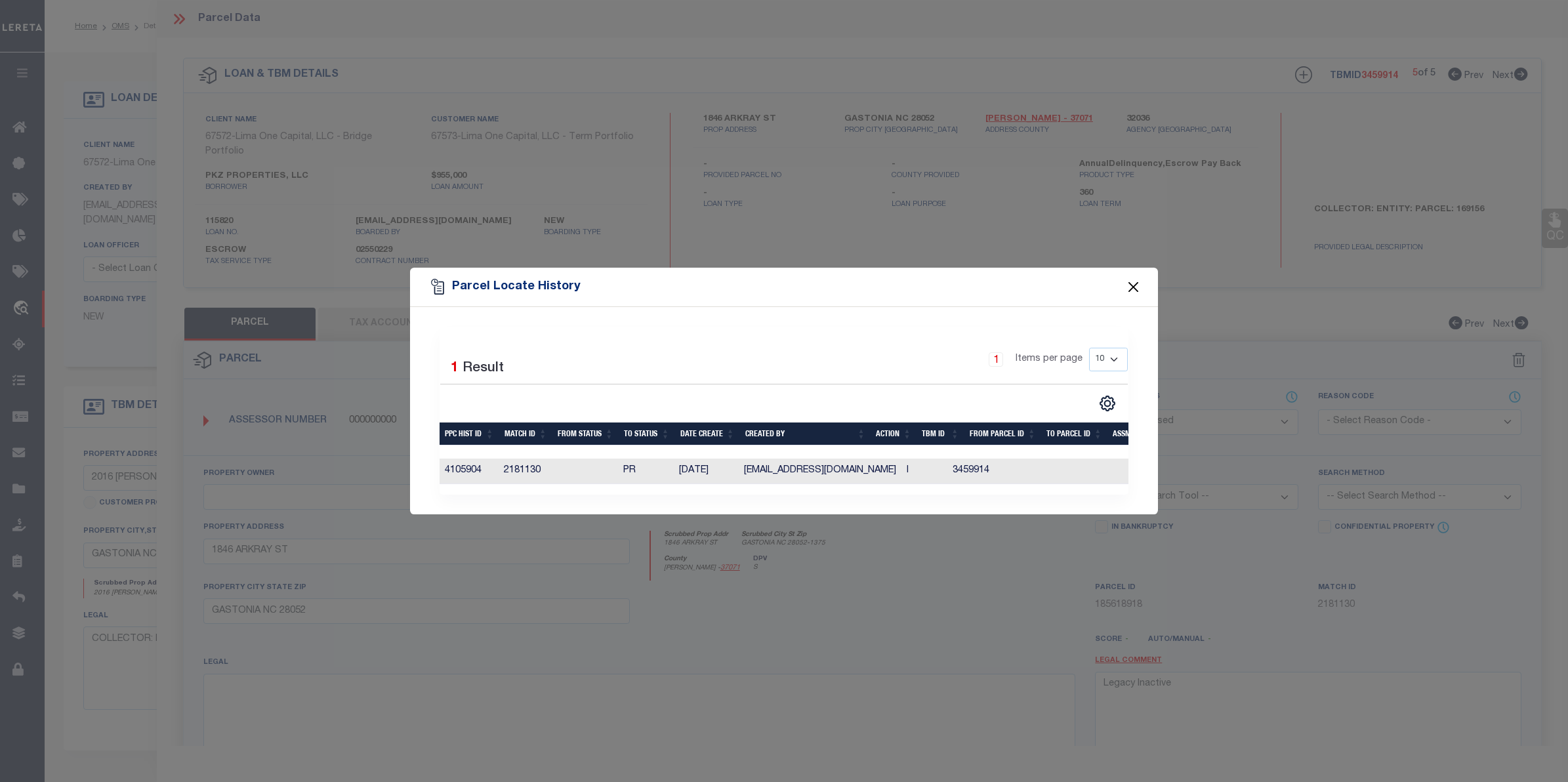
click at [1132, 285] on button "Close" at bounding box center [1133, 287] width 17 height 17
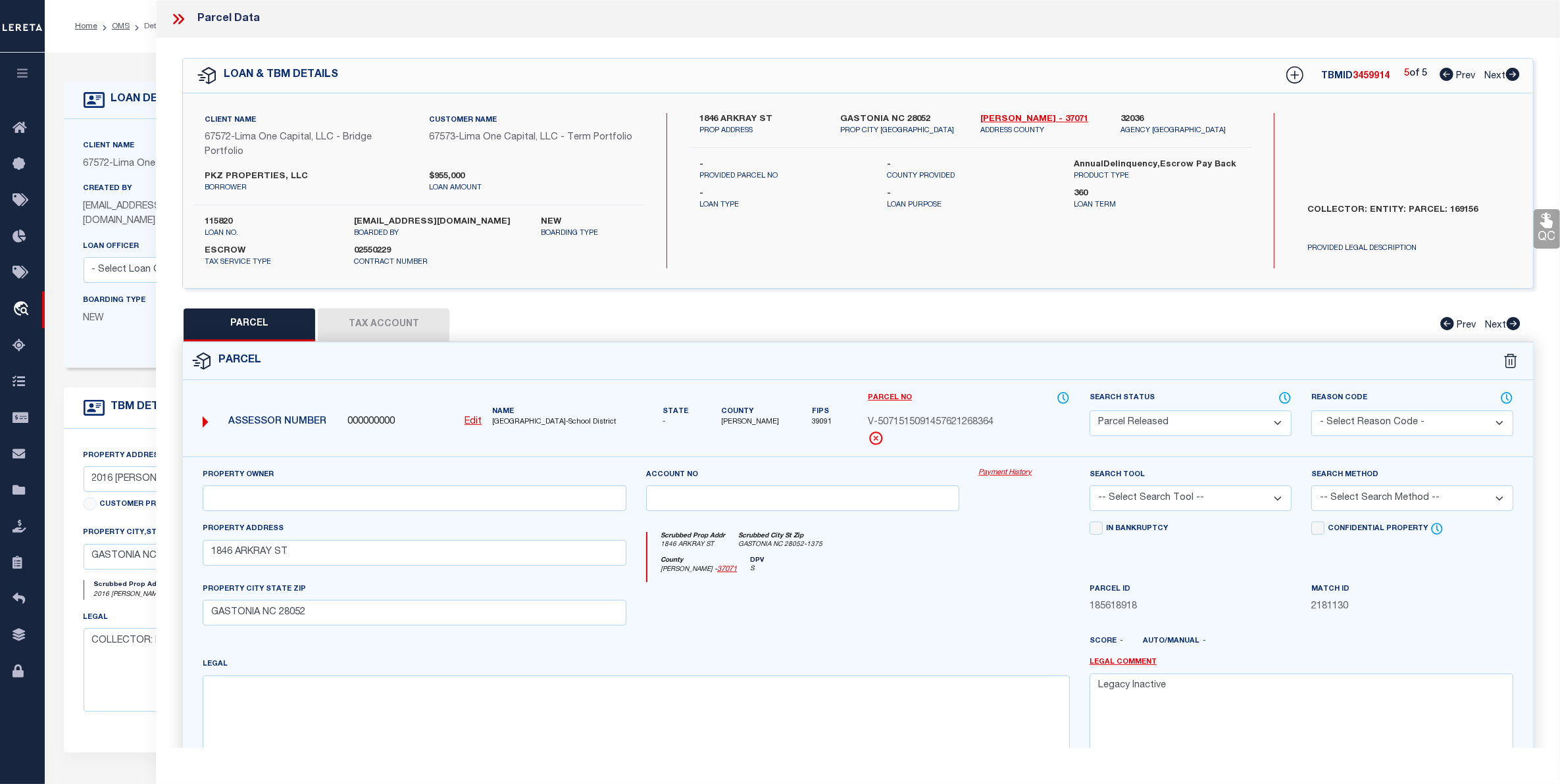
click at [381, 316] on button "Tax Account" at bounding box center [383, 324] width 131 height 33
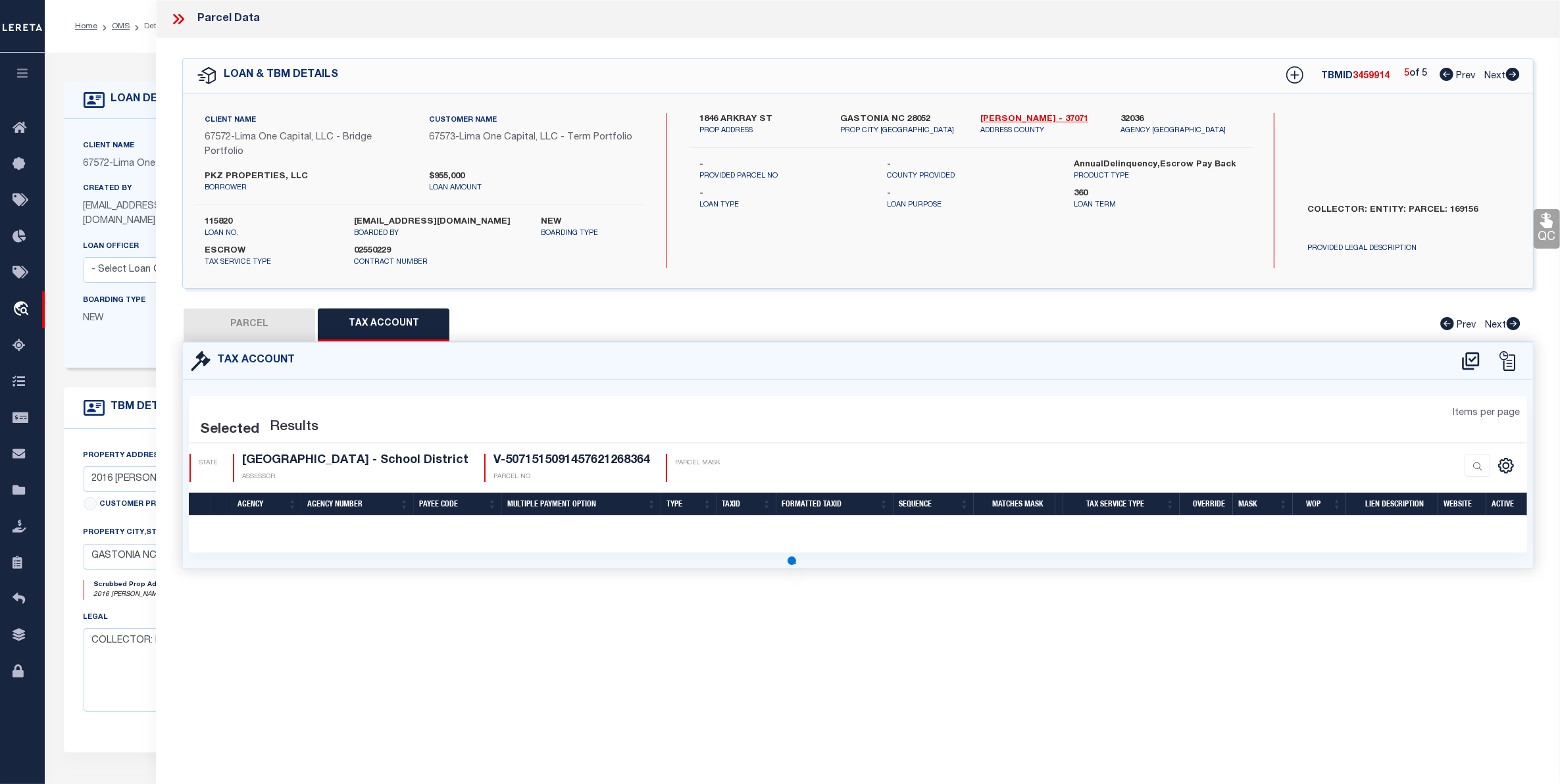
select select "100"
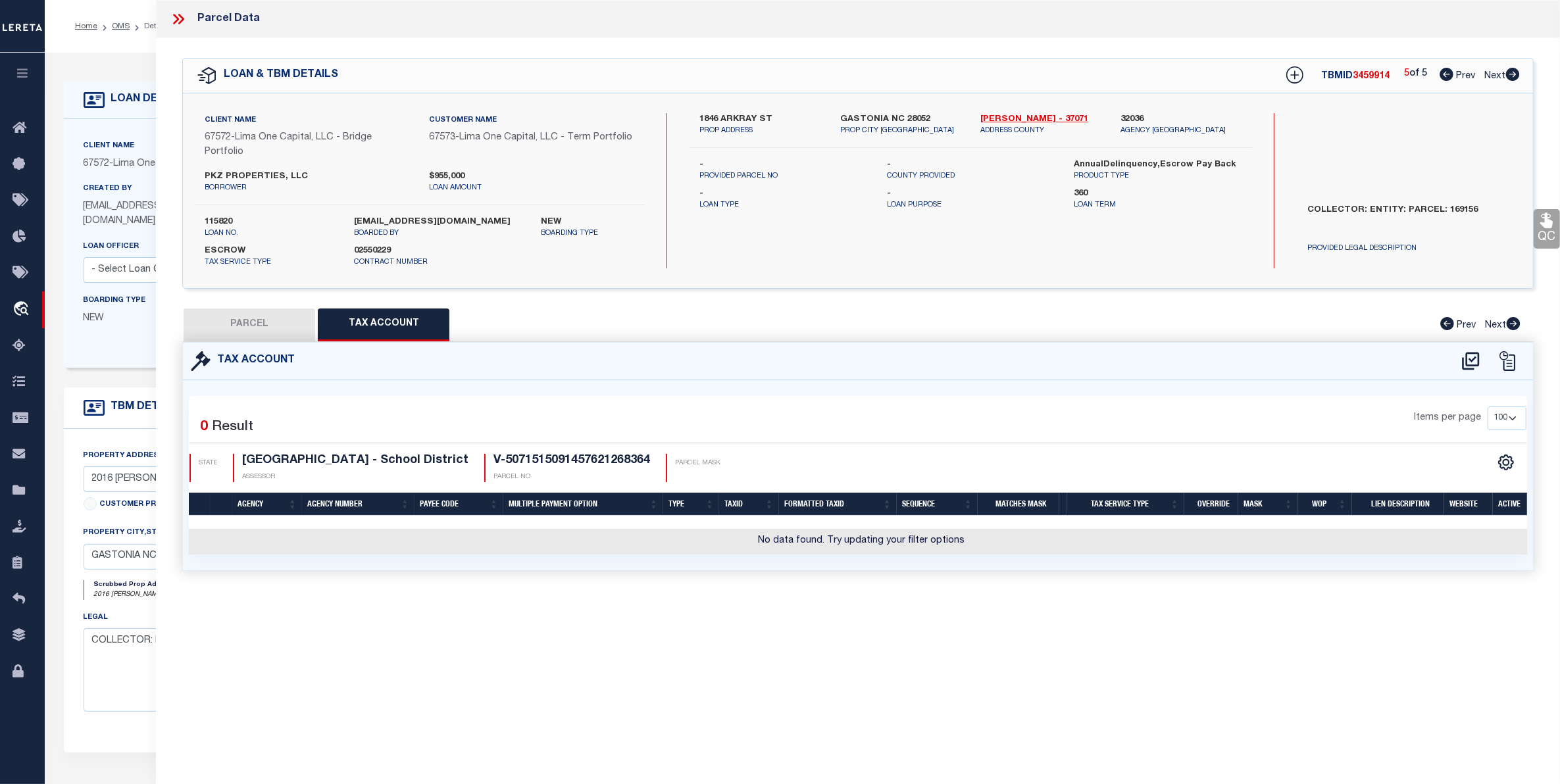
click at [257, 313] on button "PARCEL" at bounding box center [249, 324] width 131 height 33
select select "AS"
checkbox input "false"
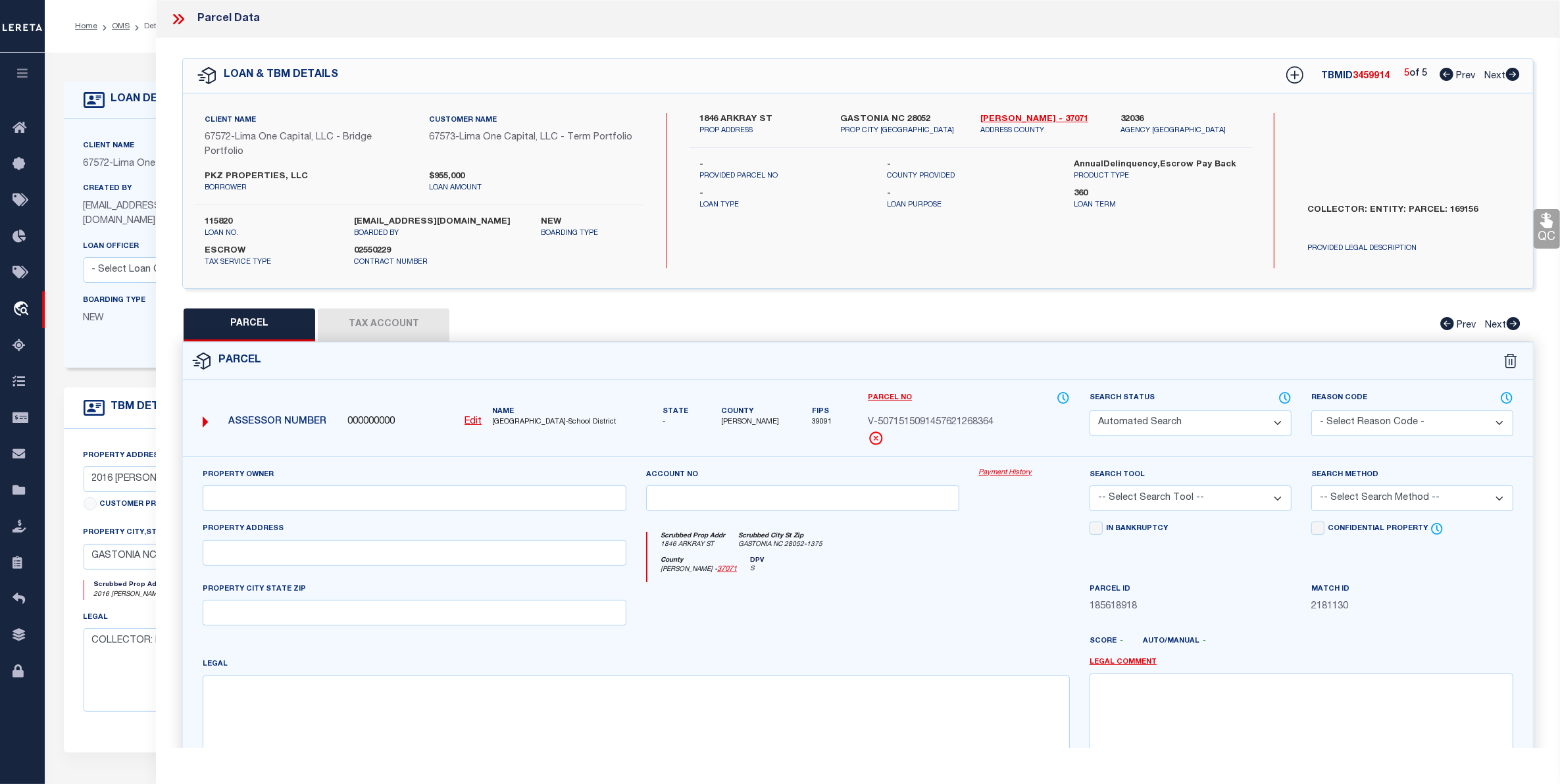
select select "PR"
type input "1846 ARKRAY ST"
checkbox input "false"
type input "GASTONIA NC 28052"
type textarea "Legacy Inactive"
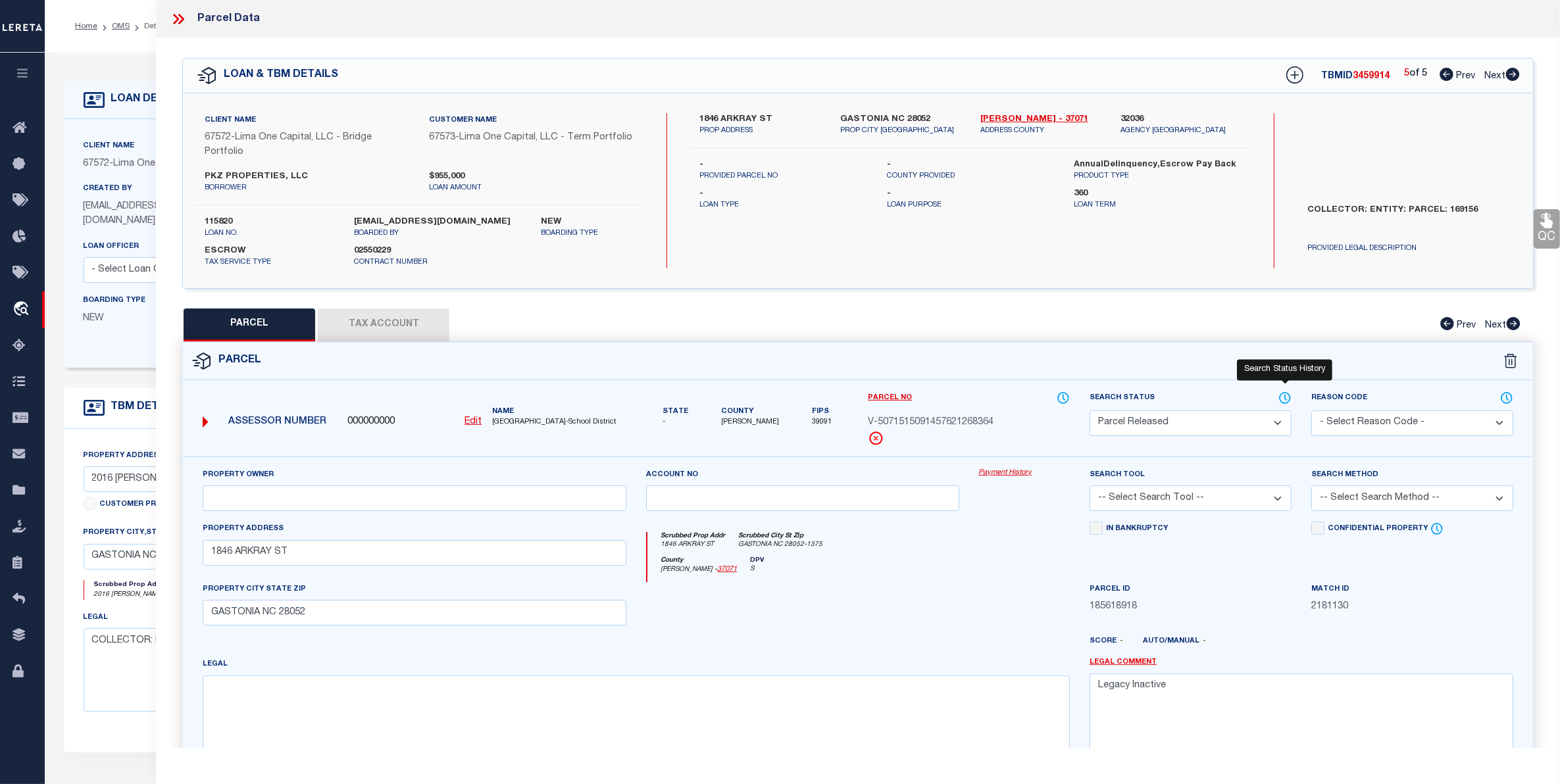
click at [1280, 398] on icon at bounding box center [1285, 398] width 13 height 15
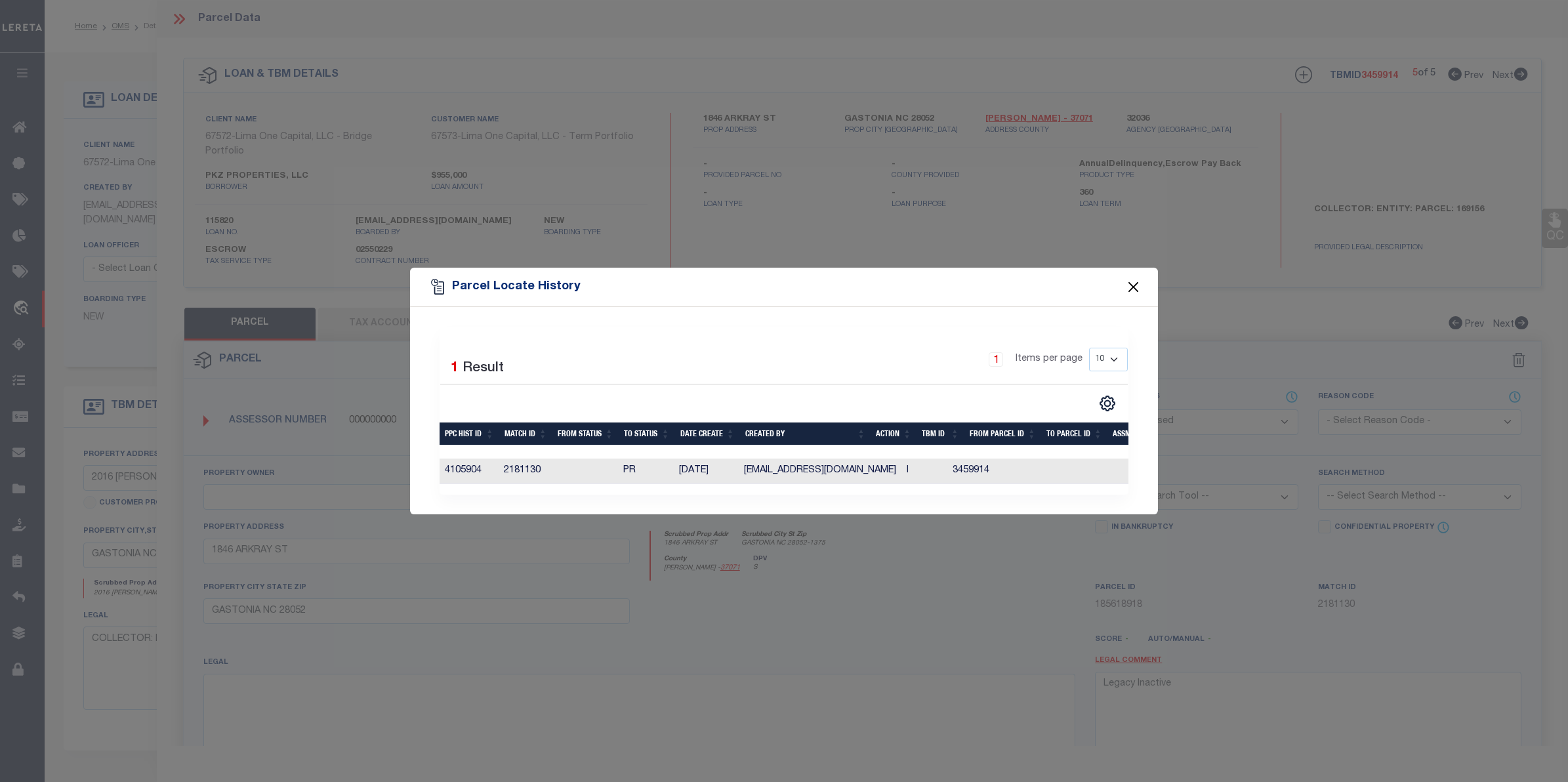
click at [1131, 284] on button "Close" at bounding box center [1133, 287] width 17 height 17
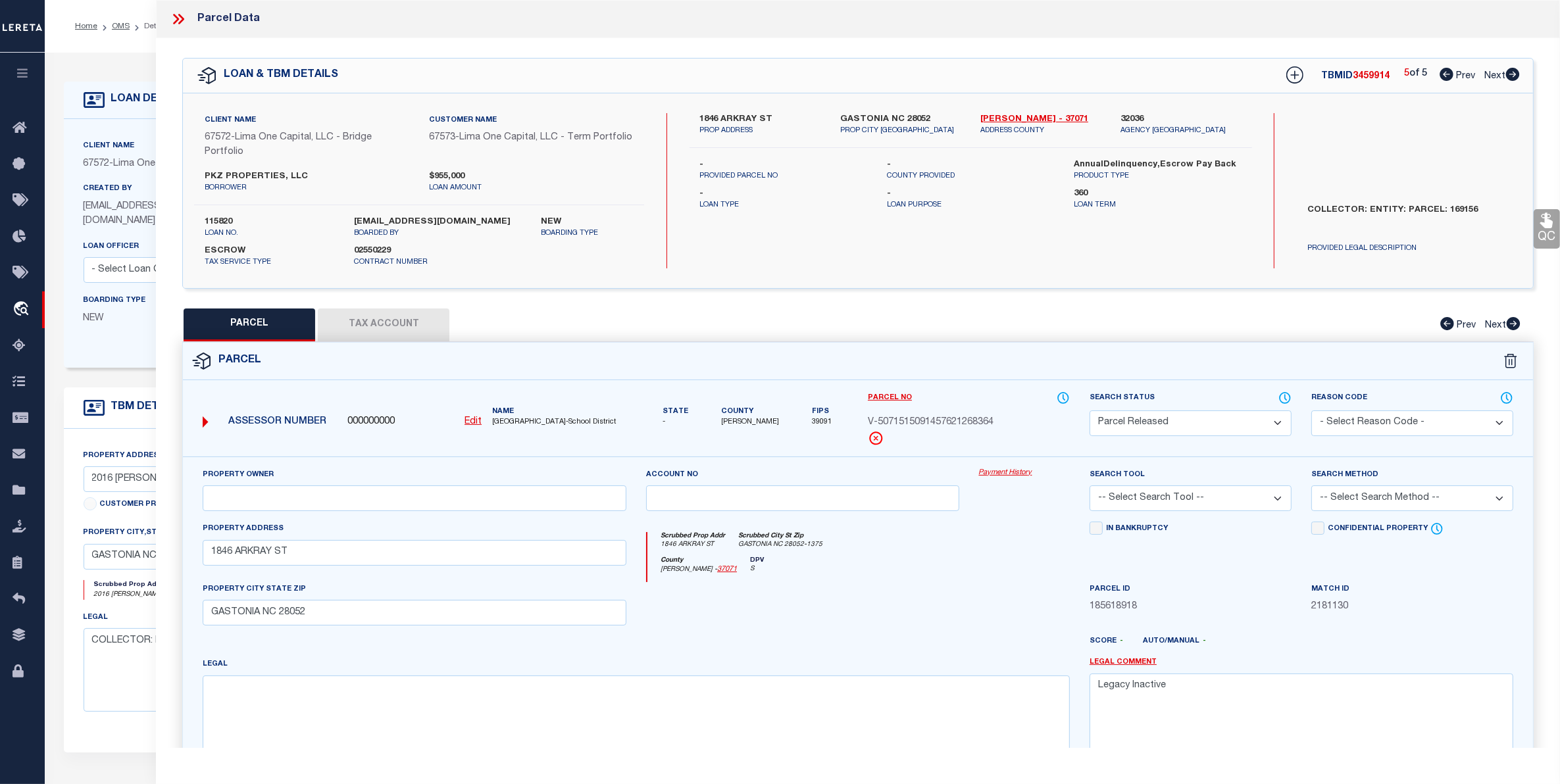
click at [361, 310] on button "Tax Account" at bounding box center [383, 324] width 131 height 33
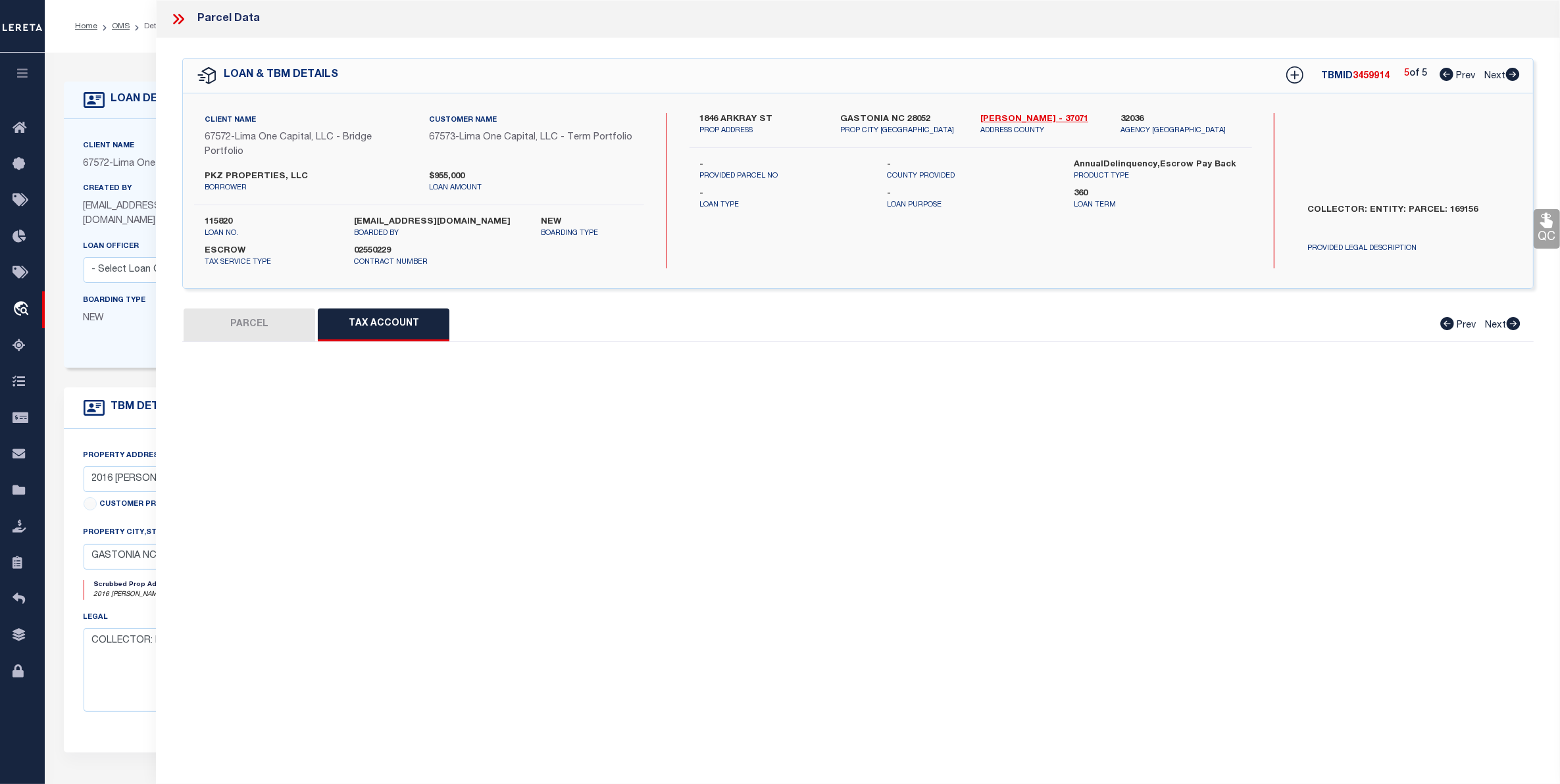
select select "100"
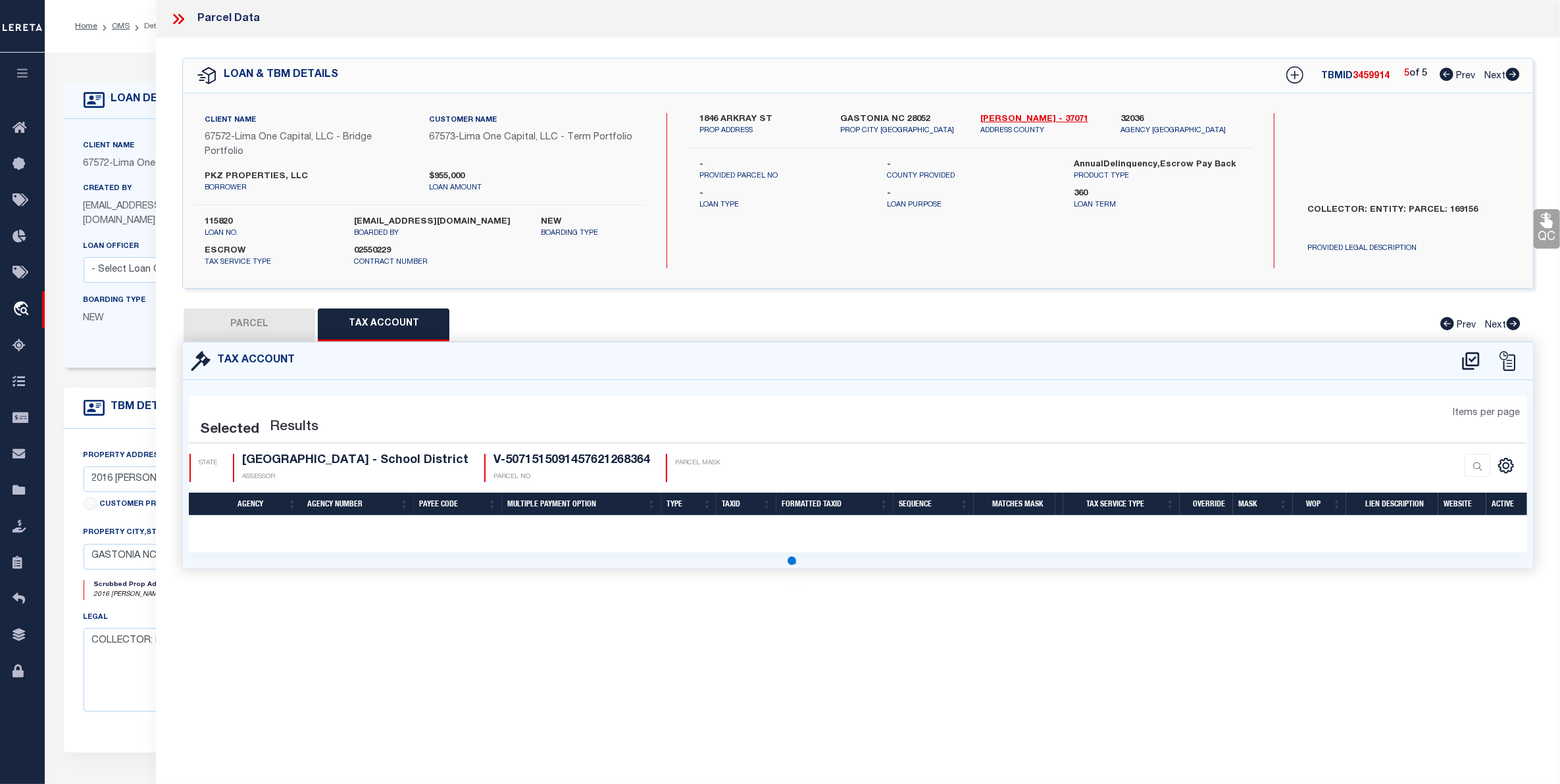
select select "100"
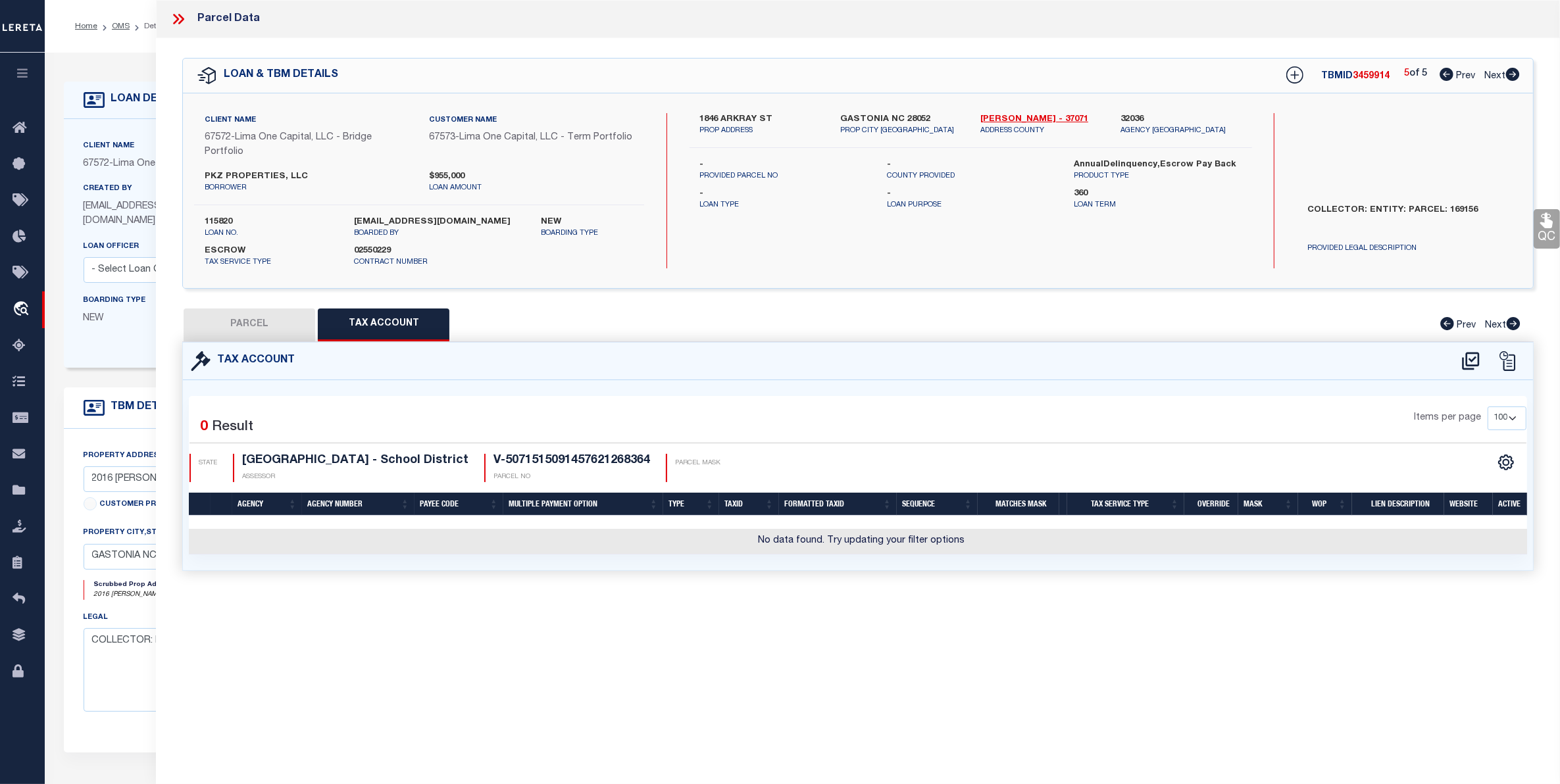
click at [242, 317] on button "PARCEL" at bounding box center [249, 324] width 131 height 33
select select "AS"
checkbox input "false"
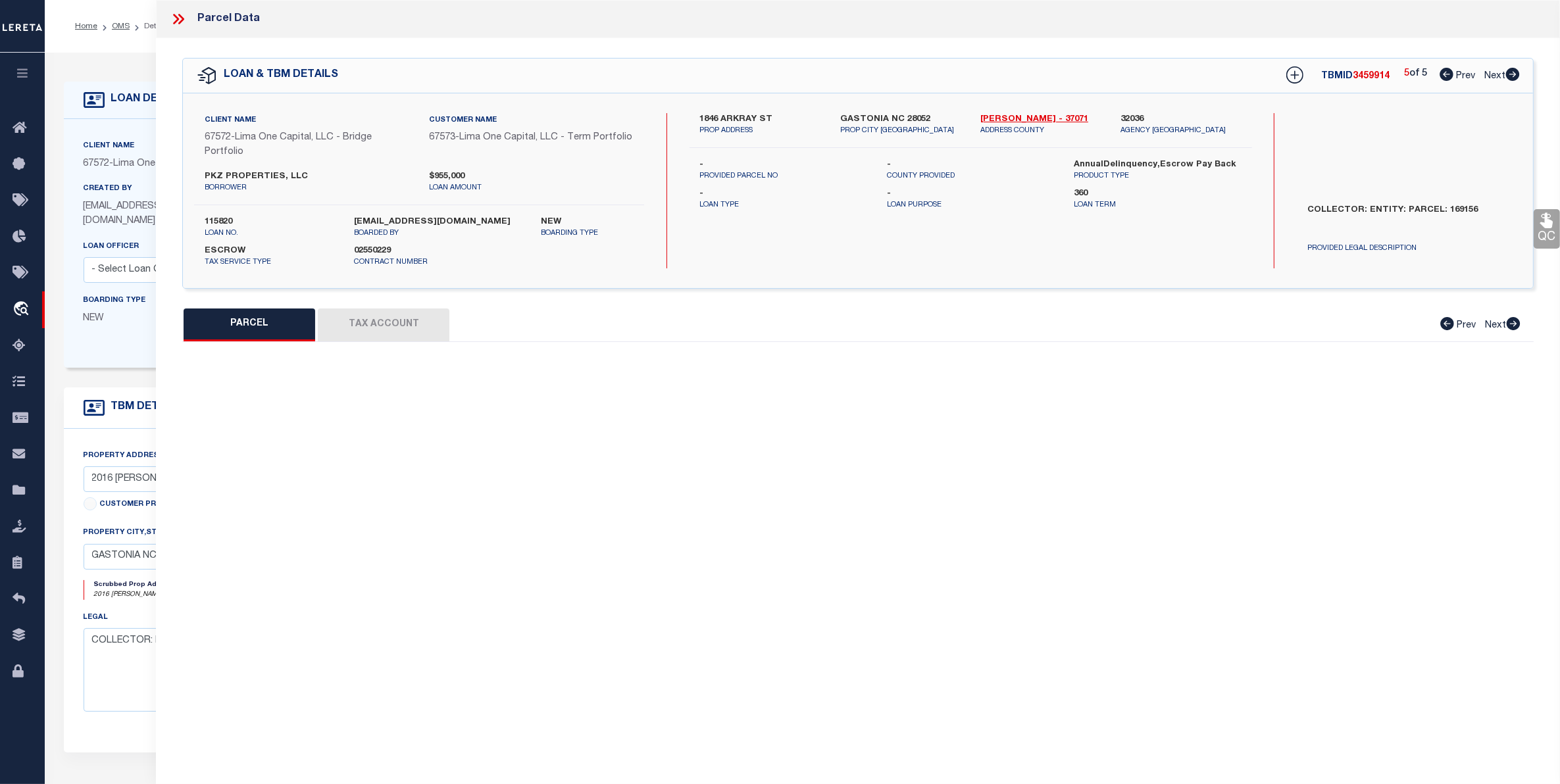
select select "PR"
type input "1846 ARKRAY ST"
checkbox input "false"
type input "GASTONIA NC 28052"
type textarea "Legacy Inactive"
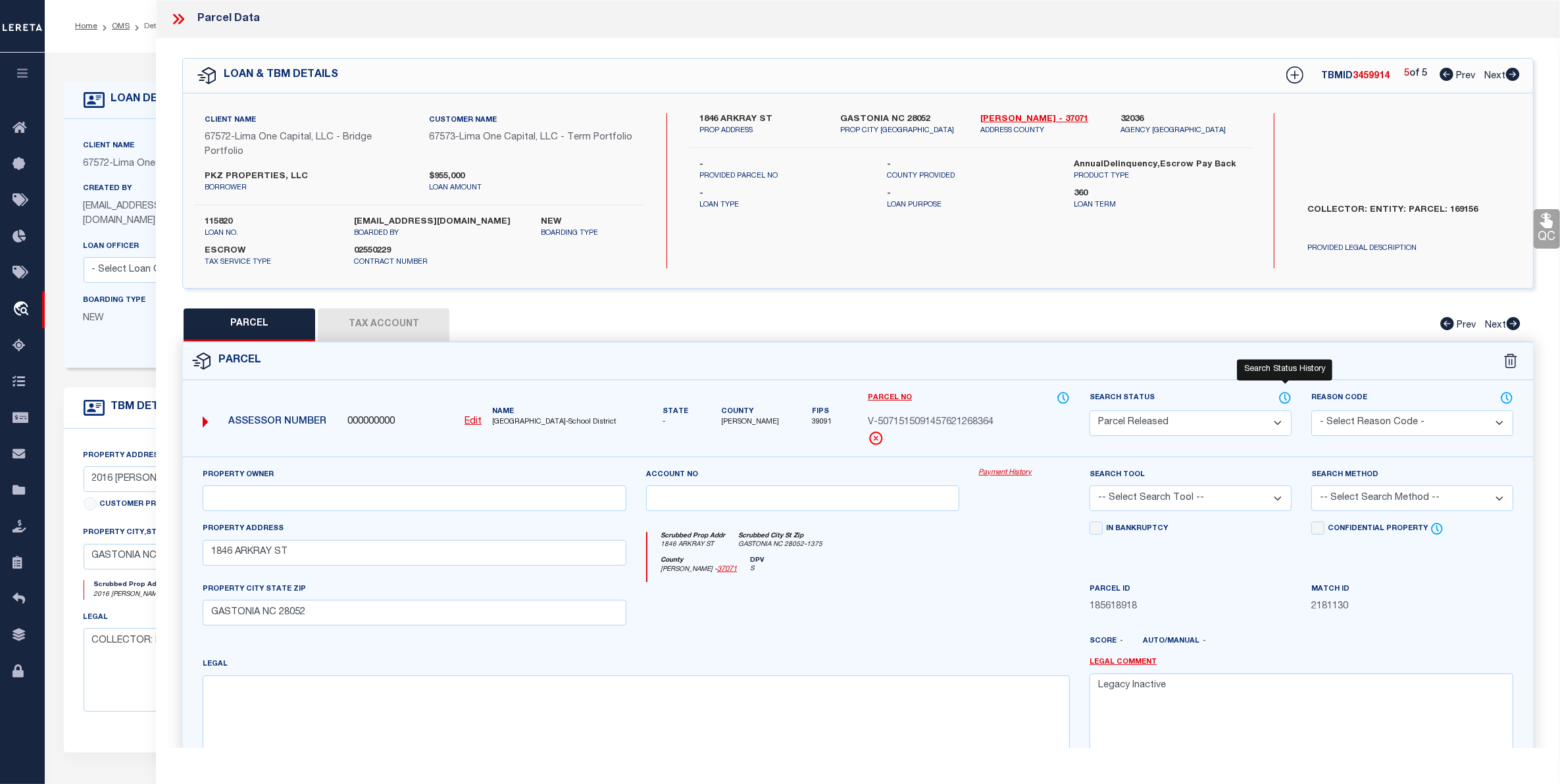
click at [1283, 394] on icon at bounding box center [1285, 398] width 13 height 15
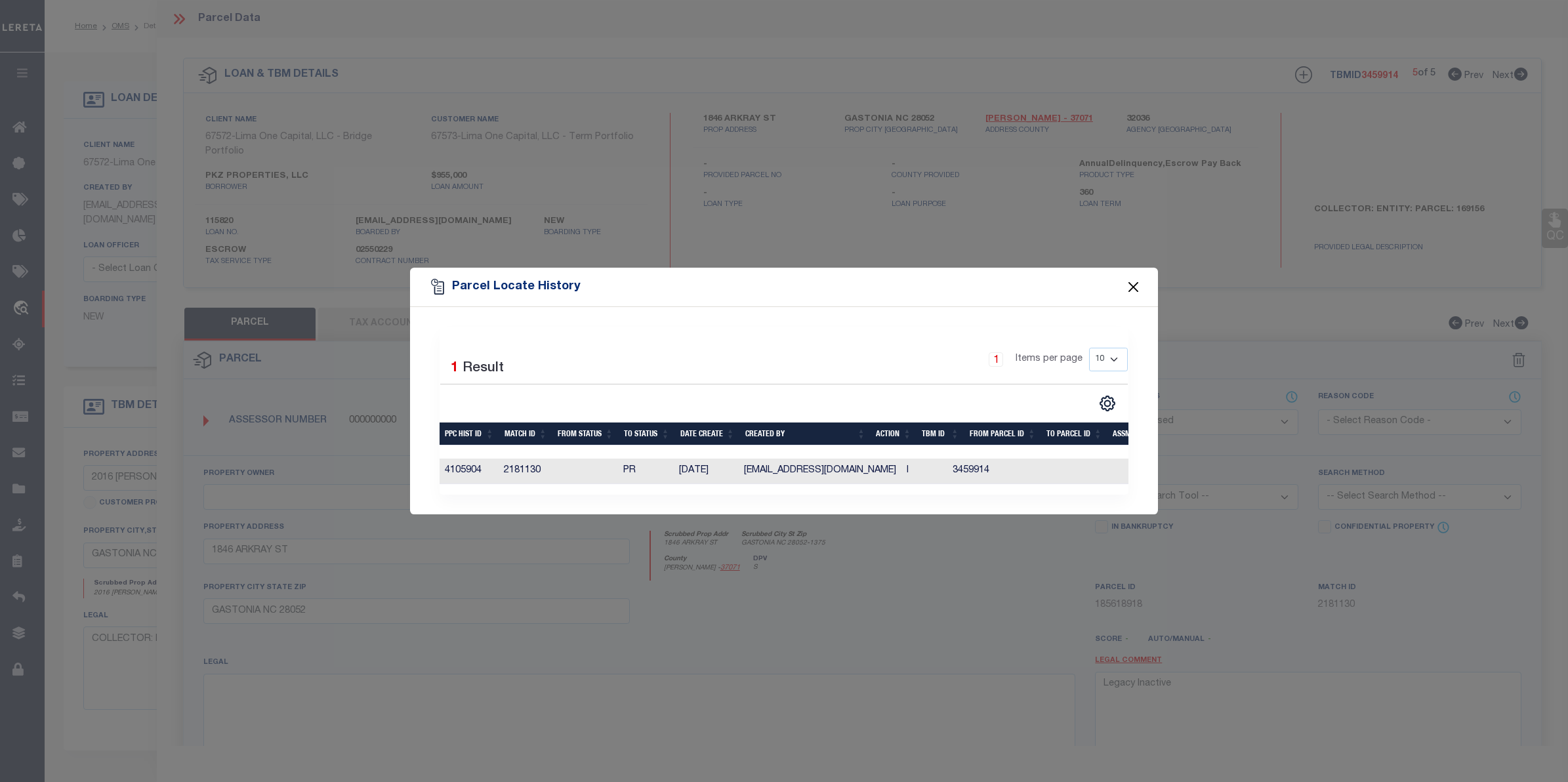
click at [1133, 282] on button "Close" at bounding box center [1133, 287] width 17 height 17
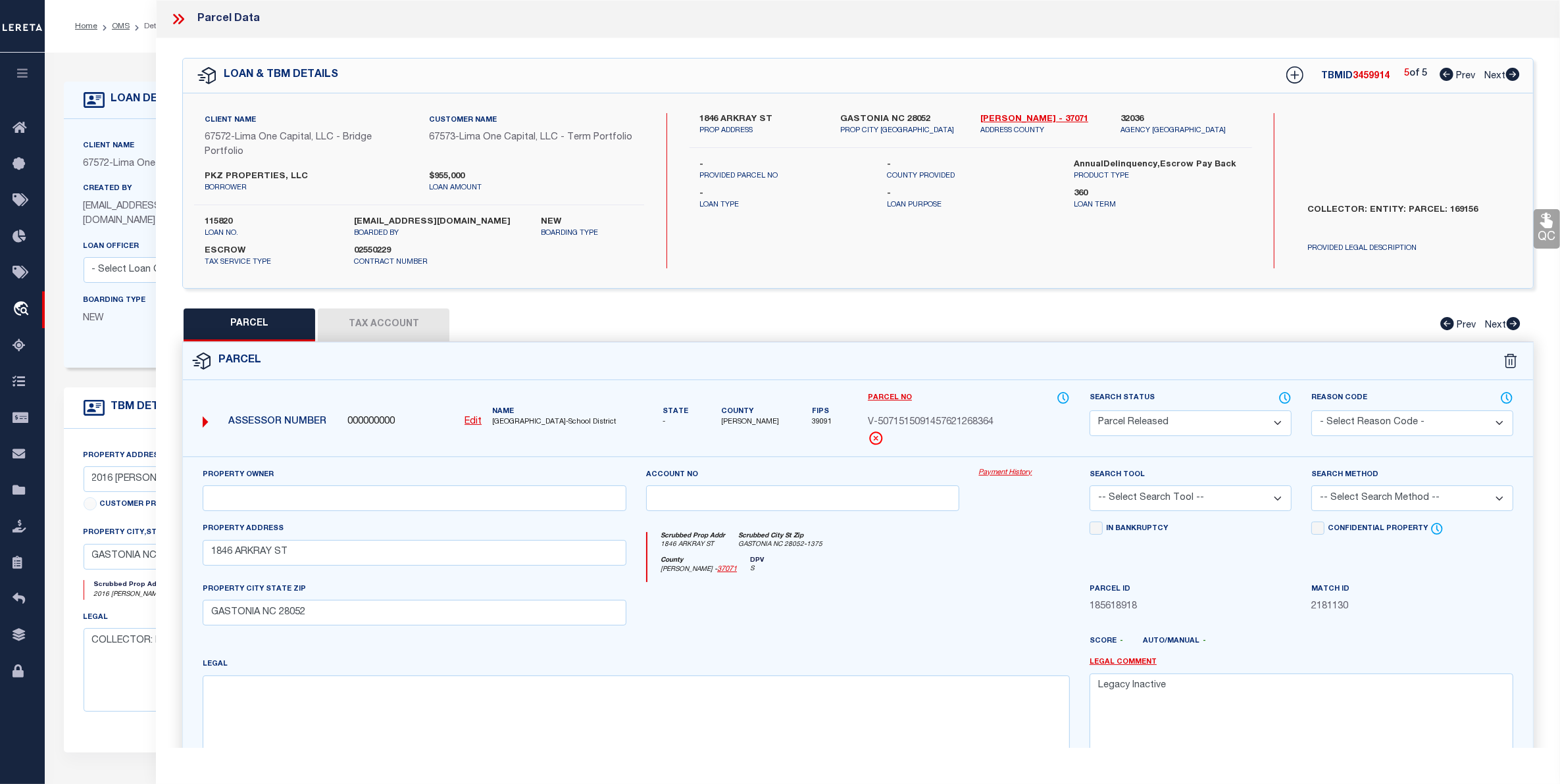
click at [392, 320] on button "Tax Account" at bounding box center [383, 324] width 131 height 33
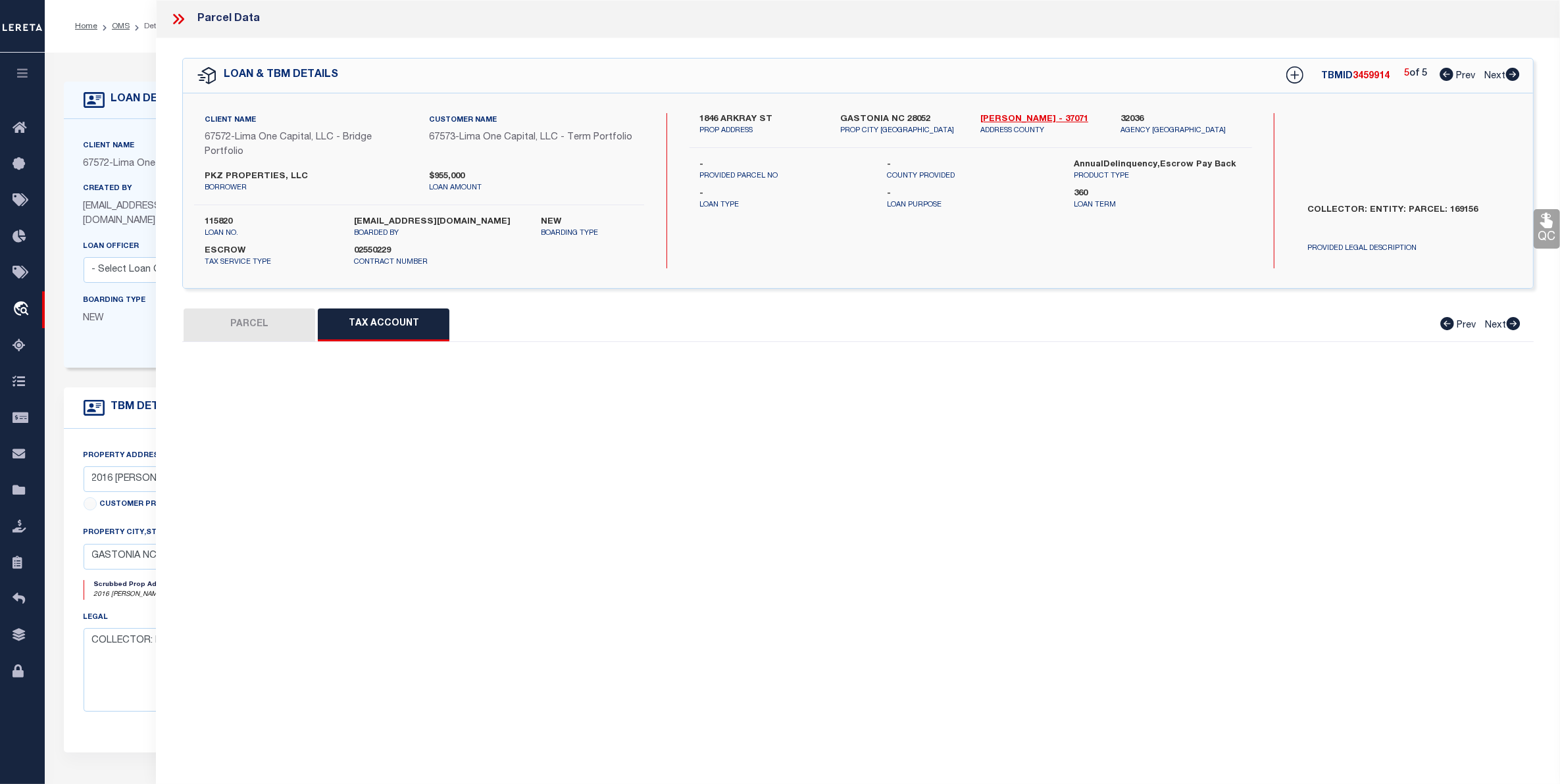
select select "100"
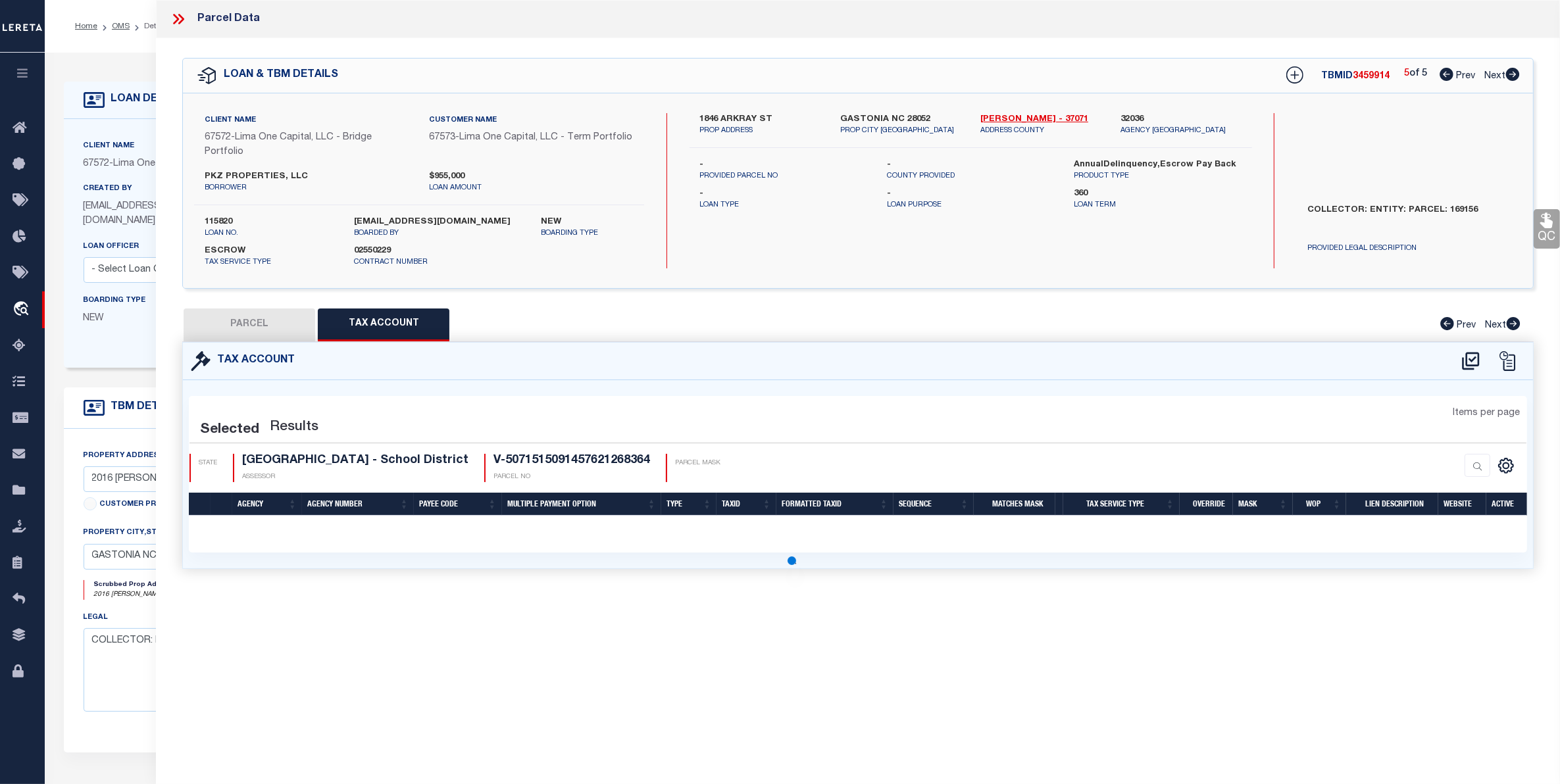
select select "100"
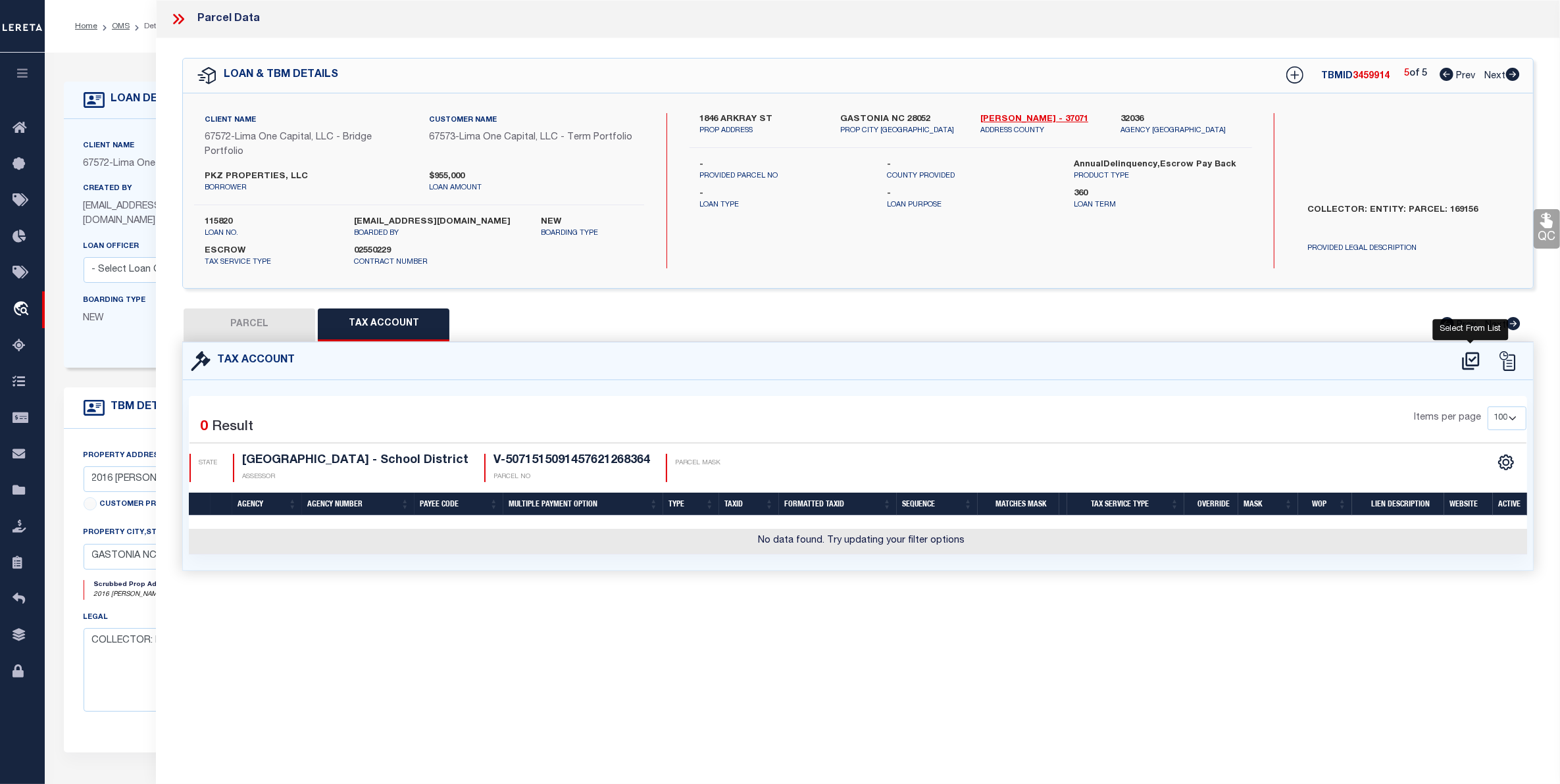
click at [1469, 356] on icon at bounding box center [1471, 361] width 22 height 21
select select "100"
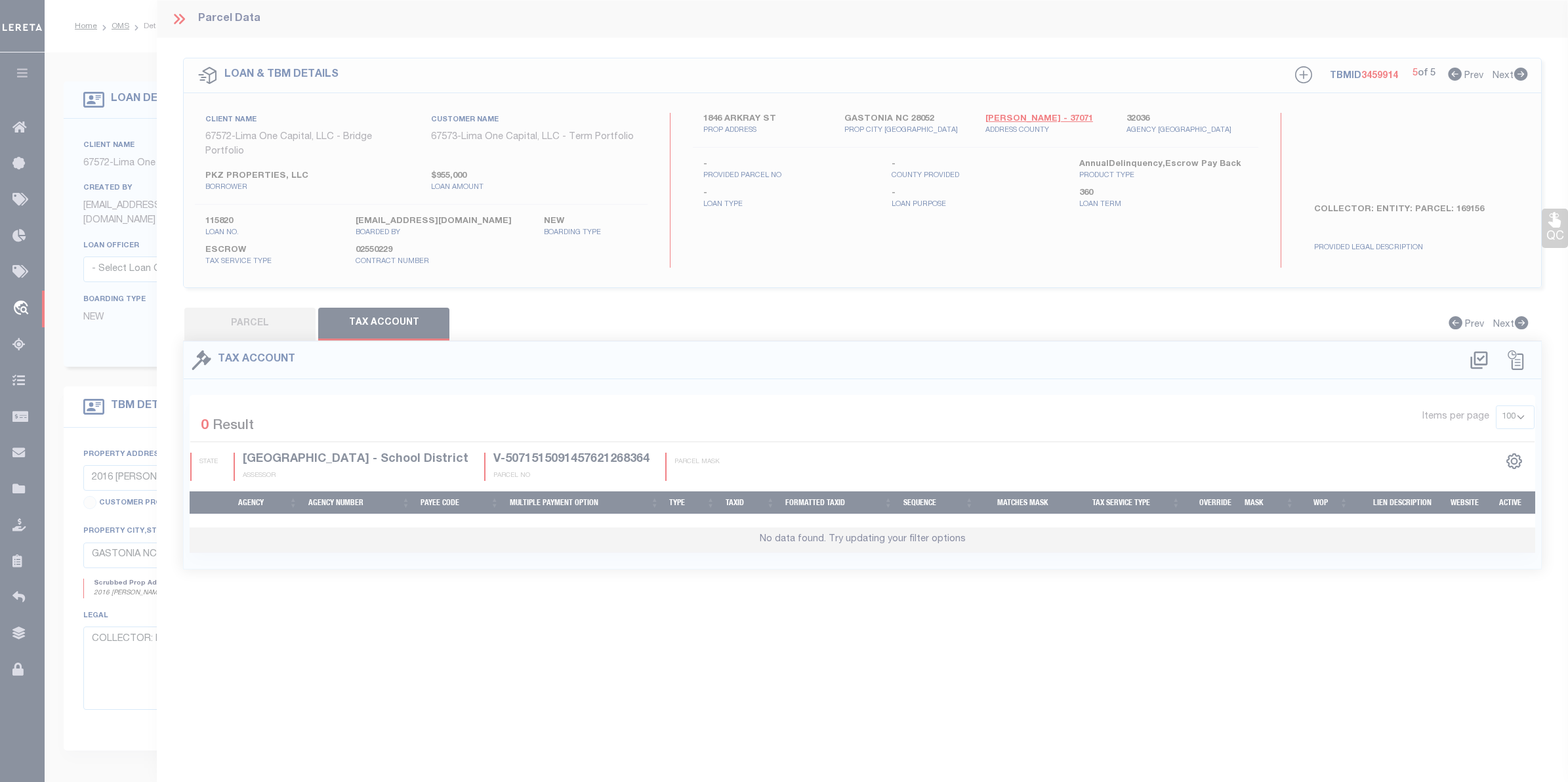
select select "100"
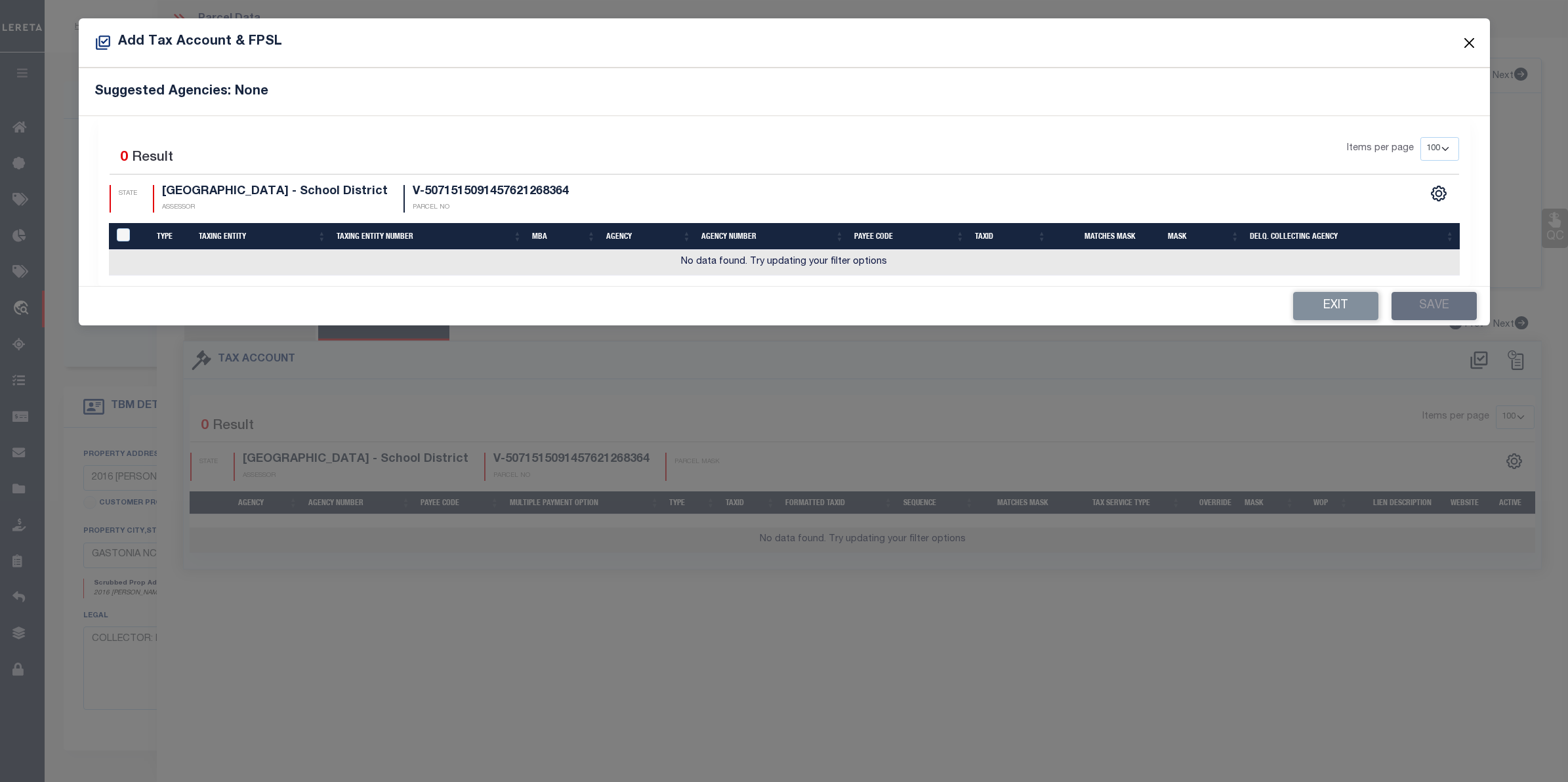
click at [1476, 37] on button "Close" at bounding box center [1469, 43] width 17 height 17
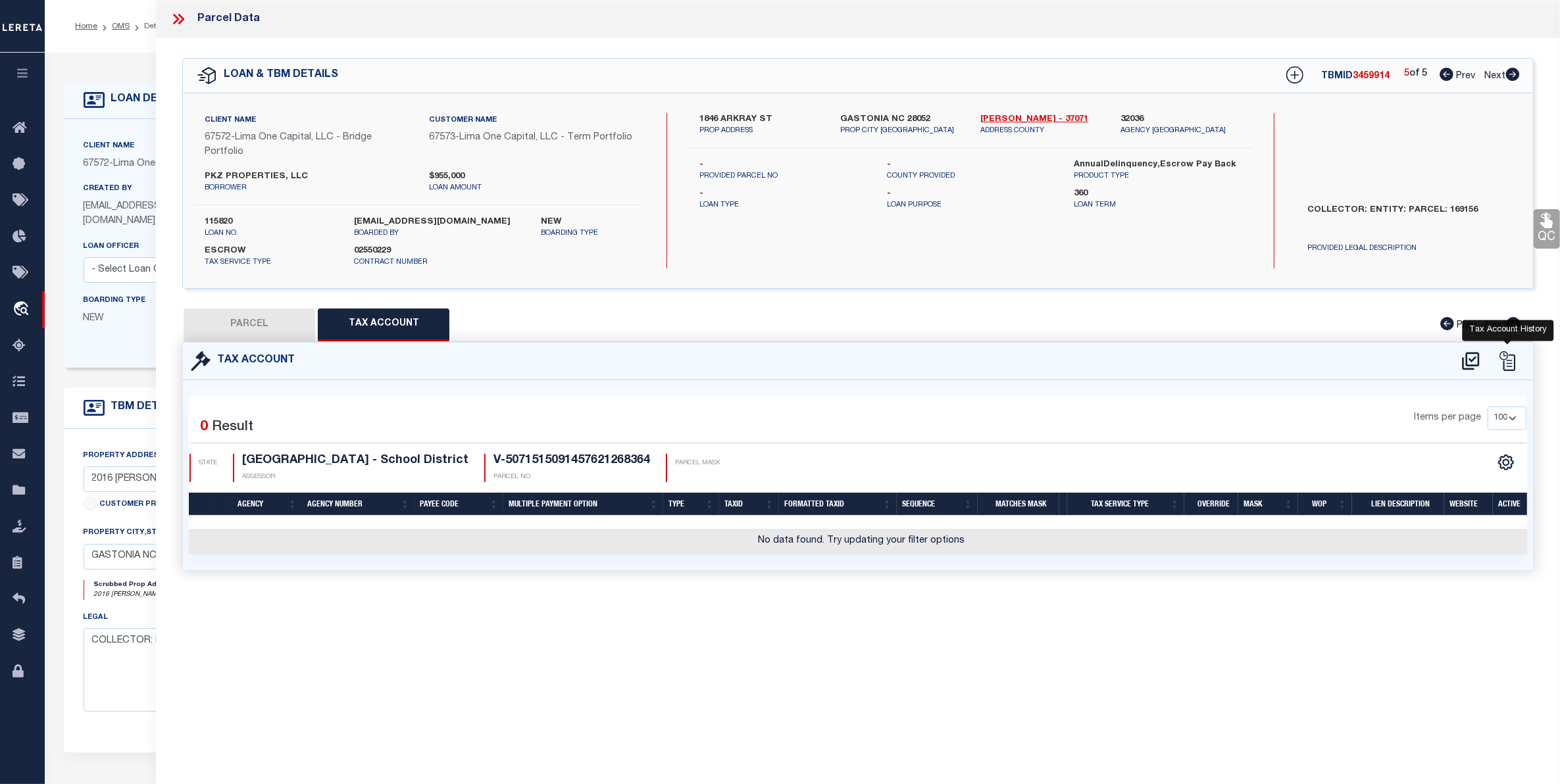
click at [1509, 359] on icon at bounding box center [1507, 361] width 20 height 20
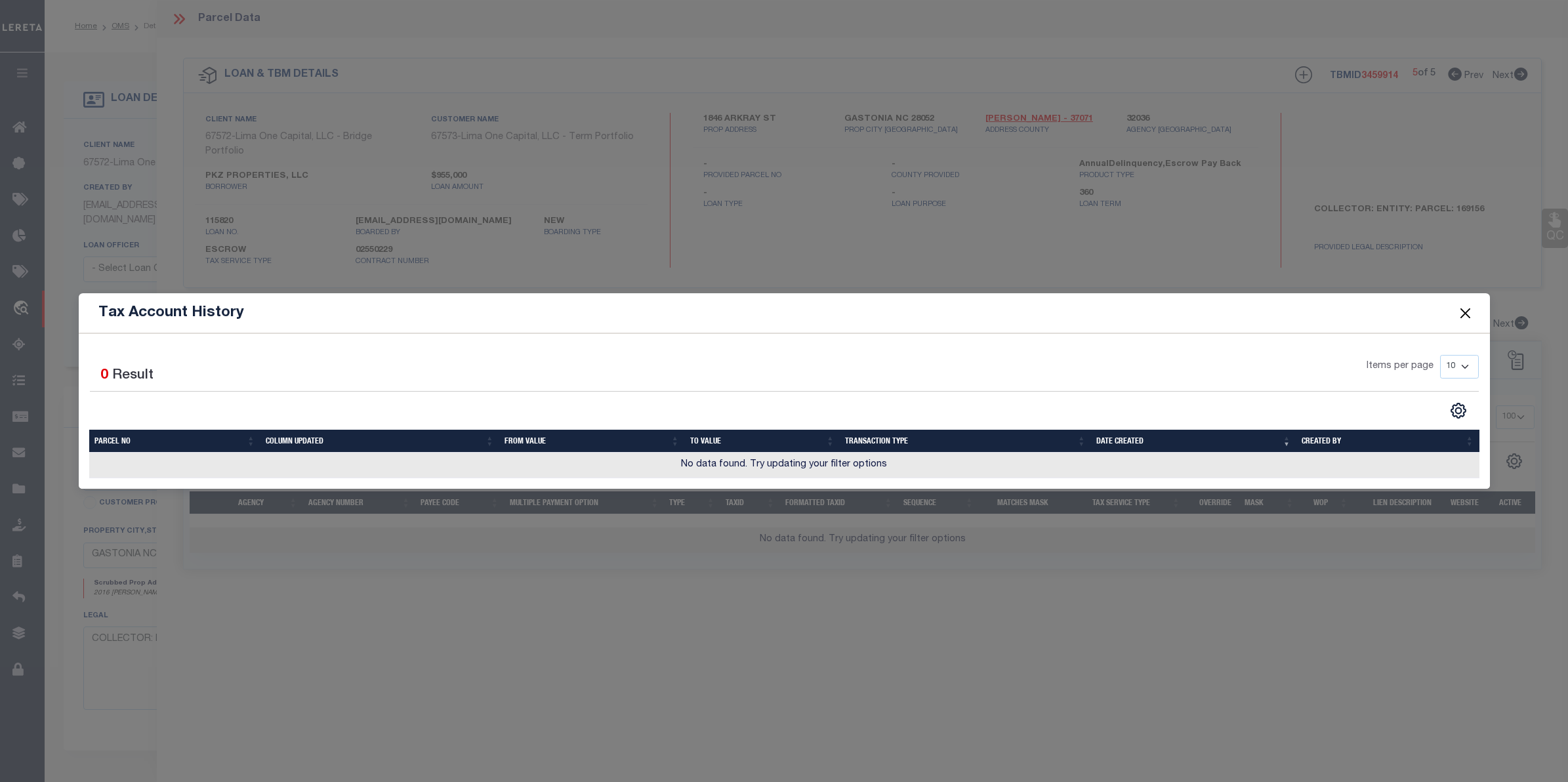
click at [1470, 310] on button "Close" at bounding box center [1465, 313] width 17 height 17
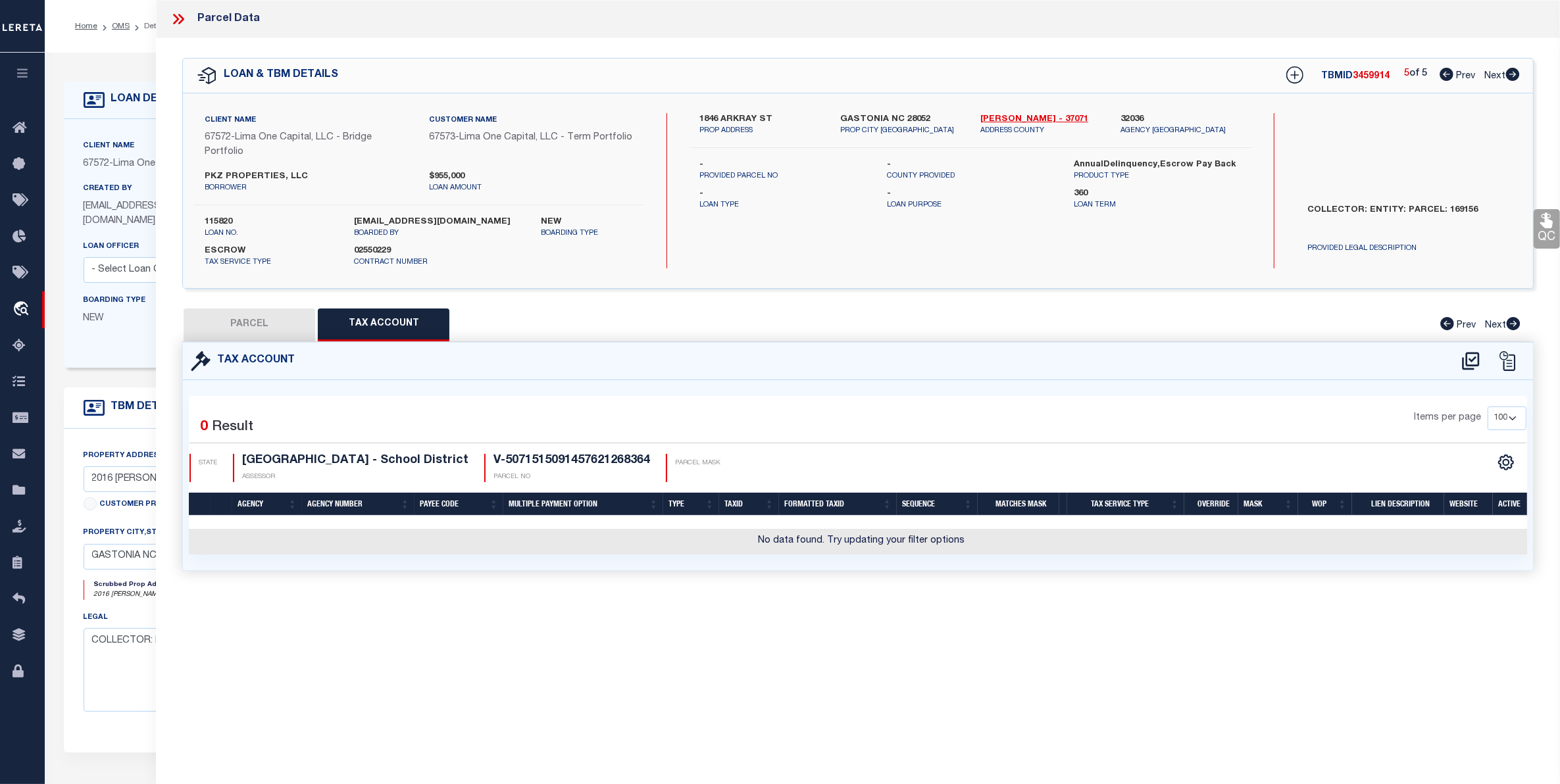
click at [176, 21] on icon at bounding box center [179, 19] width 17 height 17
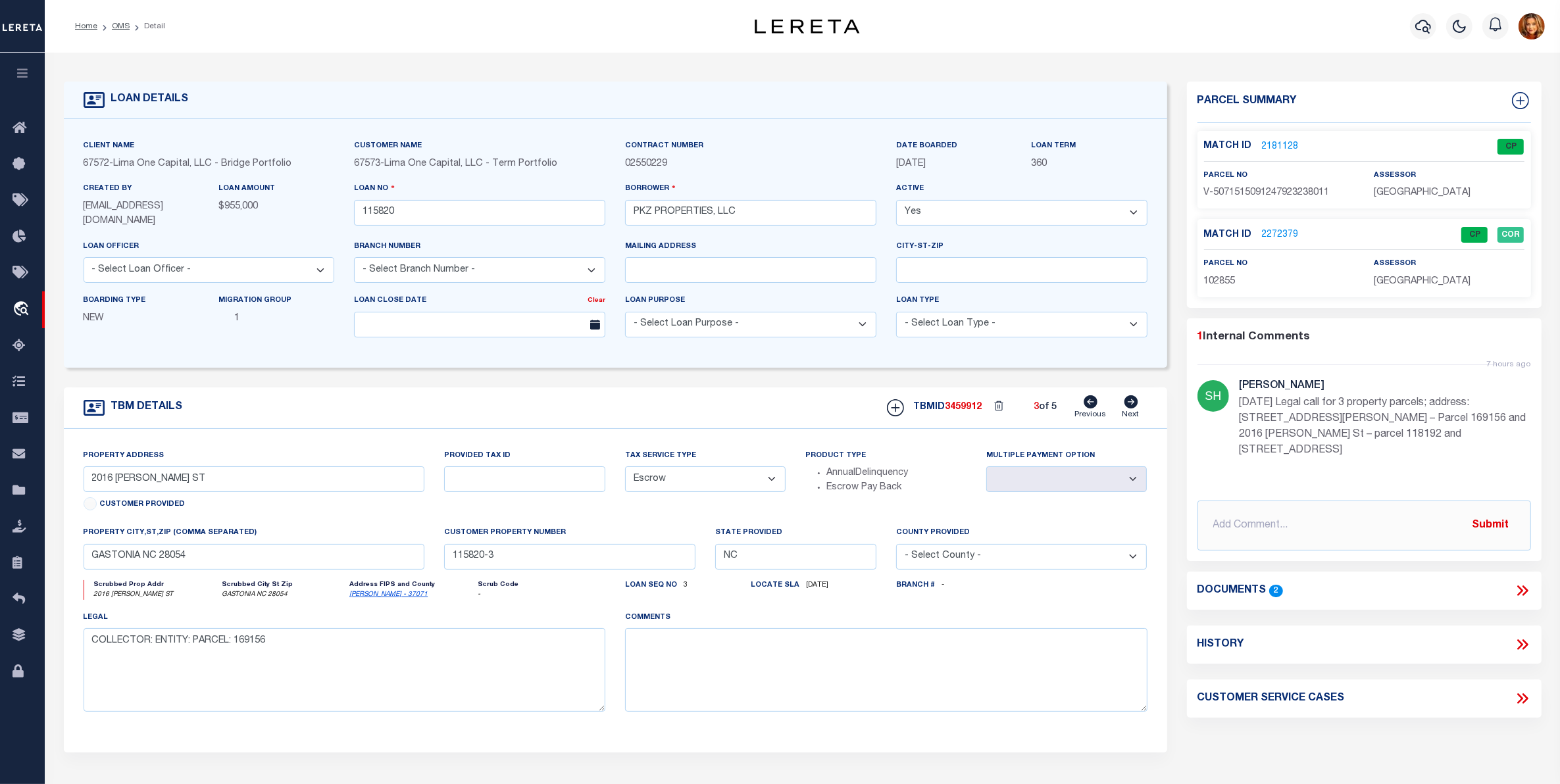
click at [1130, 402] on icon at bounding box center [1130, 402] width 14 height 13
type input "48 JULIAN ST"
select select
type input "KINGS MOUNTAIN NC 28086"
type input "115820-4"
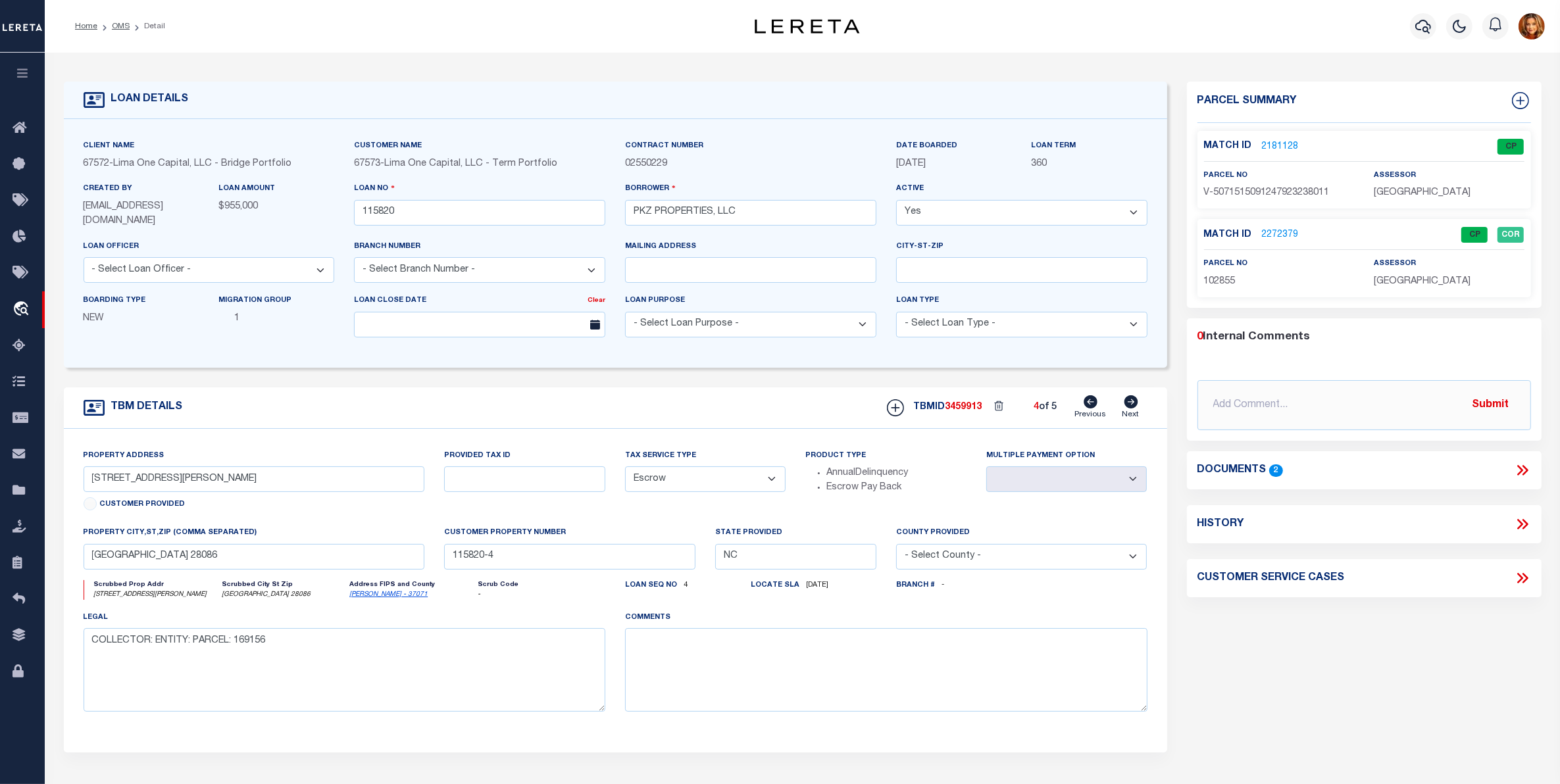
click at [1130, 402] on icon at bounding box center [1130, 402] width 14 height 13
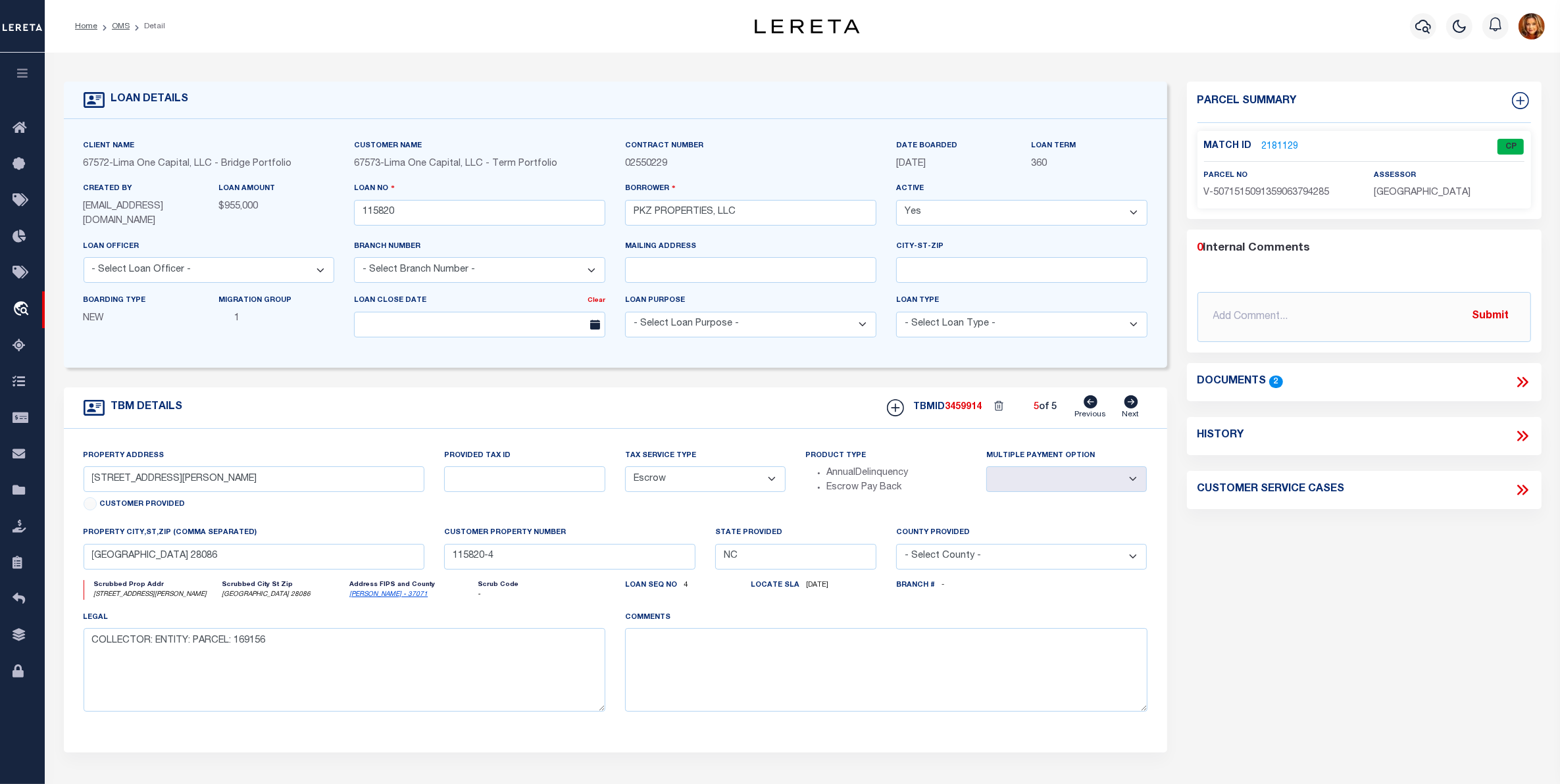
type input "1846 ARKRAY ST"
select select
type input "GASTONIA NC 28052"
type input "115820-5"
click at [1273, 145] on link "2181130" at bounding box center [1280, 147] width 37 height 14
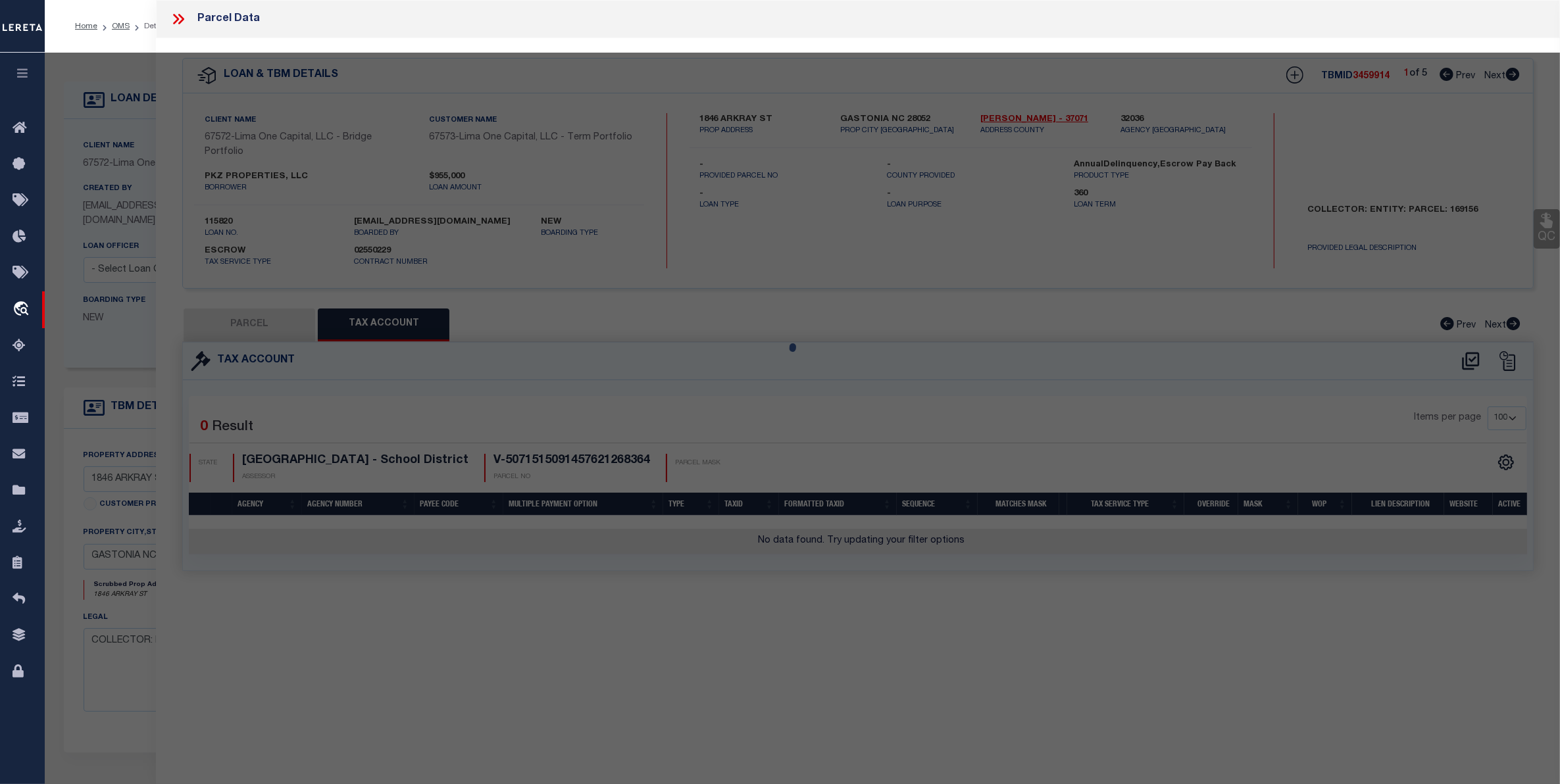
select select "AS"
checkbox input "false"
select select "PR"
type input "1846 ARKRAY ST"
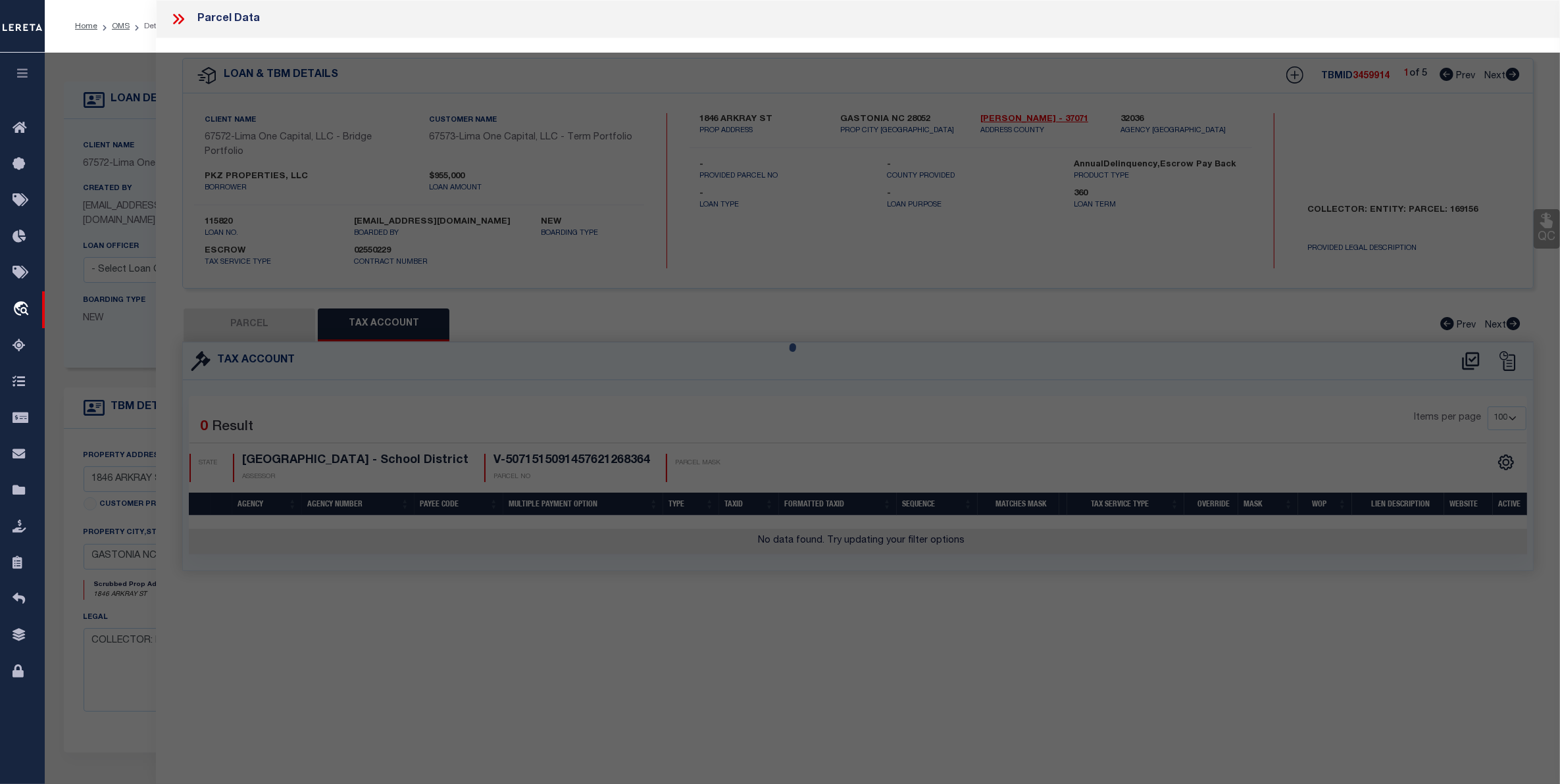
checkbox input "false"
type input "GASTONIA NC 28052"
type textarea "Legacy Inactive"
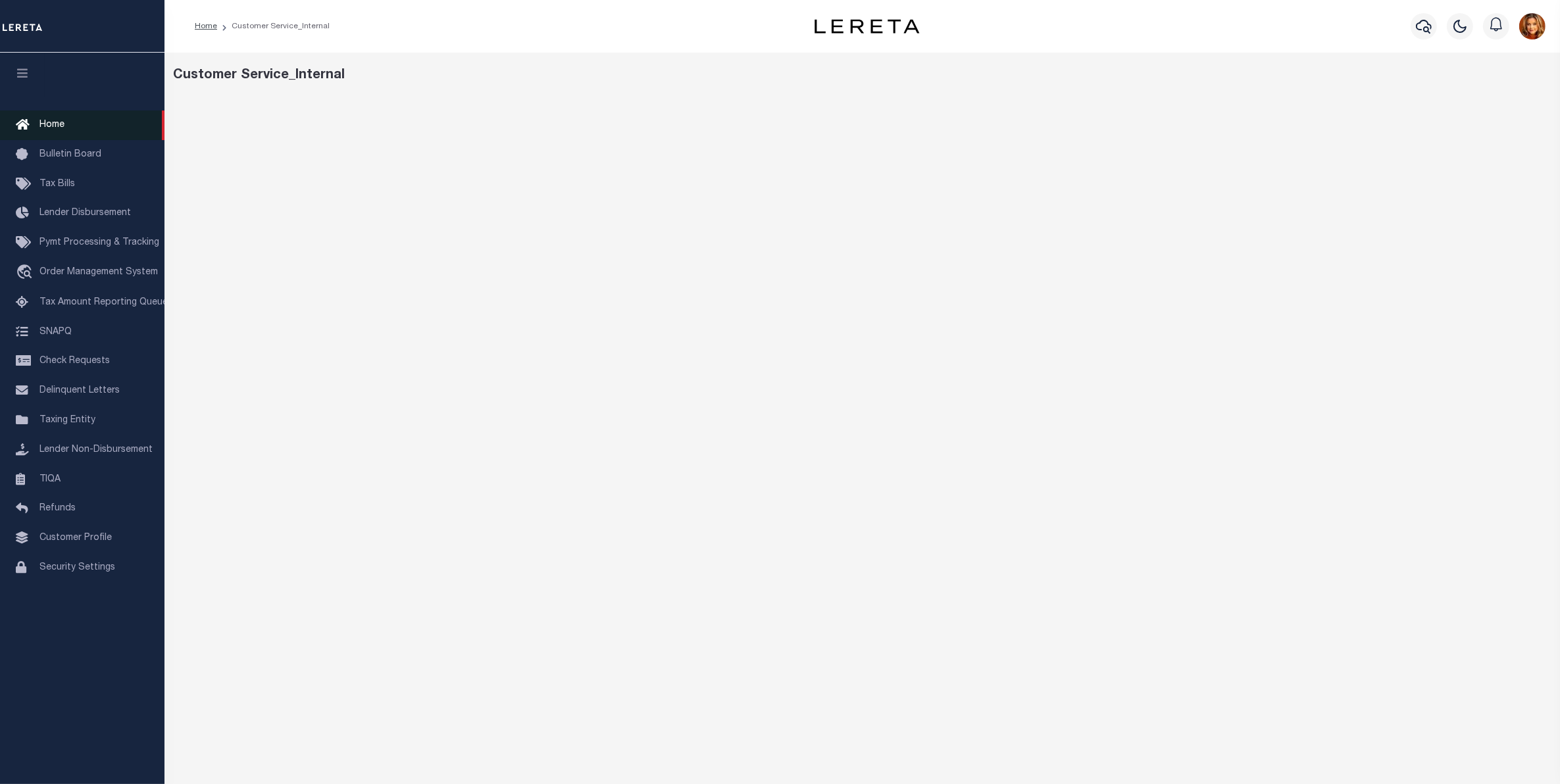
click at [48, 123] on span "Home" at bounding box center [52, 125] width 25 height 9
click at [61, 270] on span "Order Management System" at bounding box center [99, 272] width 119 height 9
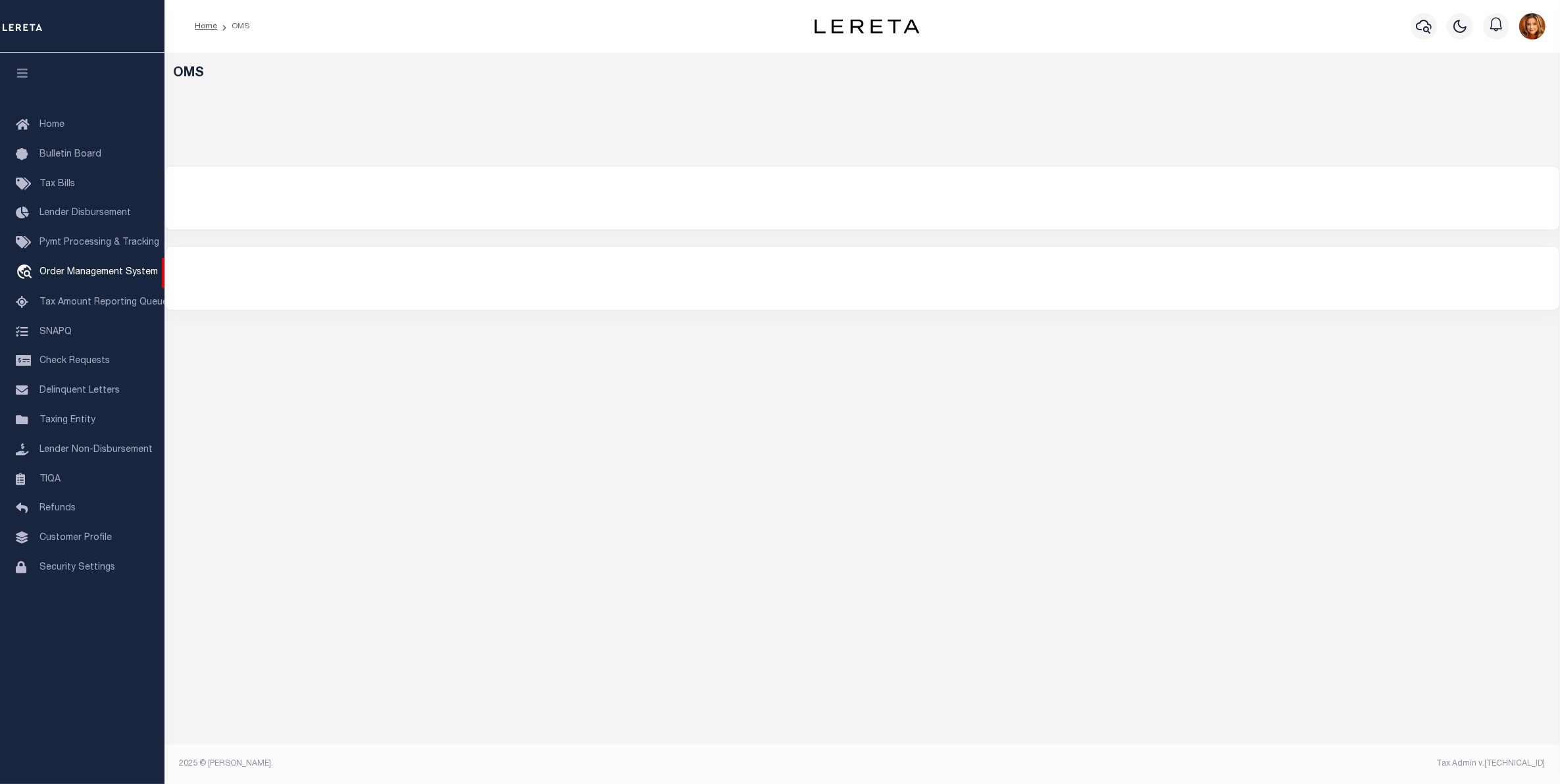
select select "200"
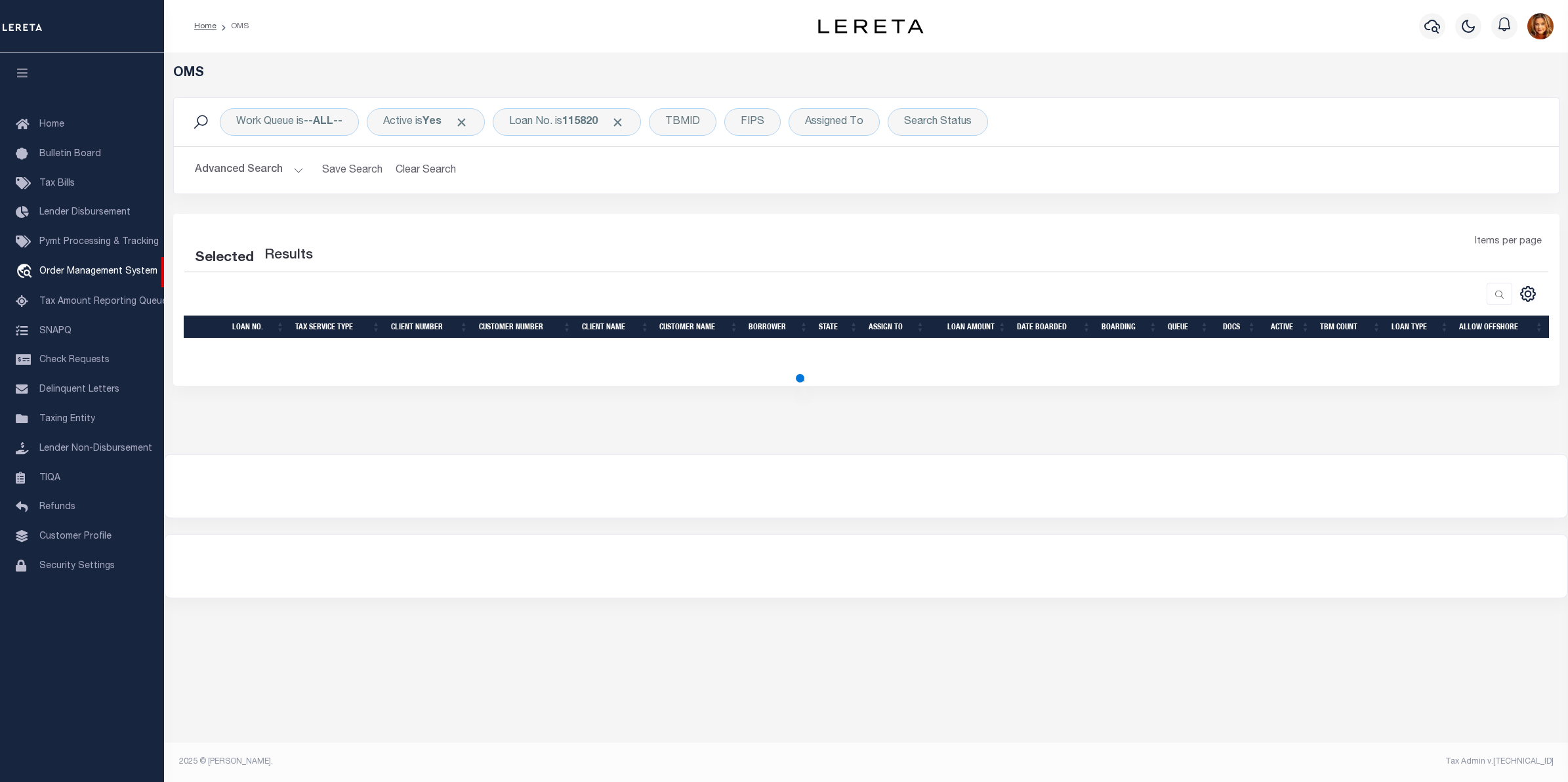
select select "200"
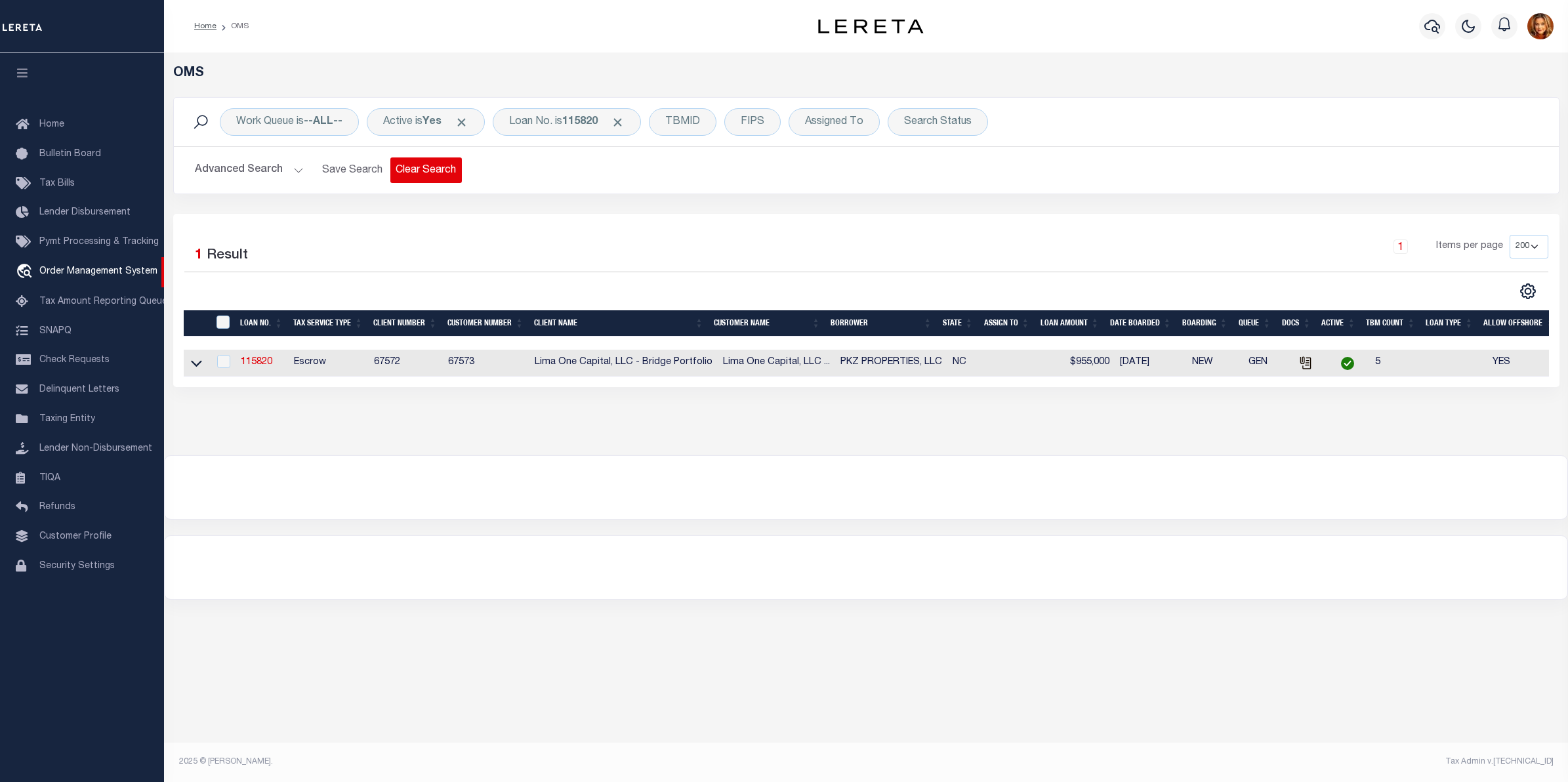
click at [412, 162] on button "Clear Search" at bounding box center [426, 170] width 72 height 26
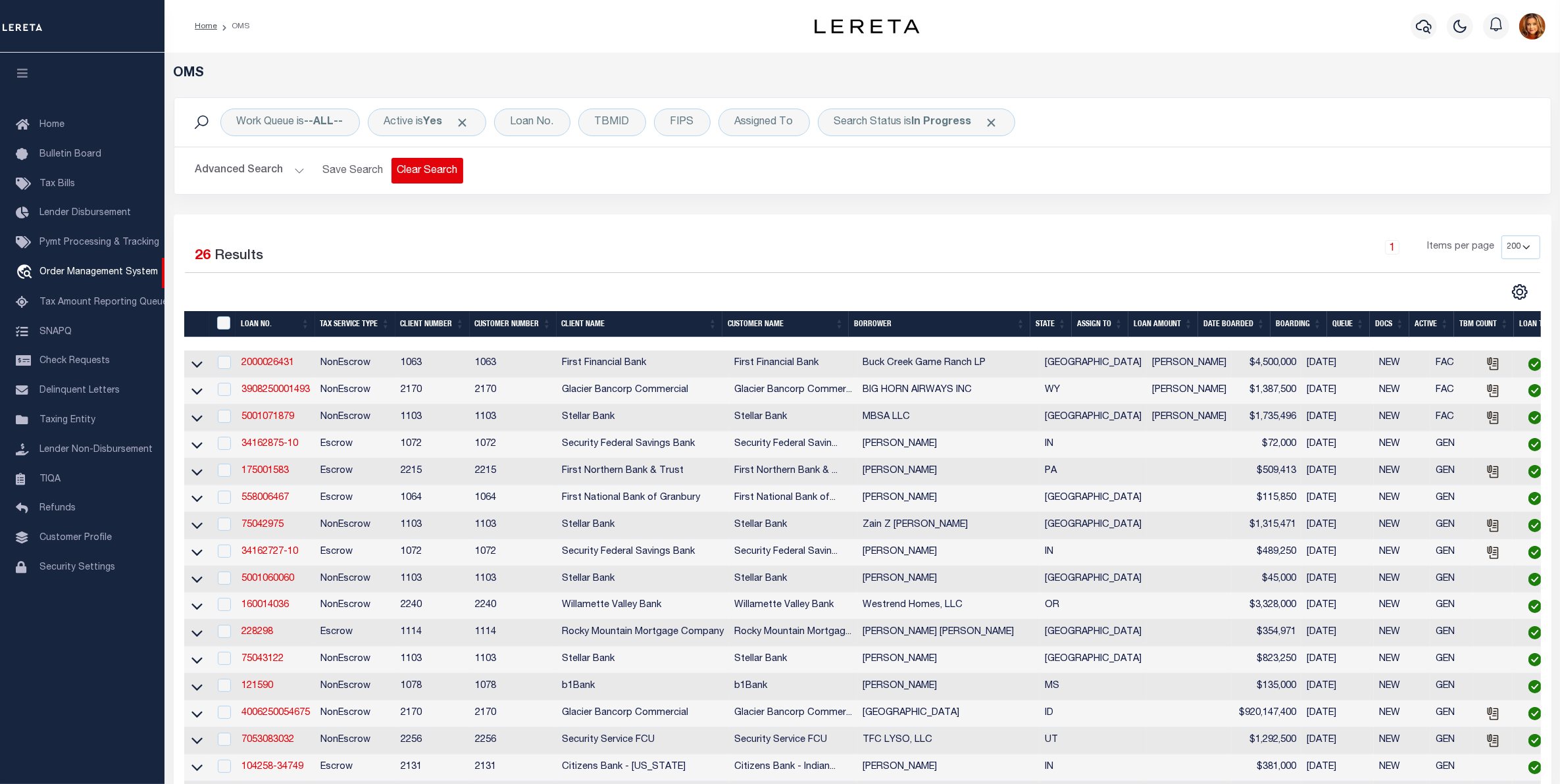
click at [413, 173] on button "Clear Search" at bounding box center [427, 171] width 72 height 26
click at [962, 121] on b "In Progress" at bounding box center [942, 123] width 60 height 11
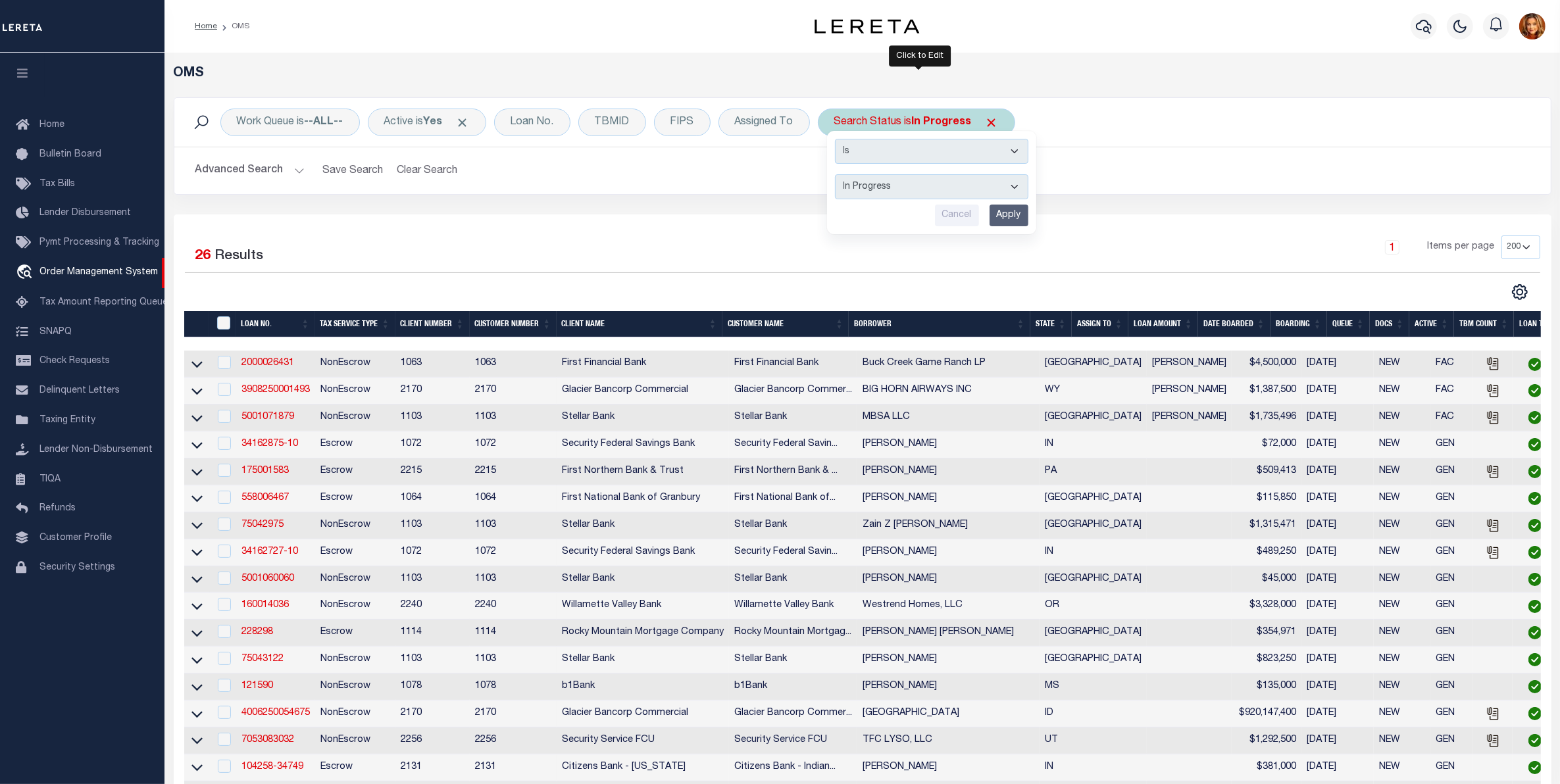
click at [886, 191] on select "Automated Search Bad Parcel Complete Duplicate Parcel High Dollar Reporting In …" at bounding box center [932, 187] width 193 height 25
select select "HD"
click at [838, 175] on select "Automated Search Bad Parcel Complete Duplicate Parcel High Dollar Reporting In …" at bounding box center [932, 187] width 193 height 25
click at [1004, 219] on input "Apply" at bounding box center [1009, 215] width 39 height 22
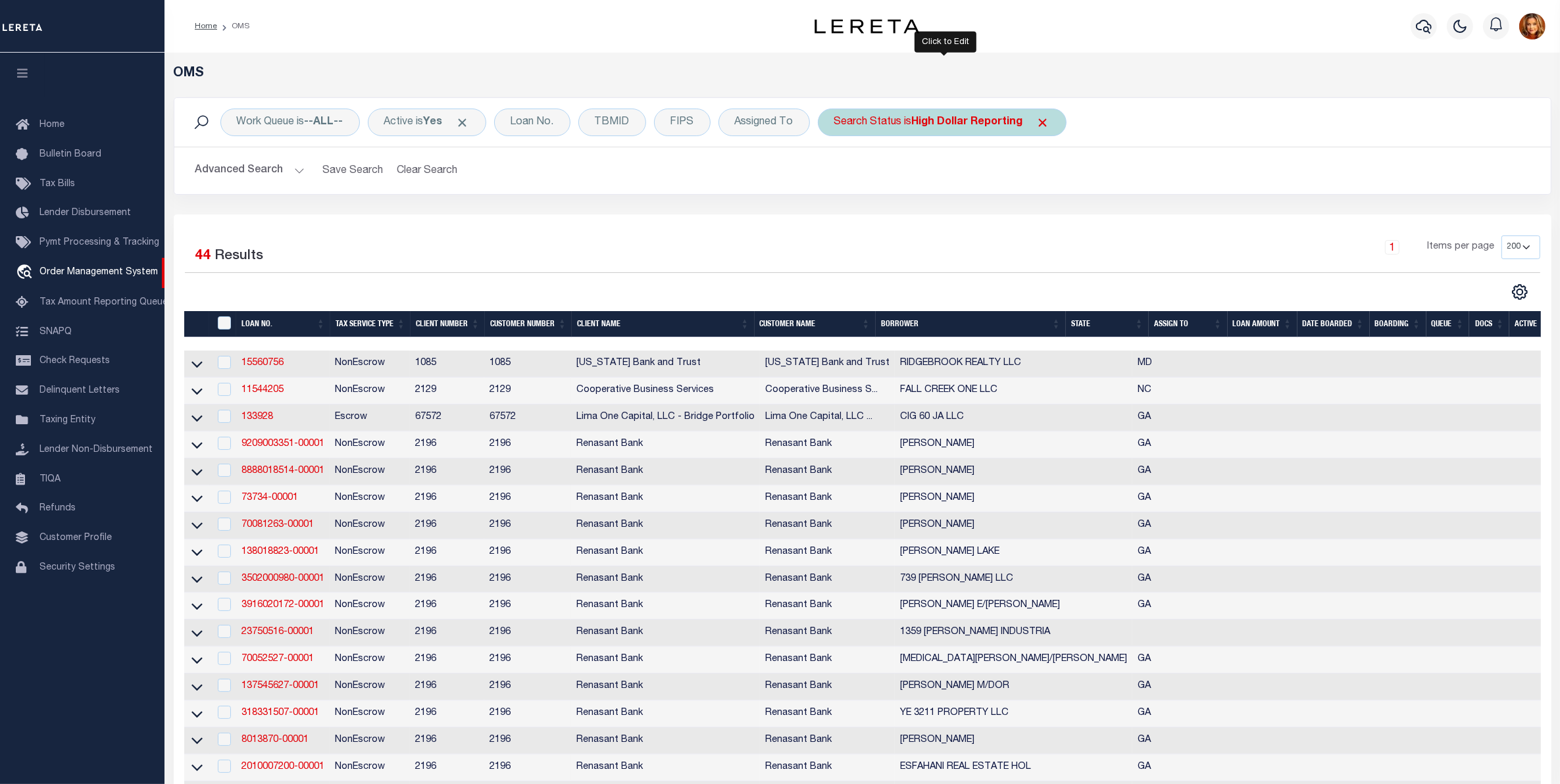
click at [984, 113] on div "Search Status is High Dollar Reporting" at bounding box center [942, 122] width 249 height 27
click at [896, 187] on select "Automated Search Bad Parcel Complete Duplicate Parcel High Dollar Reporting In …" at bounding box center [932, 187] width 193 height 25
select select "RD"
click at [838, 175] on select "Automated Search Bad Parcel Complete Duplicate Parcel High Dollar Reporting In …" at bounding box center [932, 187] width 193 height 25
click at [1010, 218] on input "Apply" at bounding box center [1009, 215] width 39 height 22
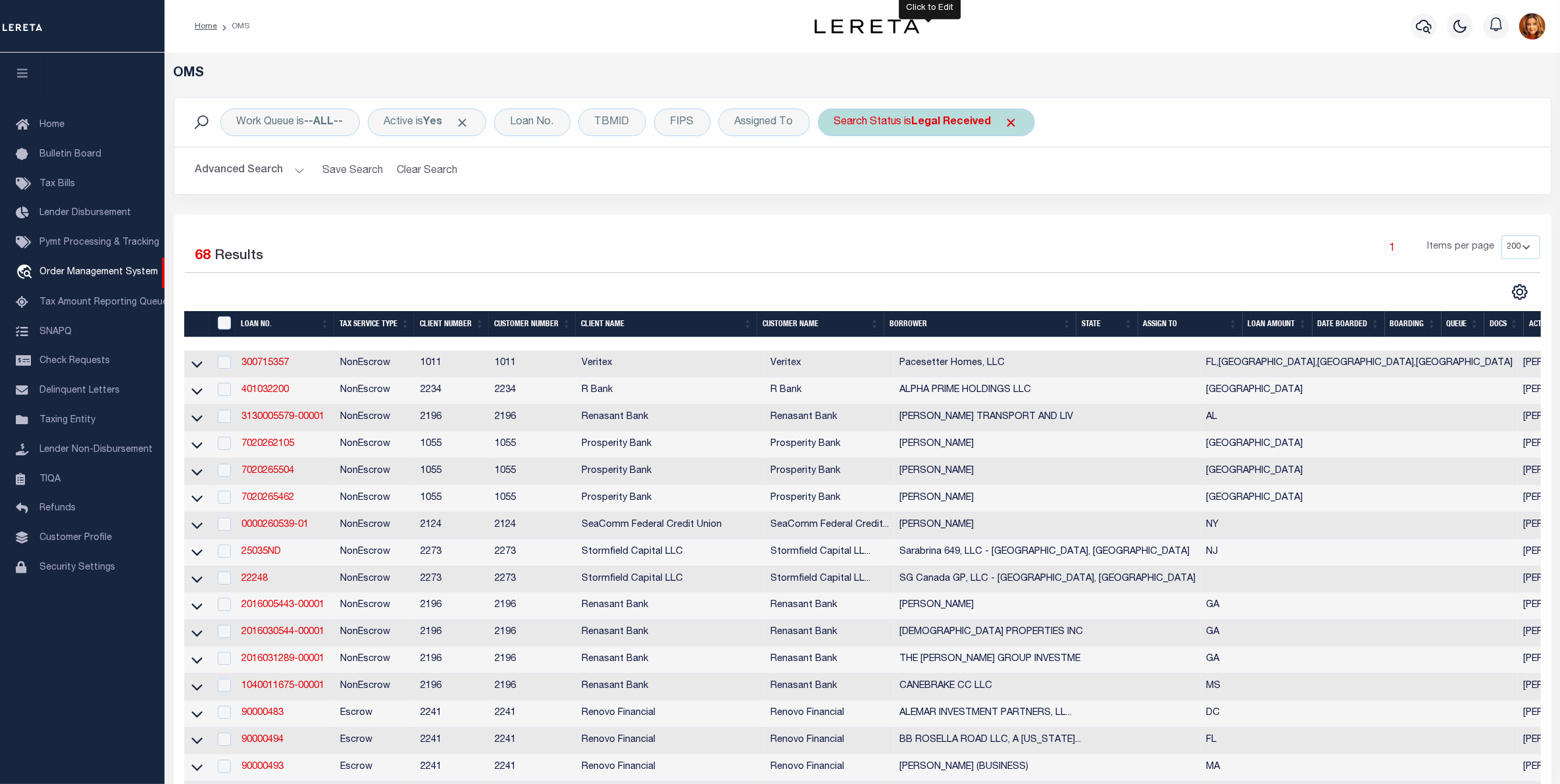
click at [968, 127] on b "Legal Received" at bounding box center [951, 123] width 79 height 11
click at [899, 186] on select "Automated Search Bad Parcel Complete Duplicate Parcel High Dollar Reporting In …" at bounding box center [932, 187] width 193 height 25
select select "OH"
click at [838, 175] on select "Automated Search Bad Parcel Complete Duplicate Parcel High Dollar Reporting In …" at bounding box center [932, 187] width 193 height 25
click at [1007, 212] on input "Apply" at bounding box center [1009, 215] width 39 height 22
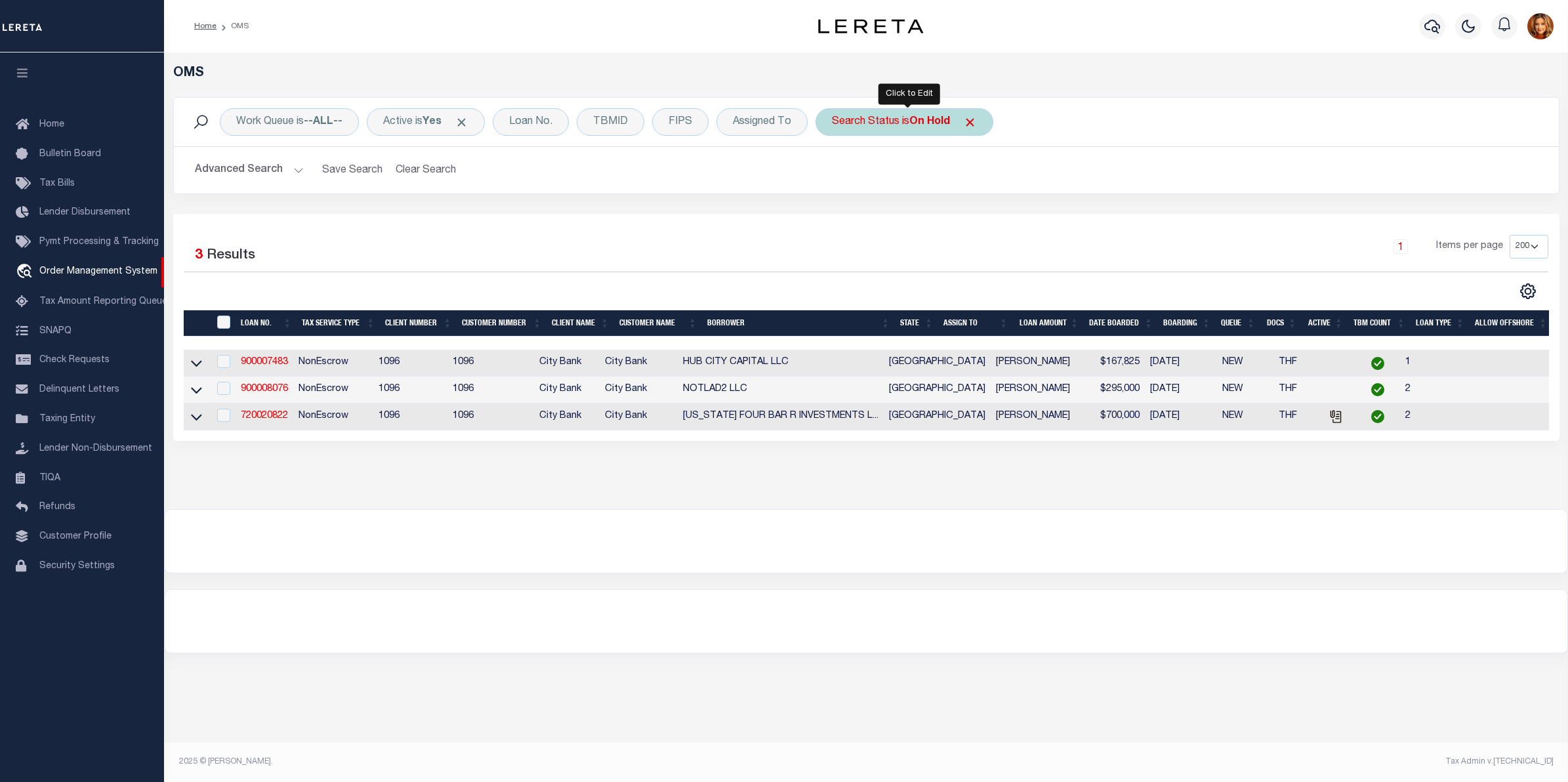
click at [939, 123] on b "On Hold" at bounding box center [929, 122] width 41 height 11
click at [882, 184] on select "Automated Search Bad Parcel Complete Duplicate Parcel High Dollar Reporting In …" at bounding box center [929, 187] width 193 height 25
select select "QC"
click at [835, 175] on select "Automated Search Bad Parcel Complete Duplicate Parcel High Dollar Reporting In …" at bounding box center [929, 187] width 193 height 25
click at [1014, 219] on input "Apply" at bounding box center [1006, 215] width 39 height 22
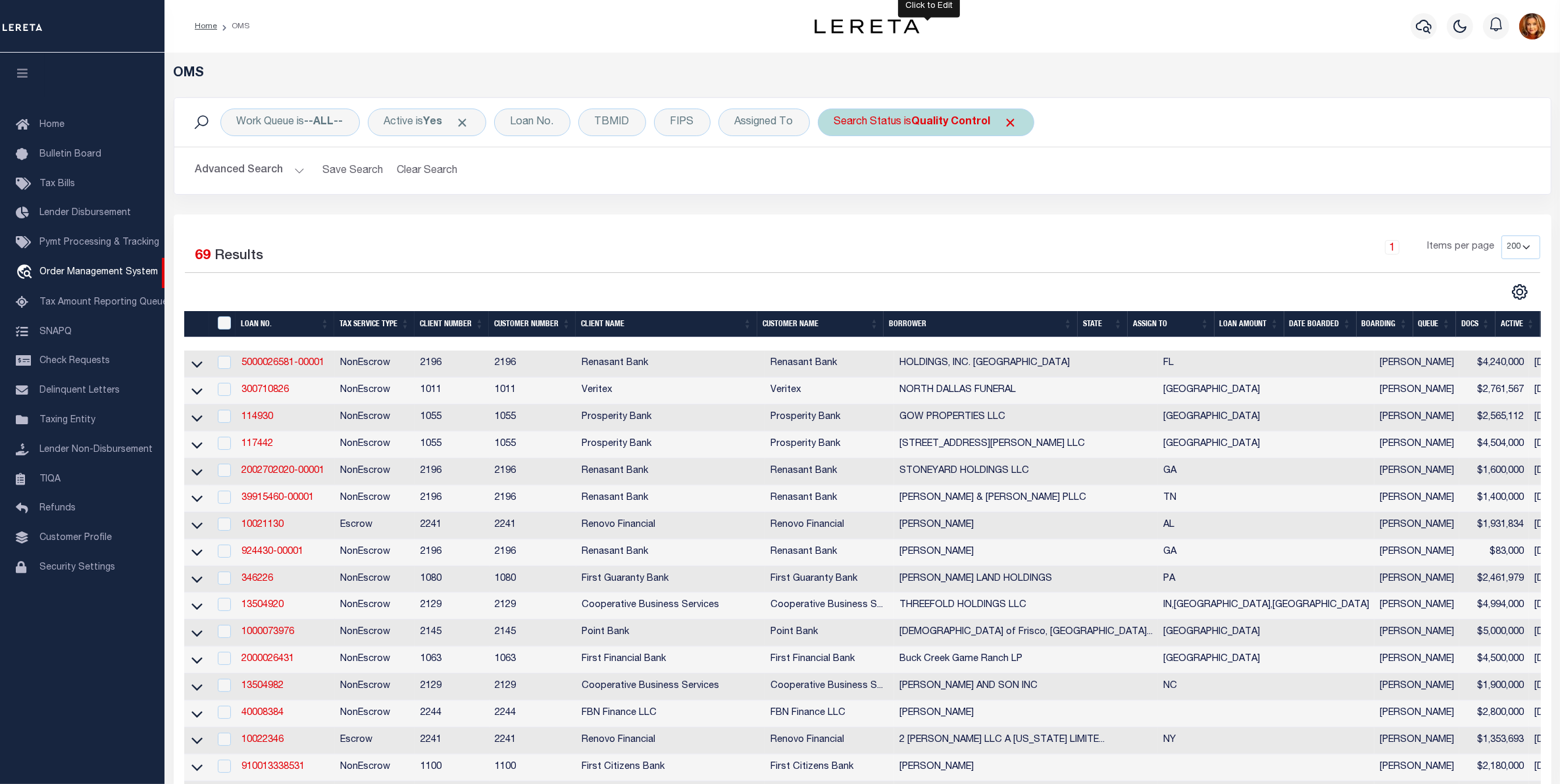
click at [956, 123] on b "Quality Control" at bounding box center [951, 123] width 79 height 11
click at [892, 181] on select "Automated Search Bad Parcel Complete Duplicate Parcel High Dollar Reporting In …" at bounding box center [932, 187] width 193 height 25
select select "SL"
click at [838, 175] on select "Automated Search Bad Parcel Complete Duplicate Parcel High Dollar Reporting In …" at bounding box center [932, 187] width 193 height 25
click at [1014, 209] on input "Apply" at bounding box center [1009, 215] width 39 height 22
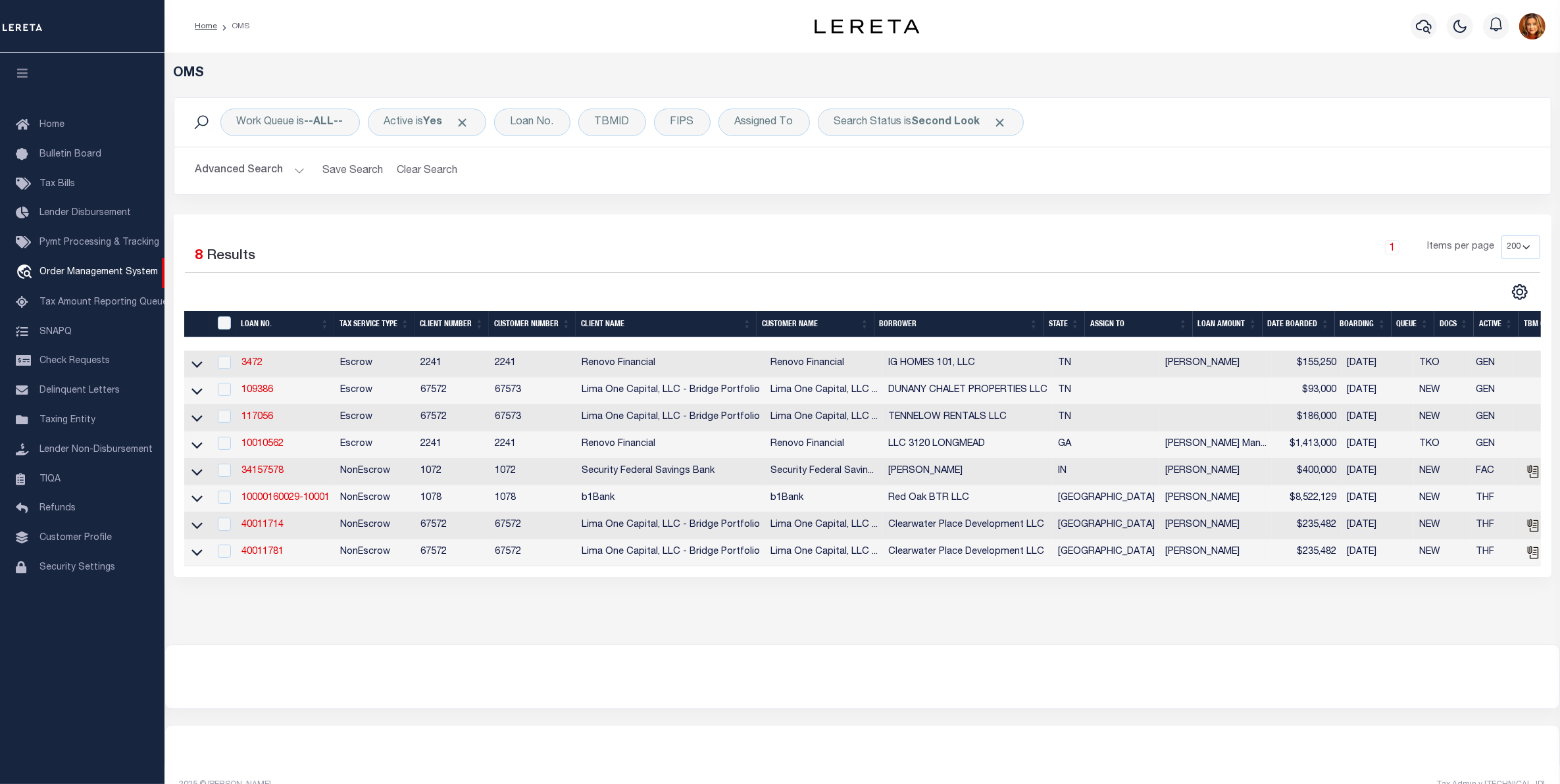
click at [240, 169] on button "Advanced Search" at bounding box center [250, 171] width 109 height 26
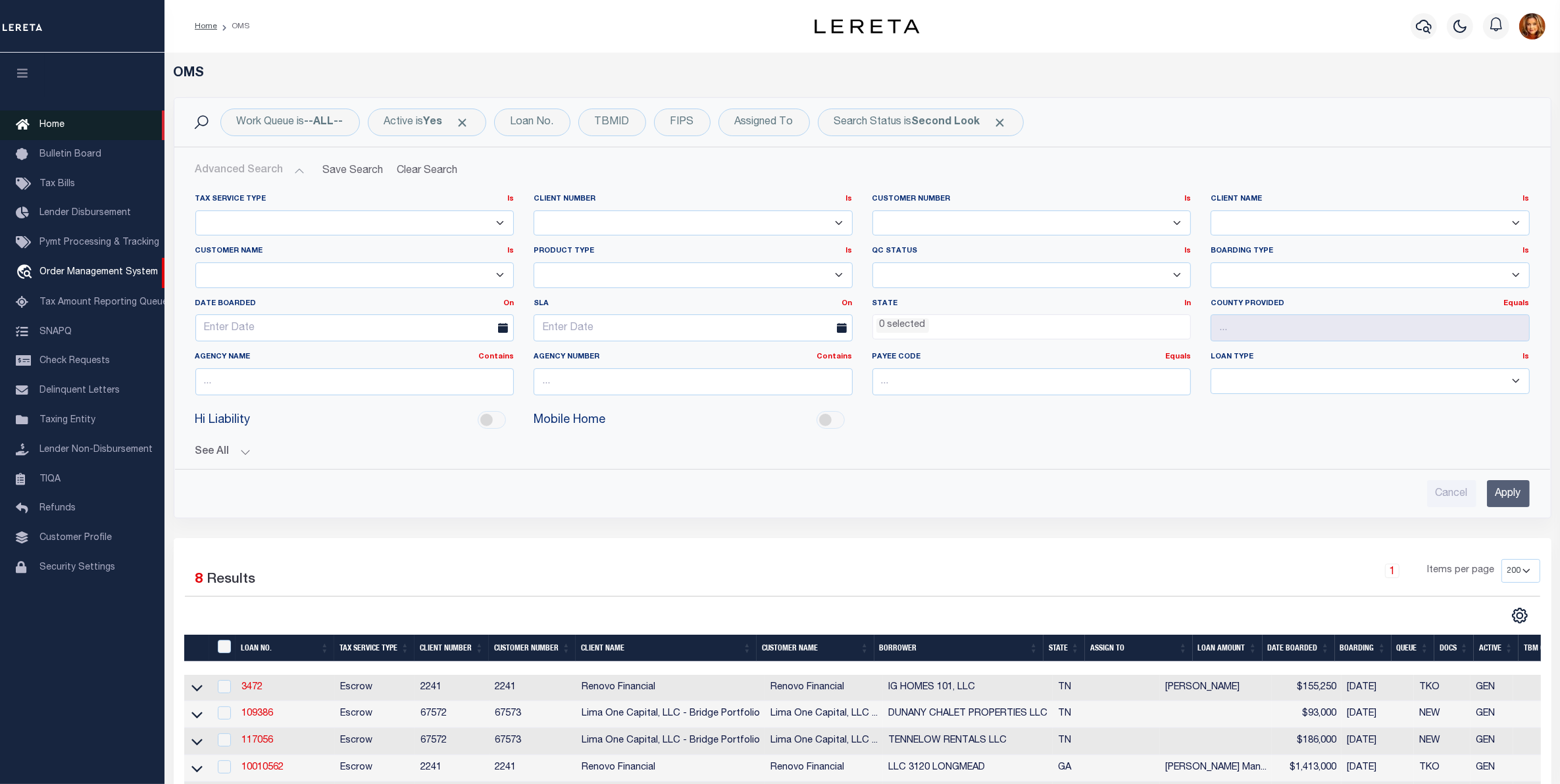
click at [39, 123] on span "Home" at bounding box center [52, 125] width 25 height 9
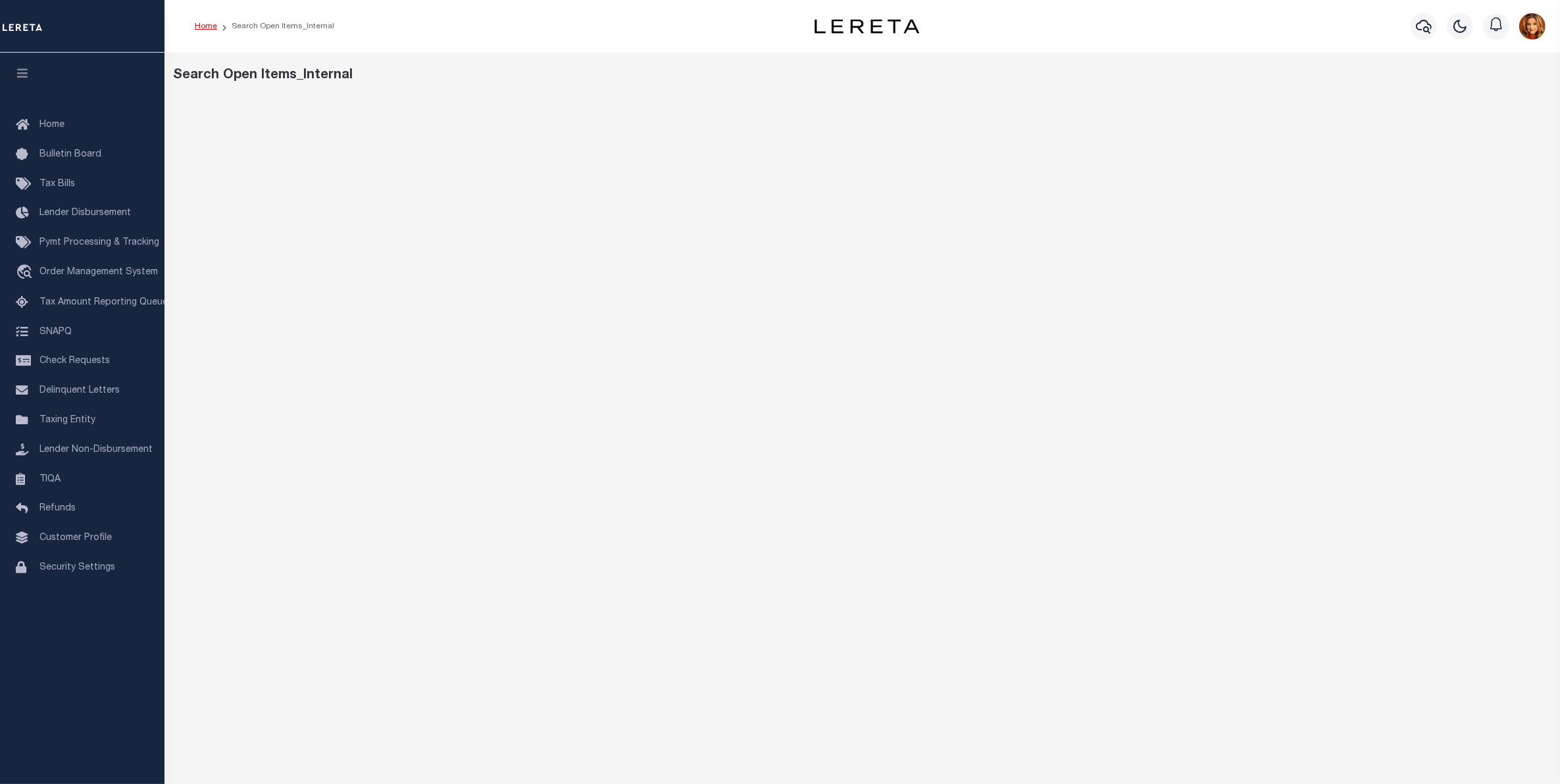
click at [201, 26] on link "Home" at bounding box center [206, 27] width 23 height 8
click at [48, 123] on span "Home" at bounding box center [52, 125] width 25 height 9
